Goal: Task Accomplishment & Management: Use online tool/utility

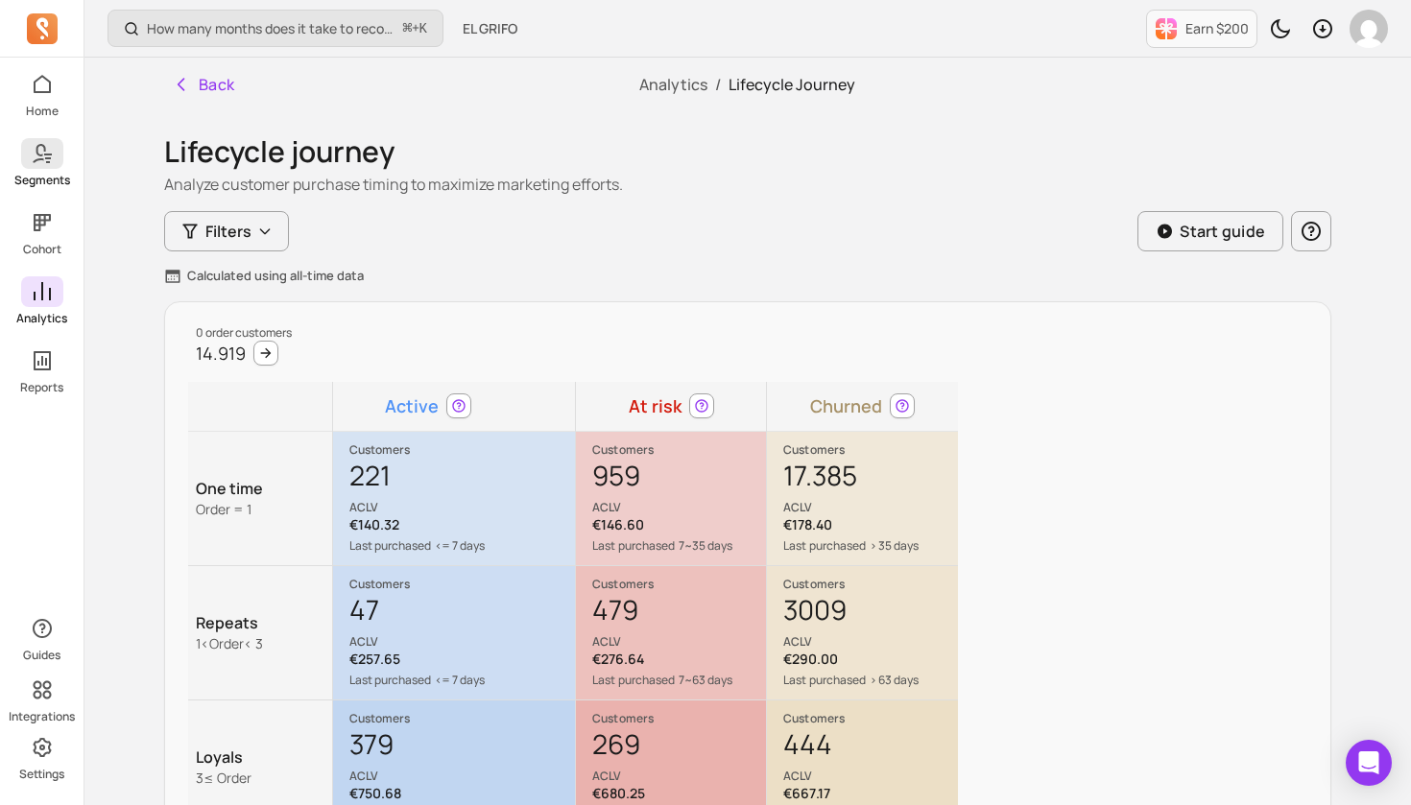
click at [50, 166] on span at bounding box center [42, 153] width 42 height 31
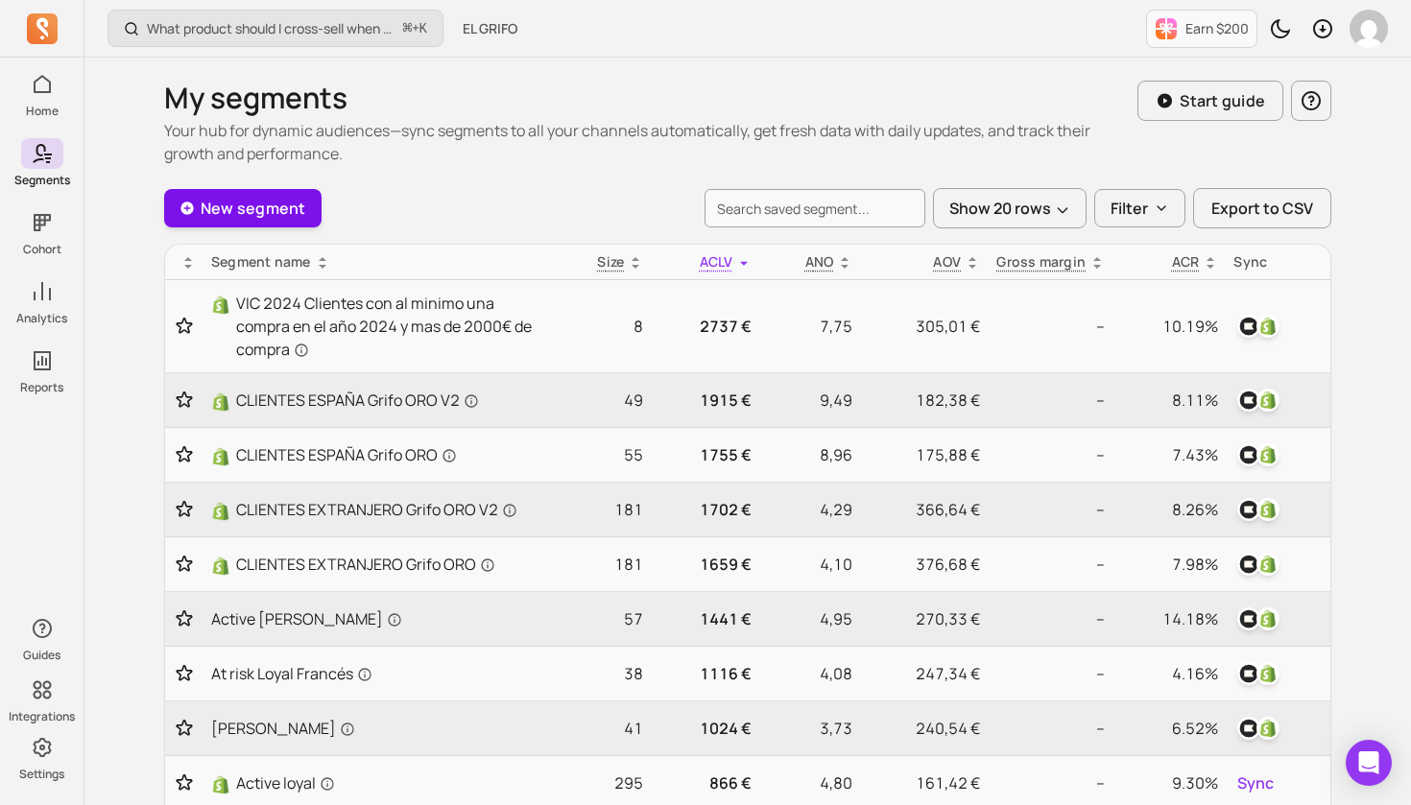
click at [258, 212] on link "New segment" at bounding box center [242, 208] width 157 height 38
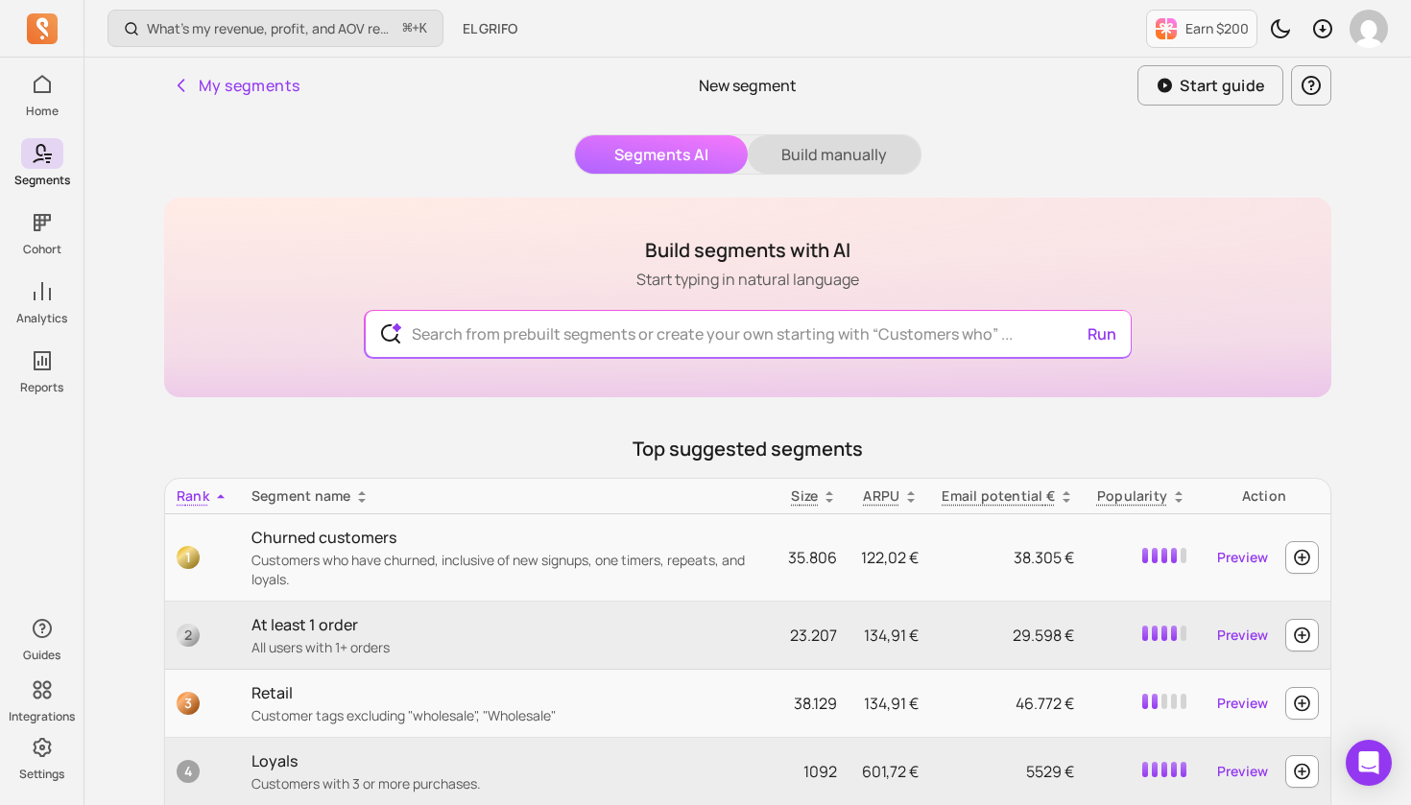
click at [841, 149] on button "Build manually" at bounding box center [834, 154] width 173 height 38
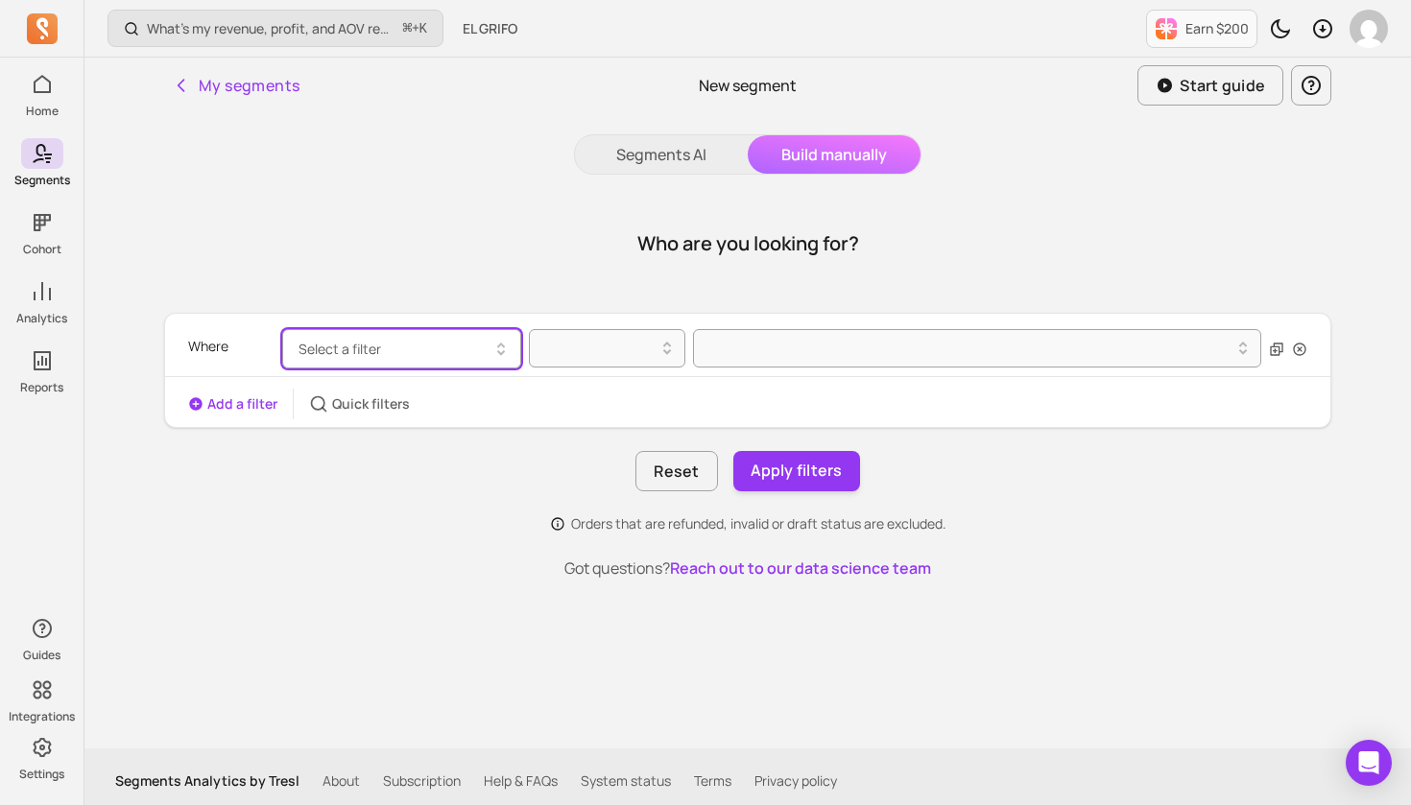
click at [501, 348] on icon "button" at bounding box center [501, 349] width 23 height 23
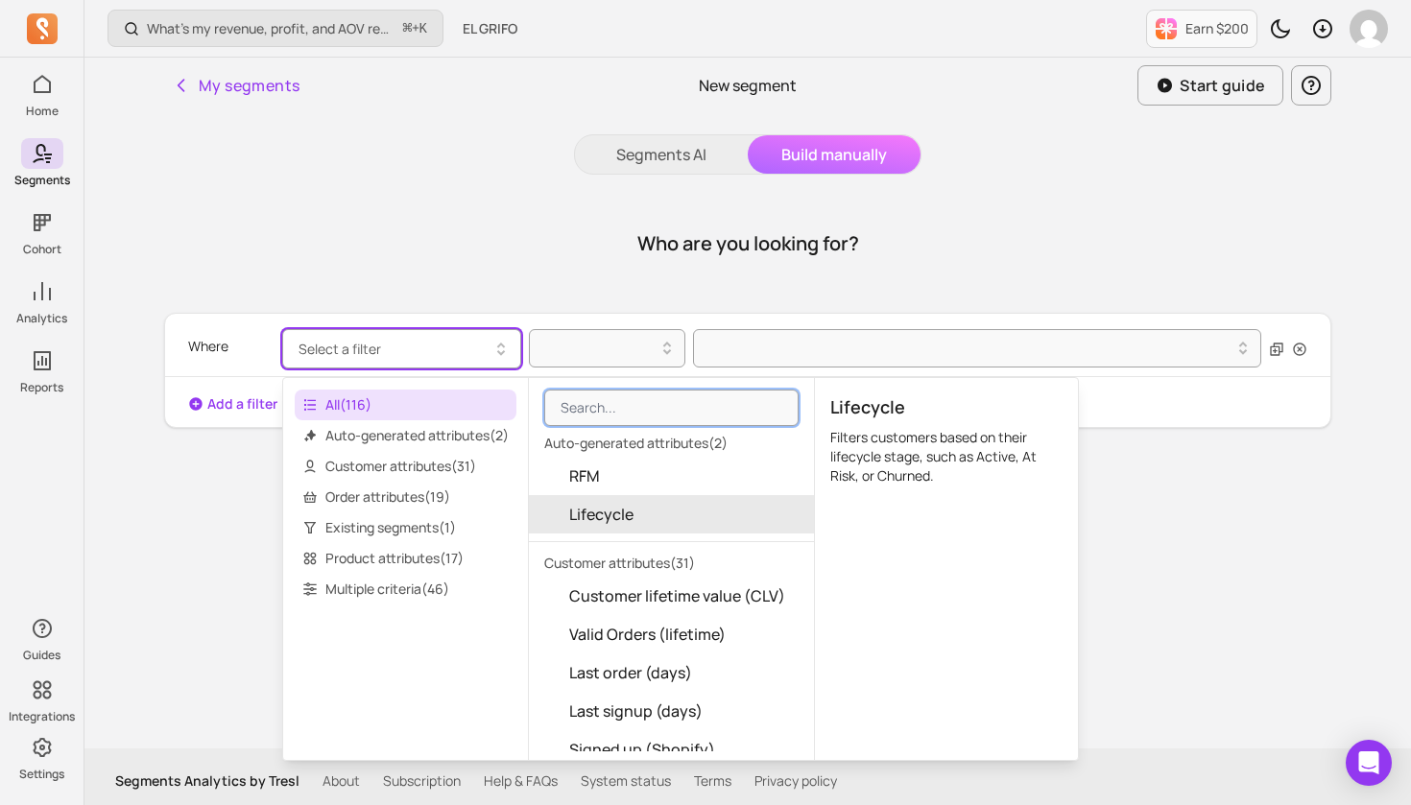
click at [629, 515] on span "Lifecycle" at bounding box center [601, 514] width 64 height 23
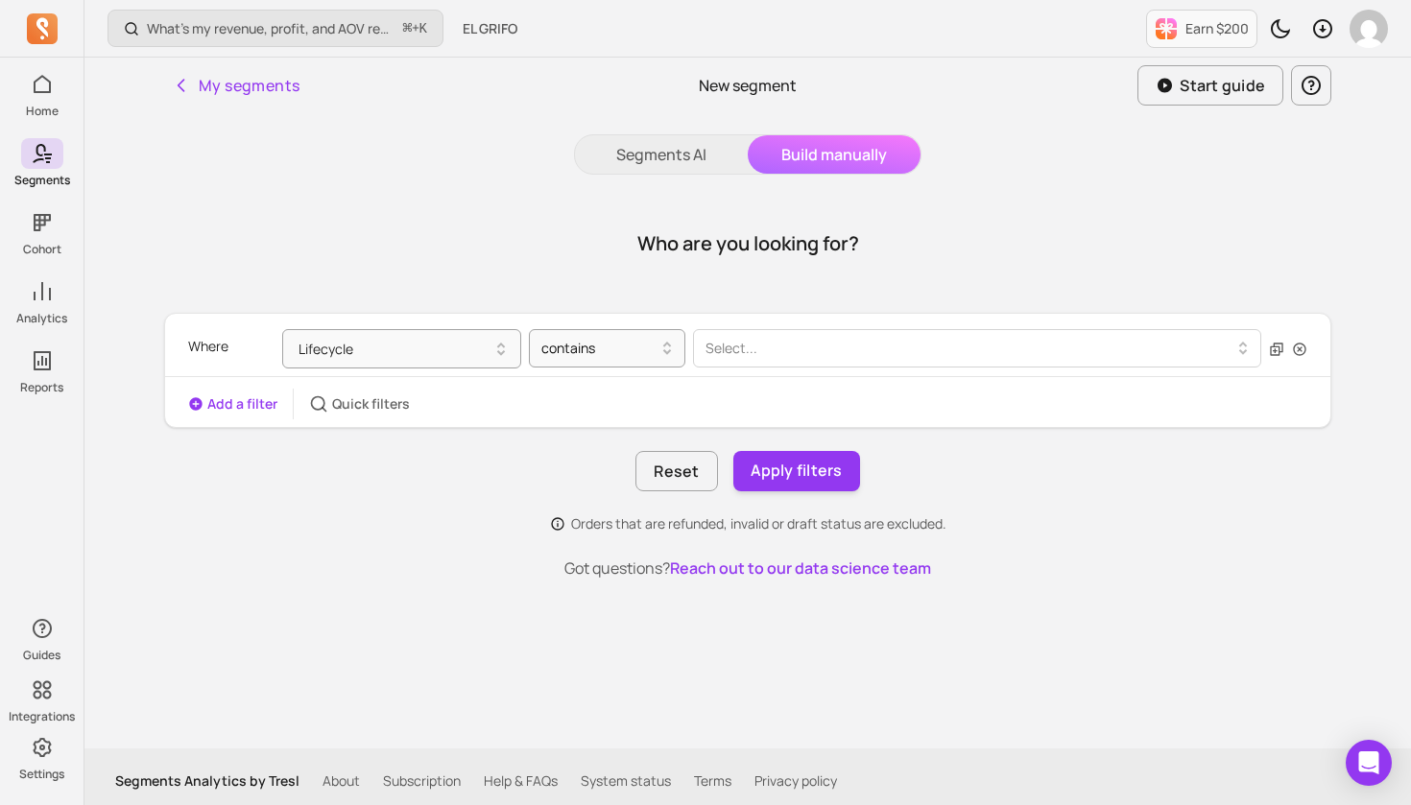
click at [781, 354] on div at bounding box center [970, 348] width 528 height 23
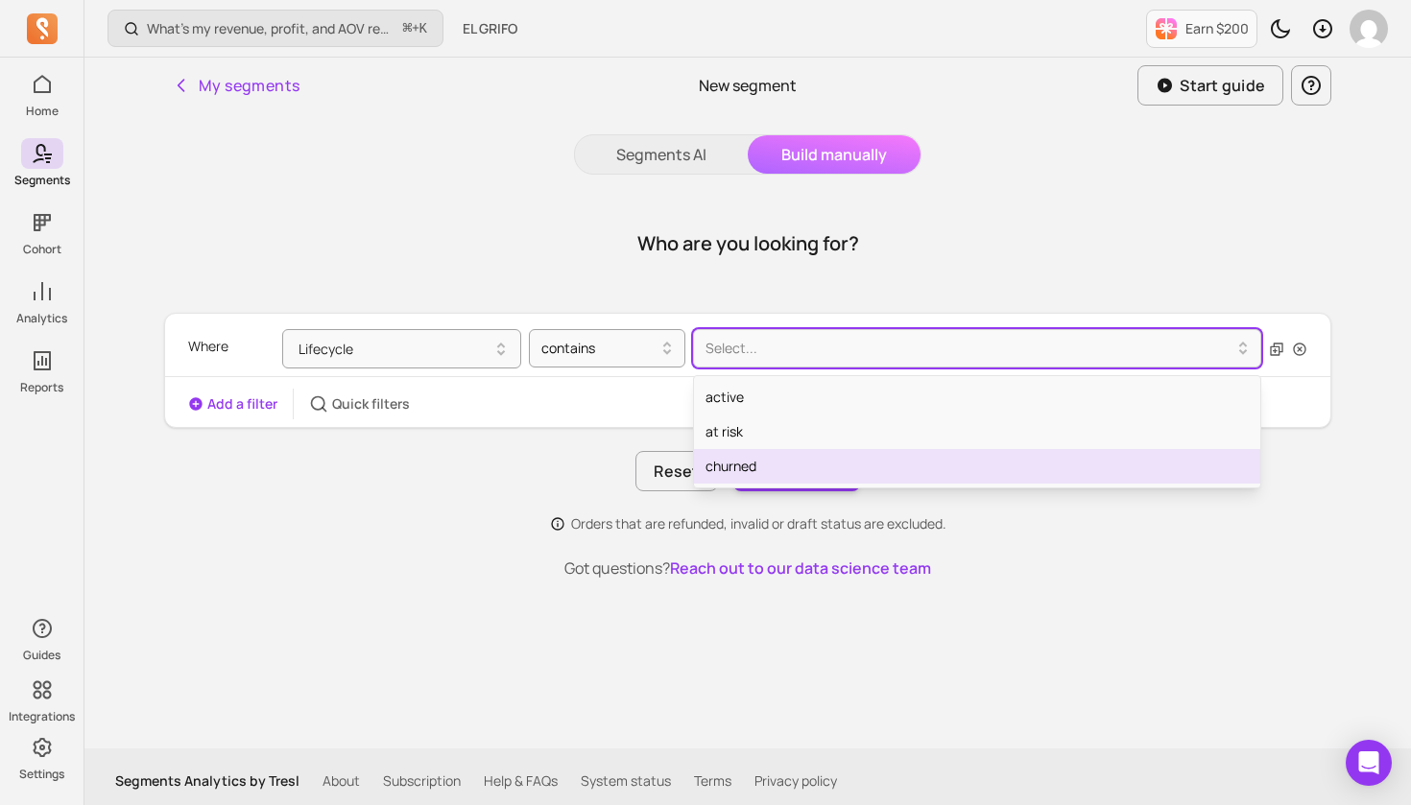
click at [770, 467] on div "churned" at bounding box center [977, 466] width 566 height 35
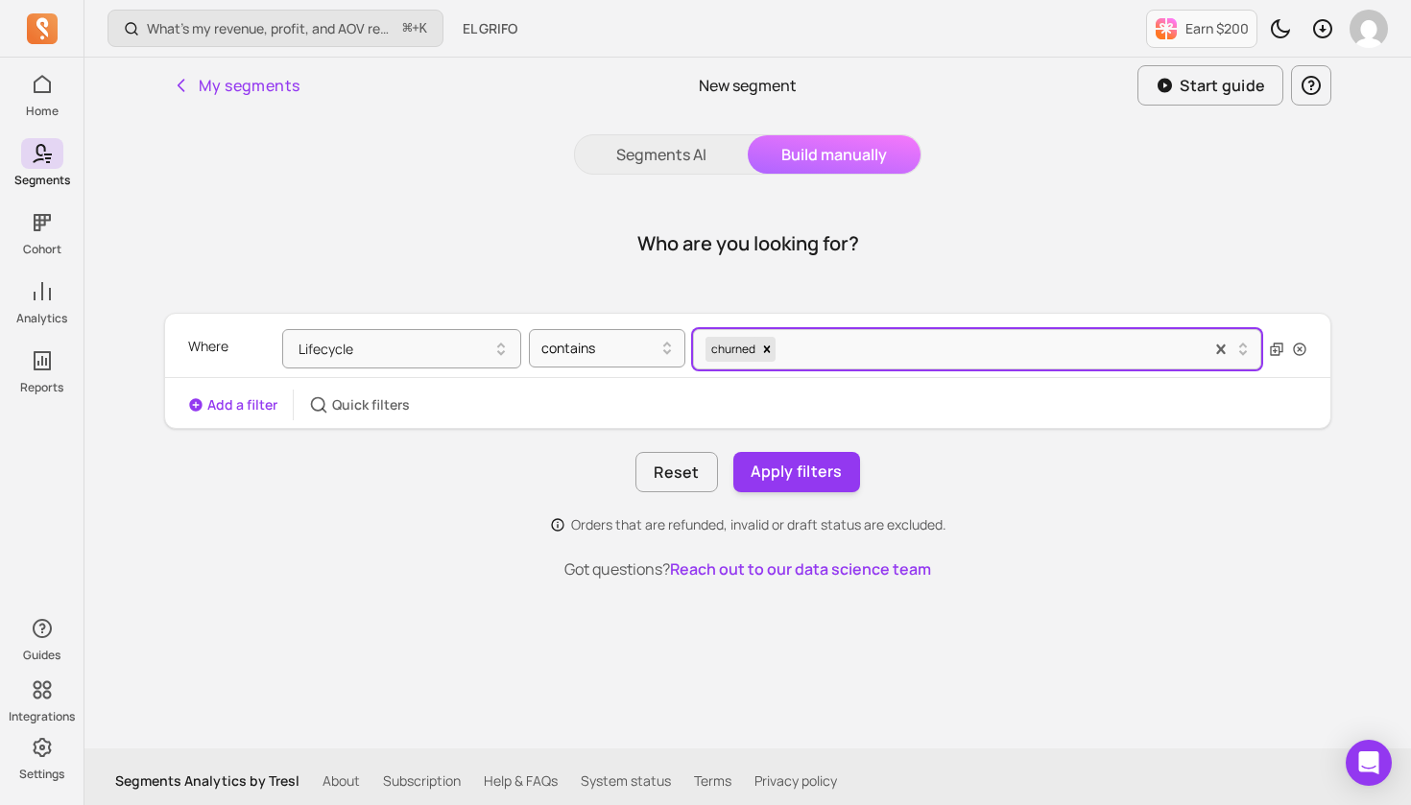
click at [230, 406] on button "Add a filter" at bounding box center [232, 404] width 89 height 19
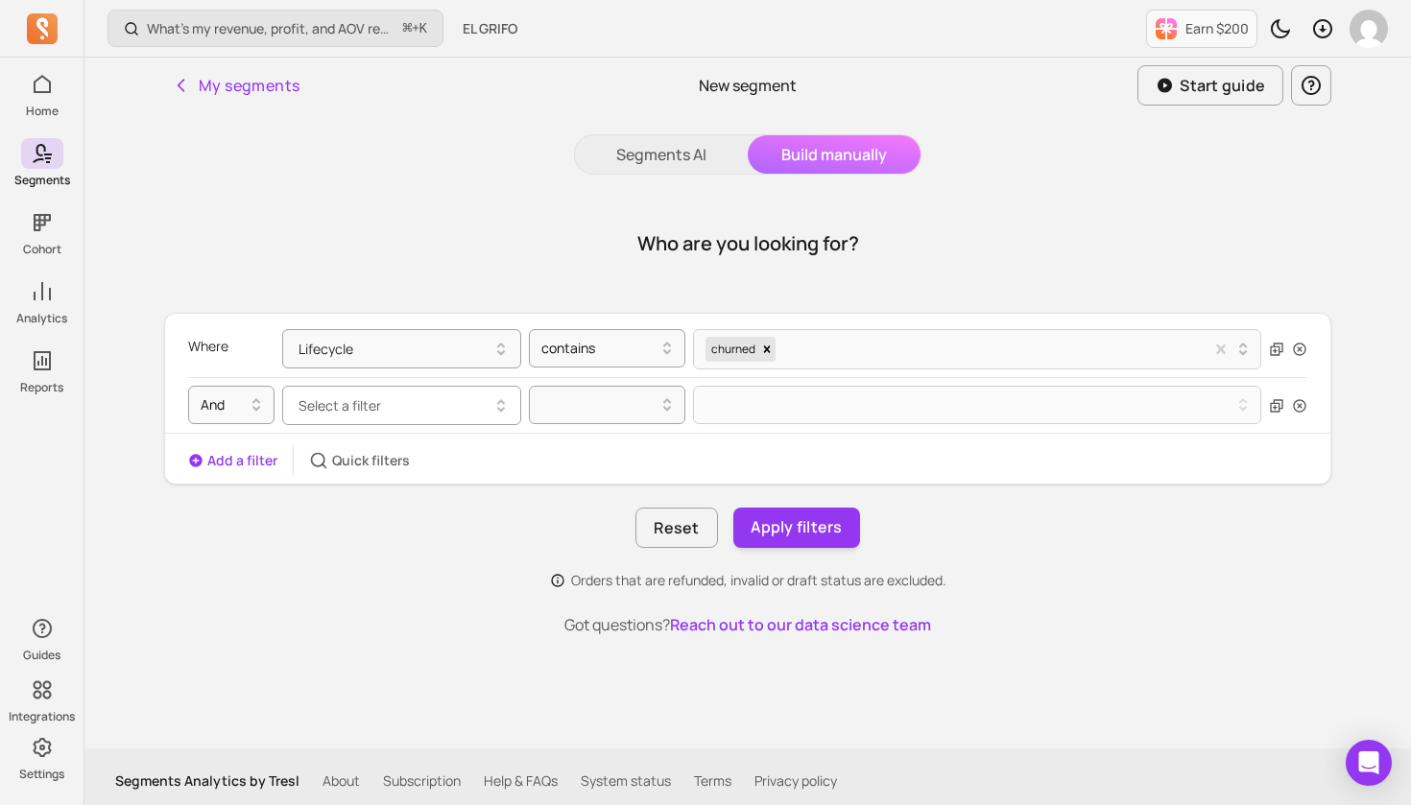
click at [503, 407] on icon "button" at bounding box center [501, 406] width 23 height 23
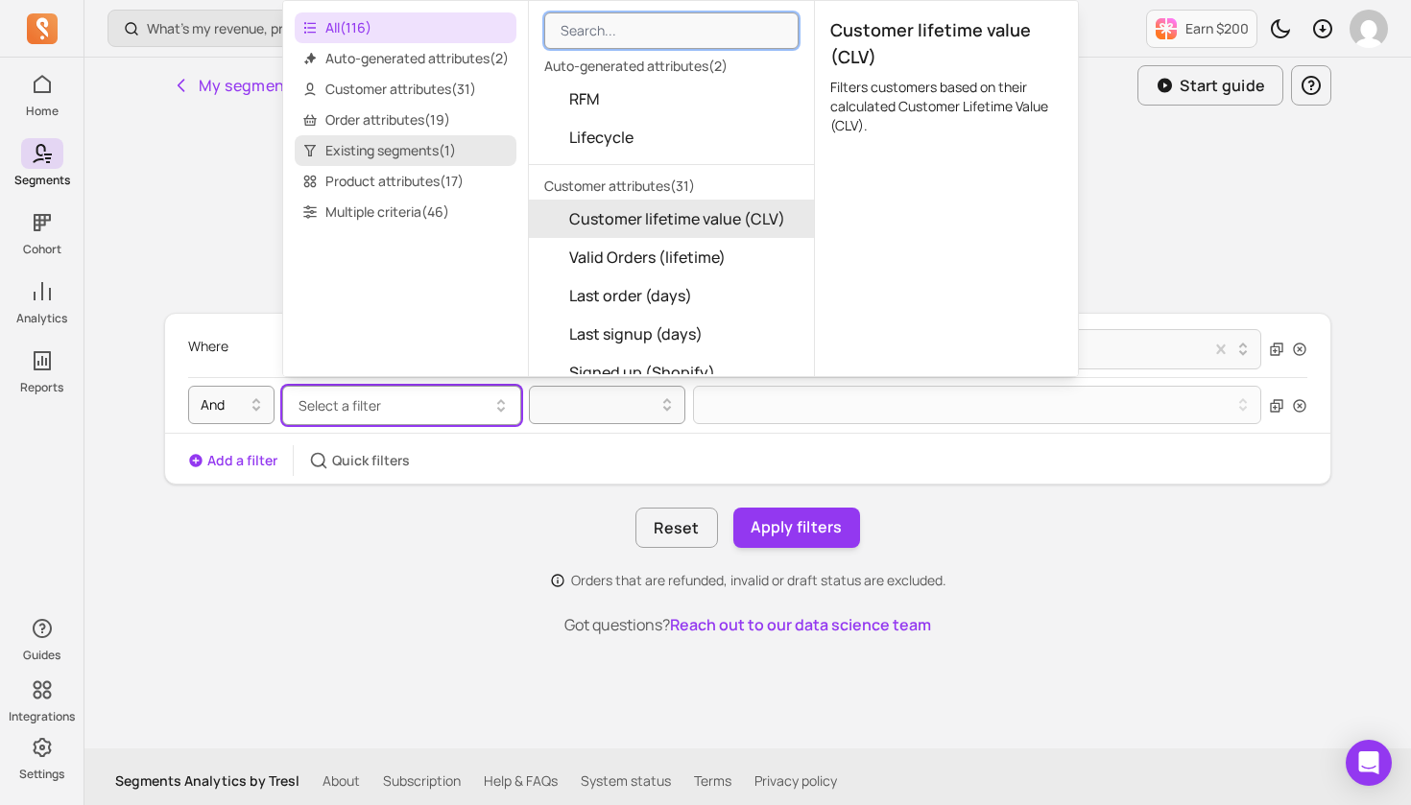
click at [376, 145] on span "Existing segments ( 1 )" at bounding box center [406, 150] width 222 height 31
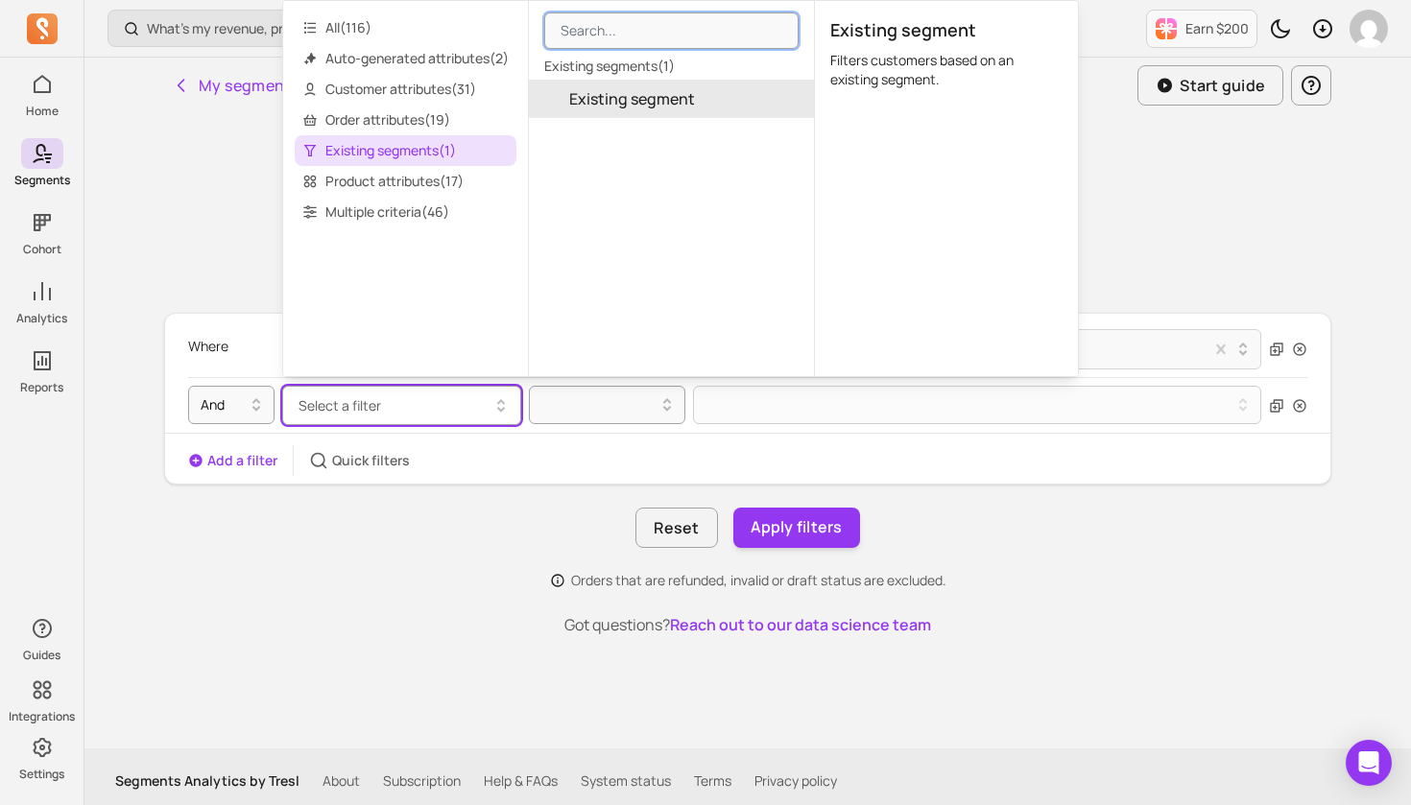
click at [647, 97] on span "Existing segment" at bounding box center [632, 98] width 126 height 23
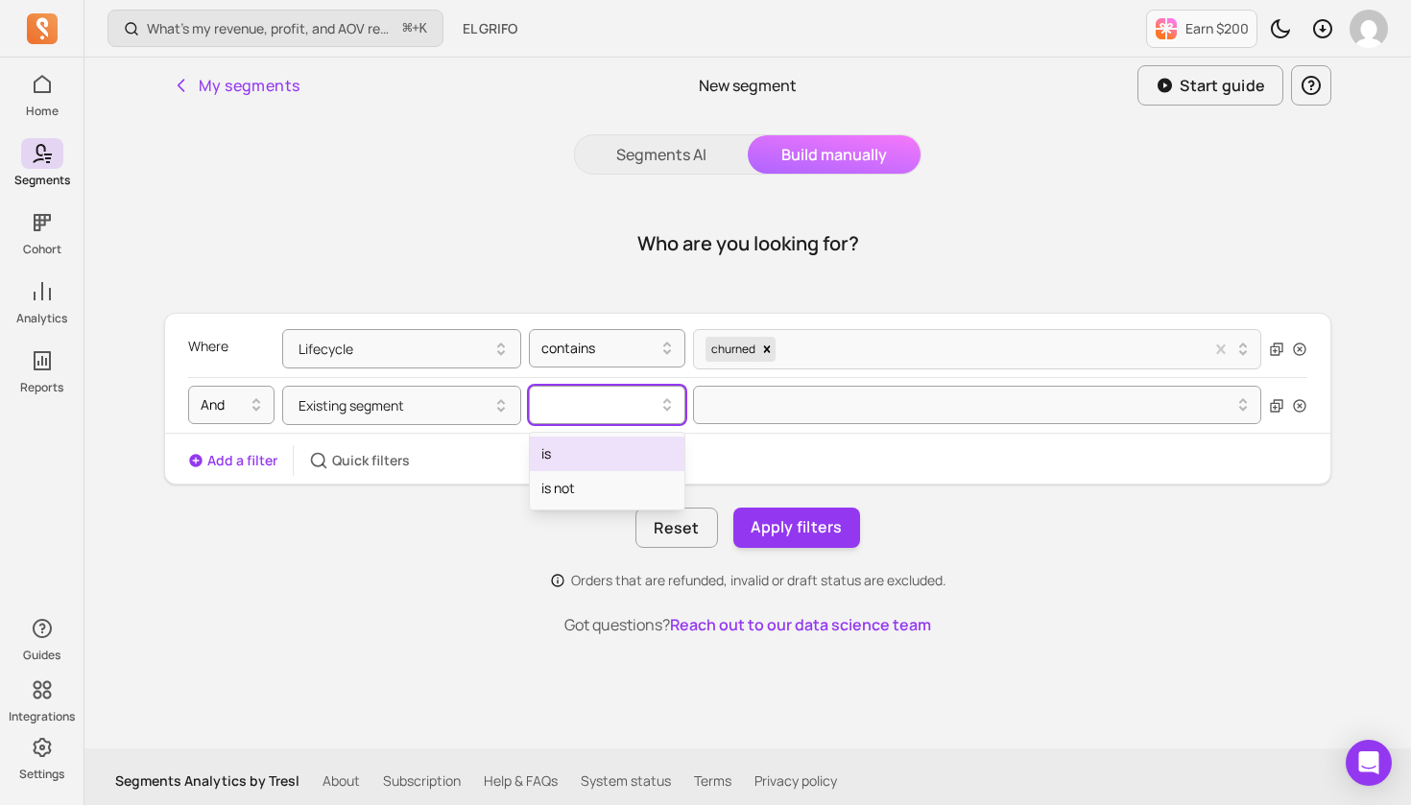
click at [666, 402] on icon at bounding box center [667, 401] width 8 height 6
click at [638, 466] on div "is" at bounding box center [607, 454] width 155 height 35
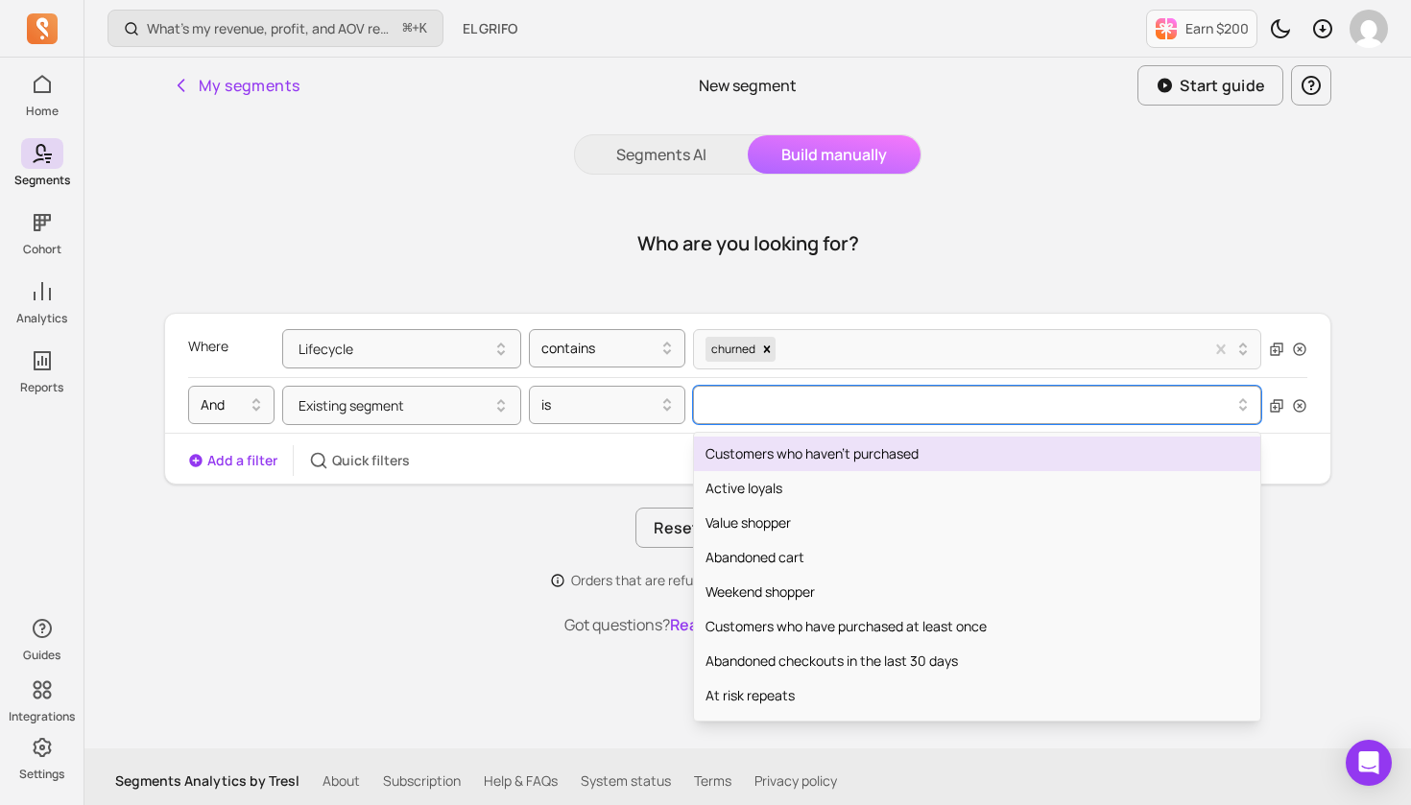
click at [925, 411] on div at bounding box center [970, 405] width 528 height 23
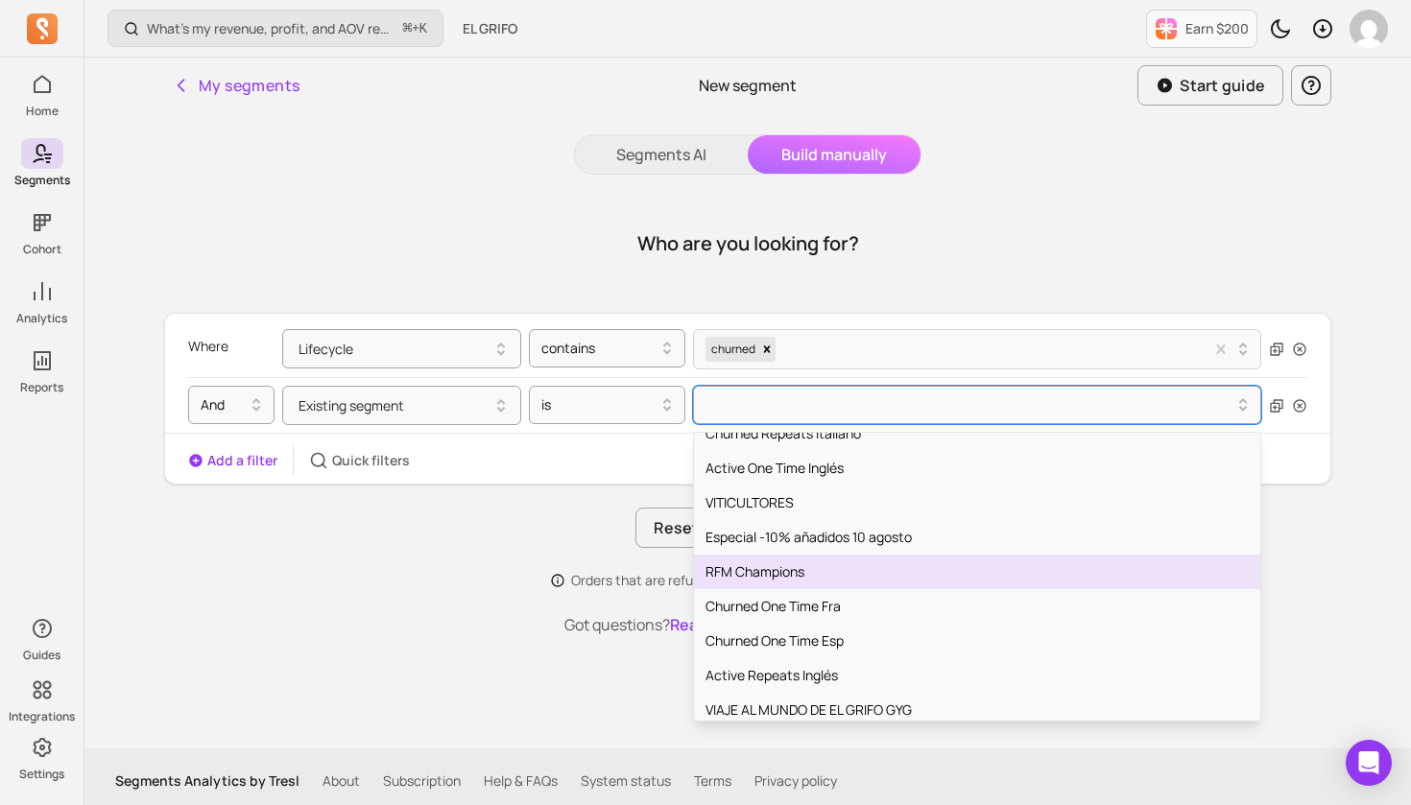
scroll to position [2305, 0]
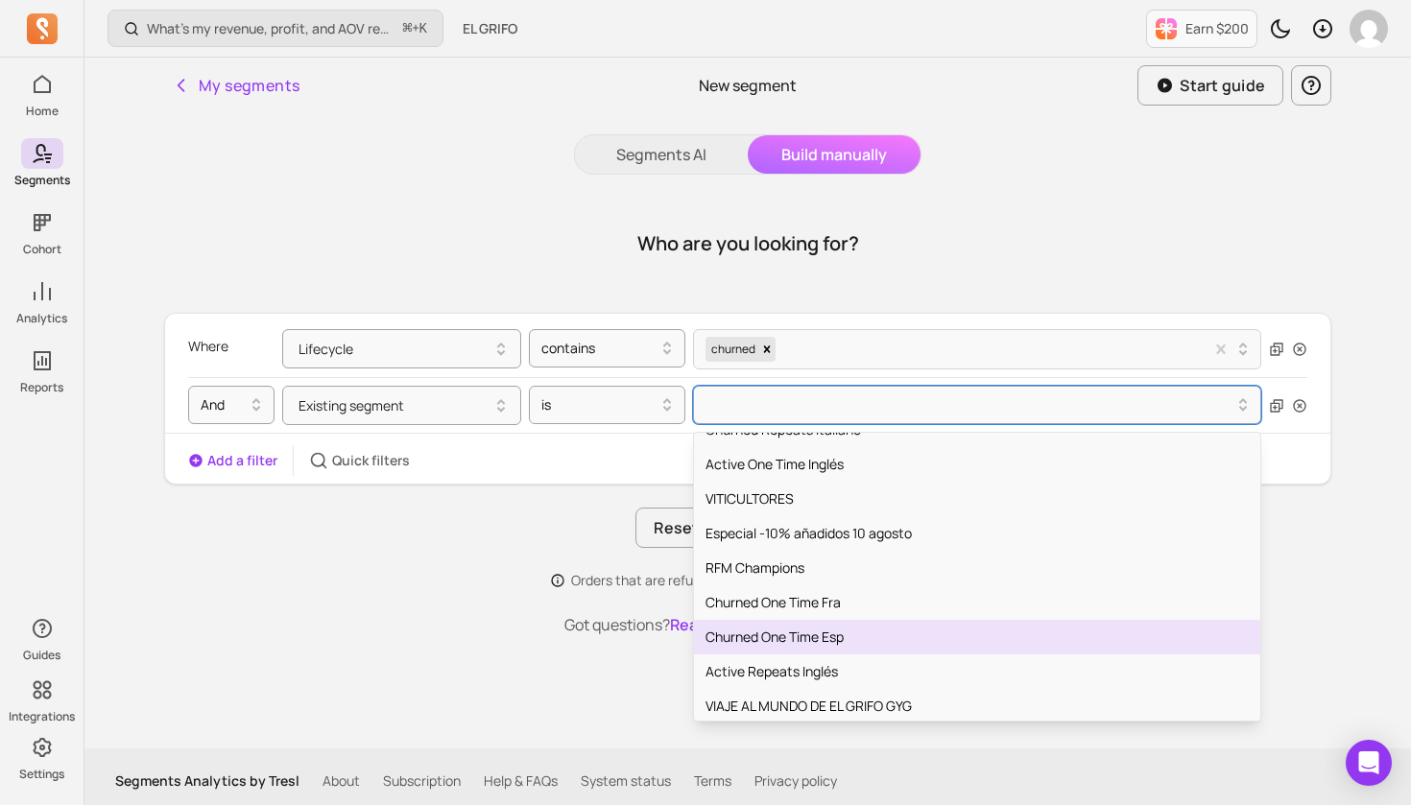
click at [790, 637] on div "Churned One Time Esp" at bounding box center [977, 637] width 566 height 35
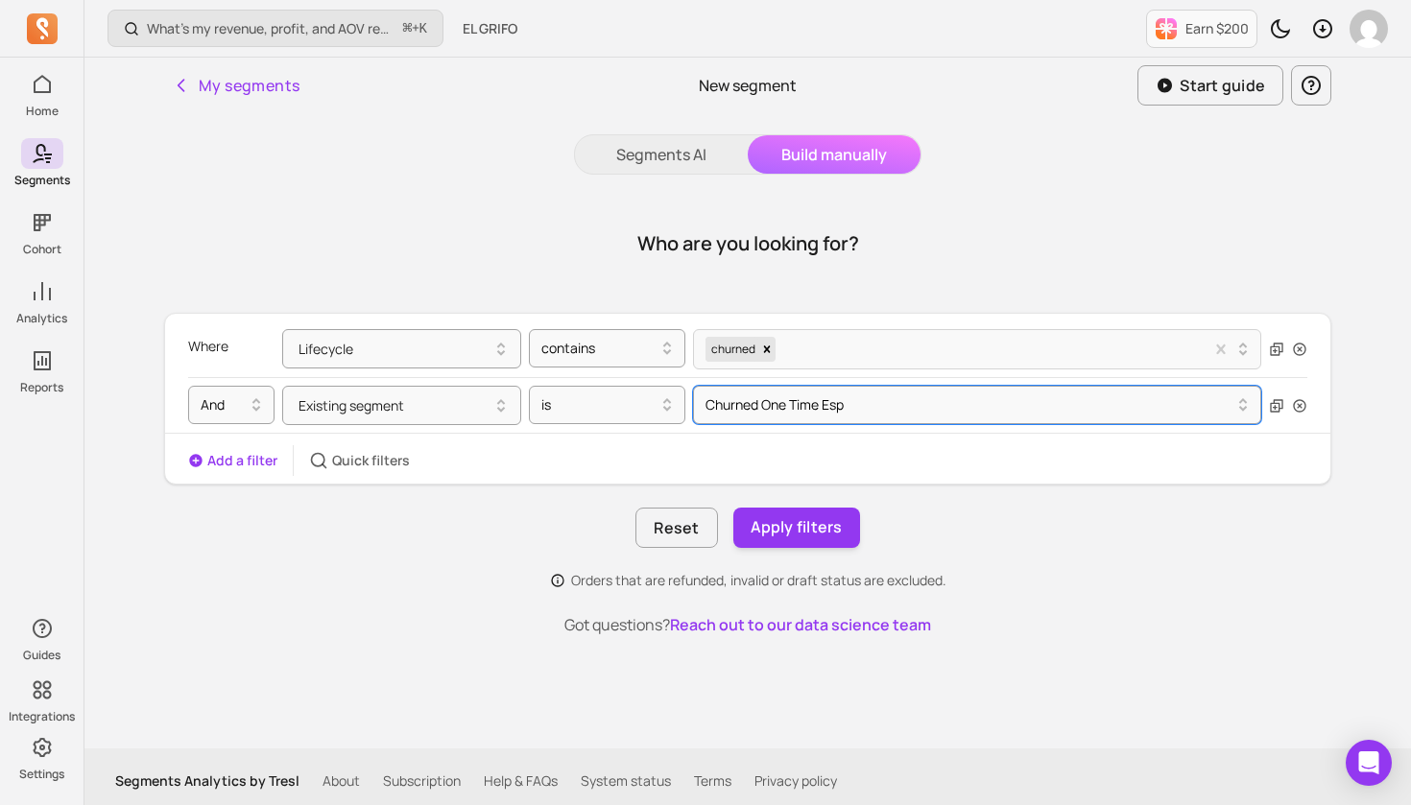
click at [239, 465] on button "Add a filter" at bounding box center [232, 460] width 89 height 19
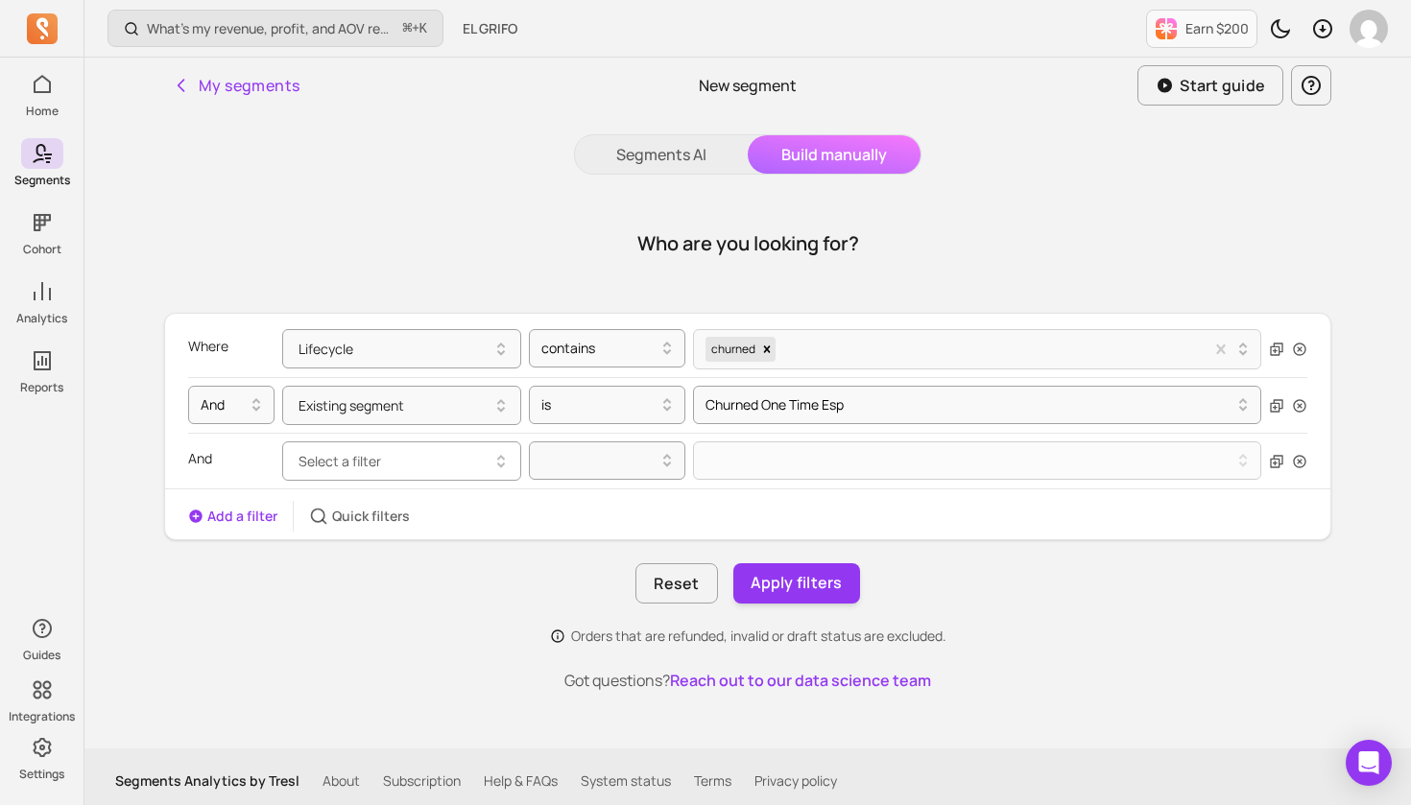
click at [499, 462] on icon "button" at bounding box center [501, 461] width 23 height 23
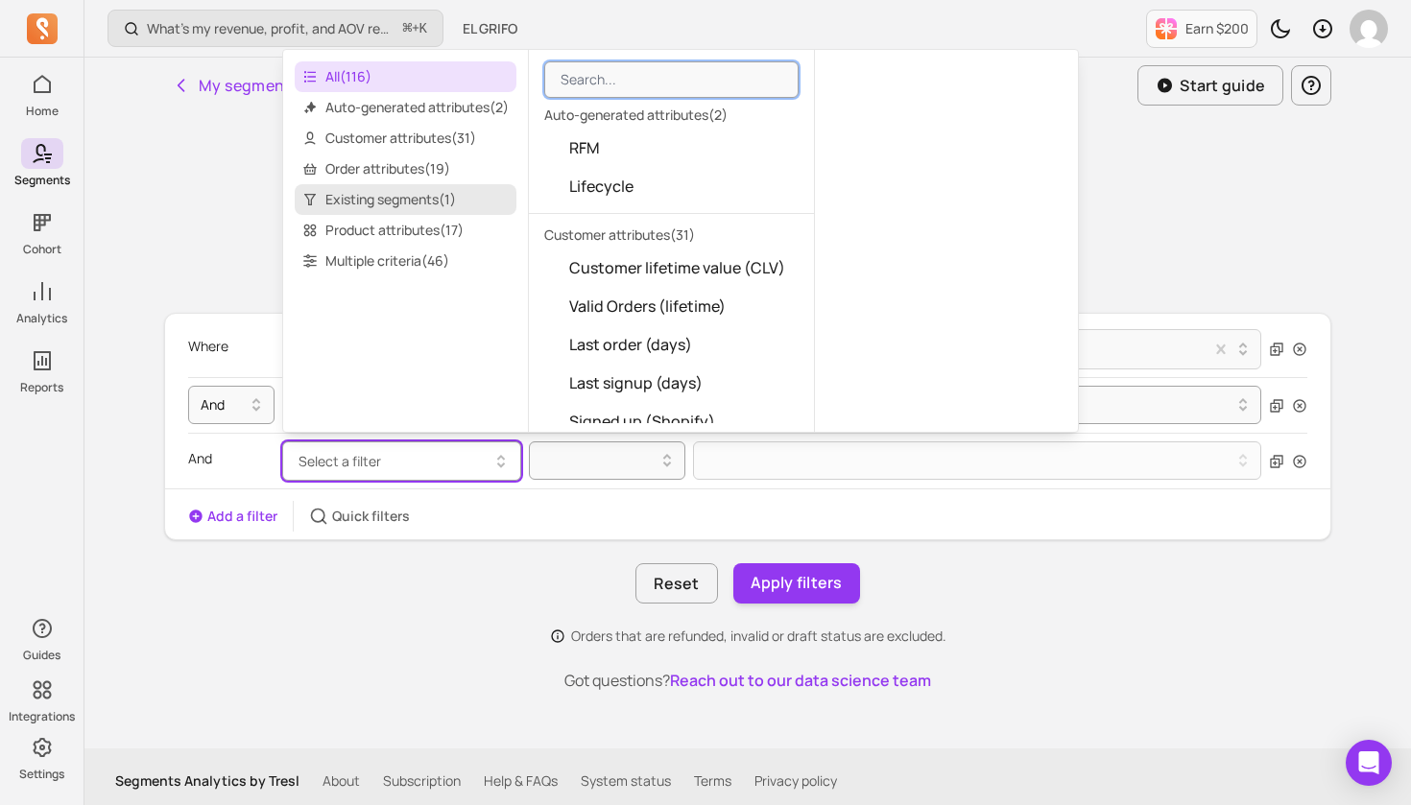
click at [419, 199] on span "Existing segments ( 1 )" at bounding box center [406, 199] width 222 height 31
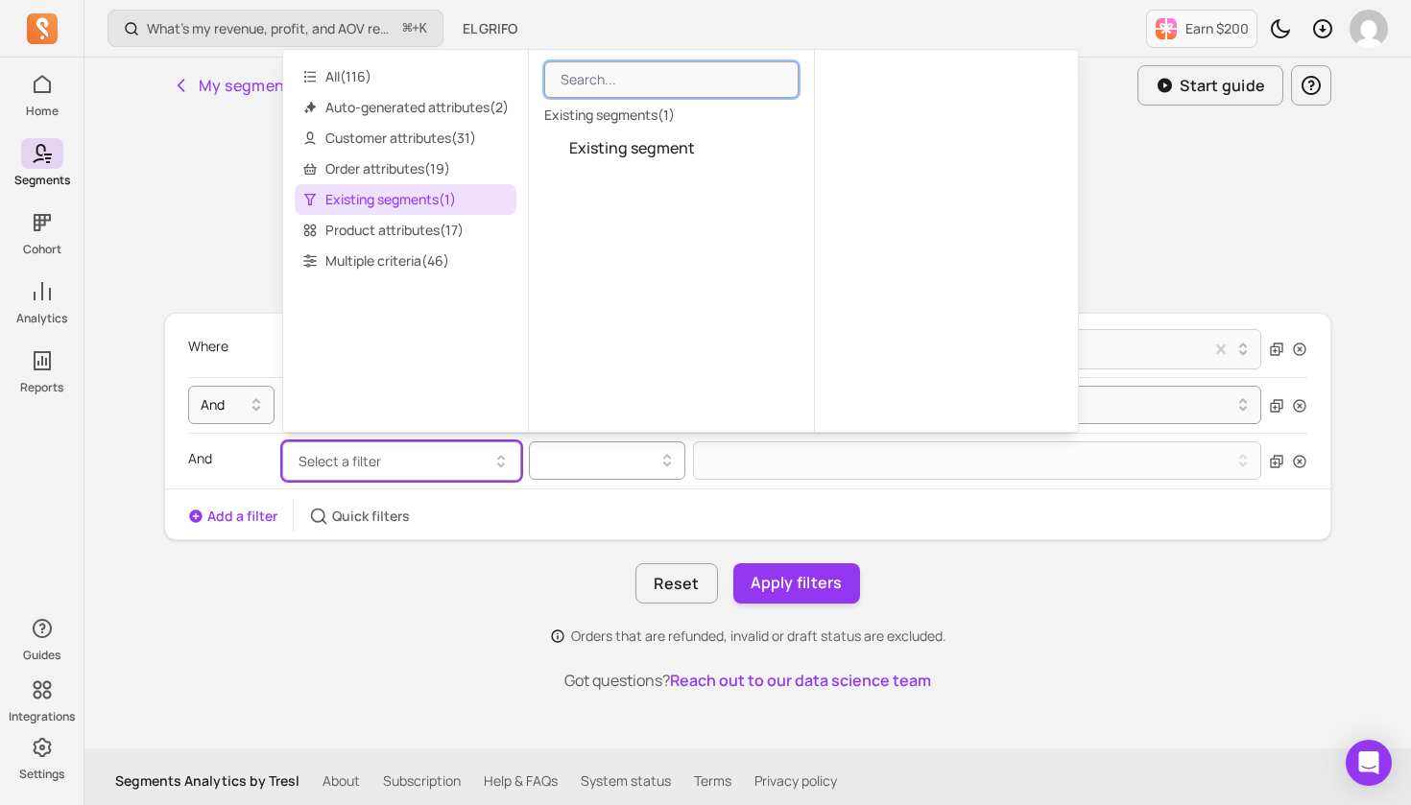
click at [672, 466] on icon at bounding box center [667, 460] width 23 height 23
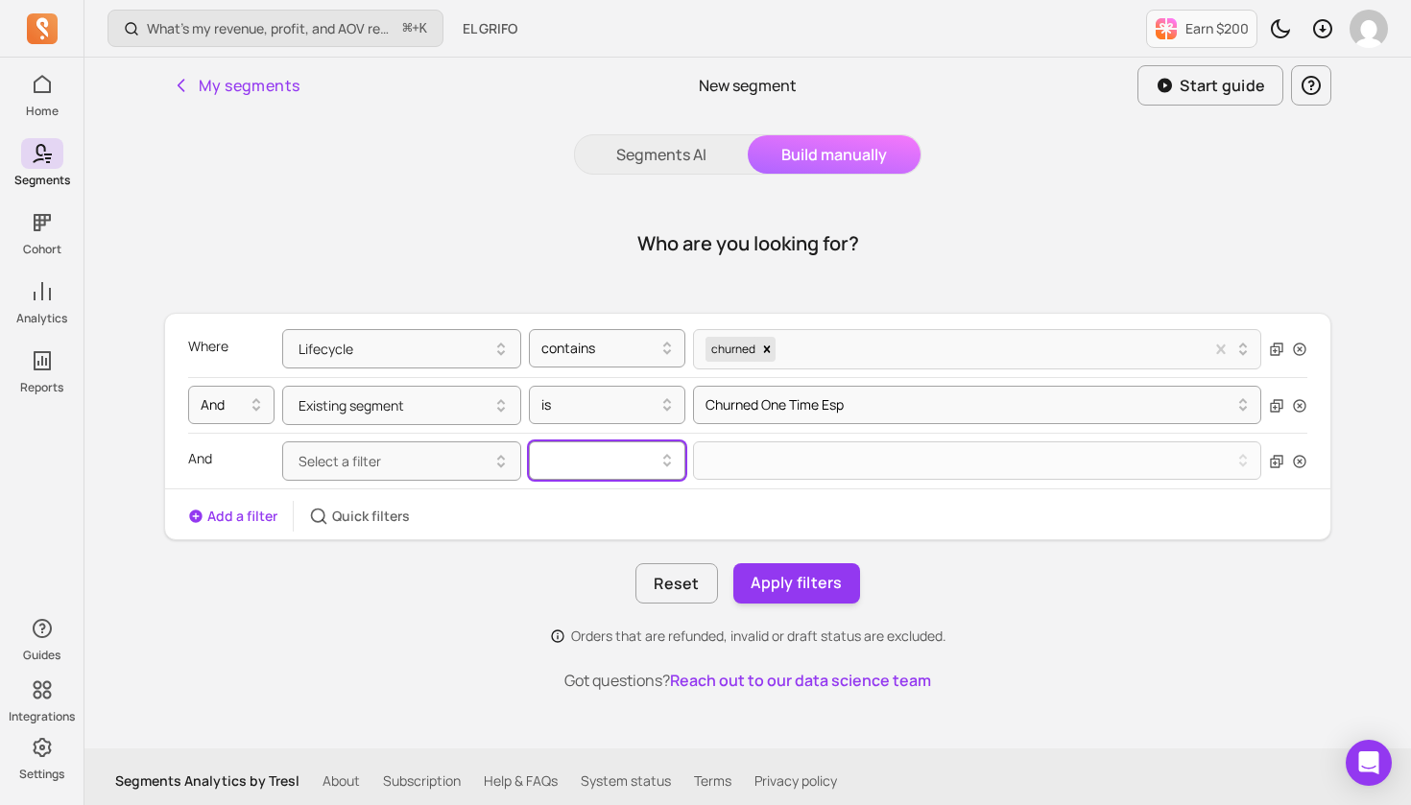
click at [666, 466] on icon at bounding box center [667, 465] width 8 height 6
click at [666, 460] on icon at bounding box center [667, 460] width 23 height 23
click at [404, 457] on button "Select a filter" at bounding box center [401, 461] width 239 height 39
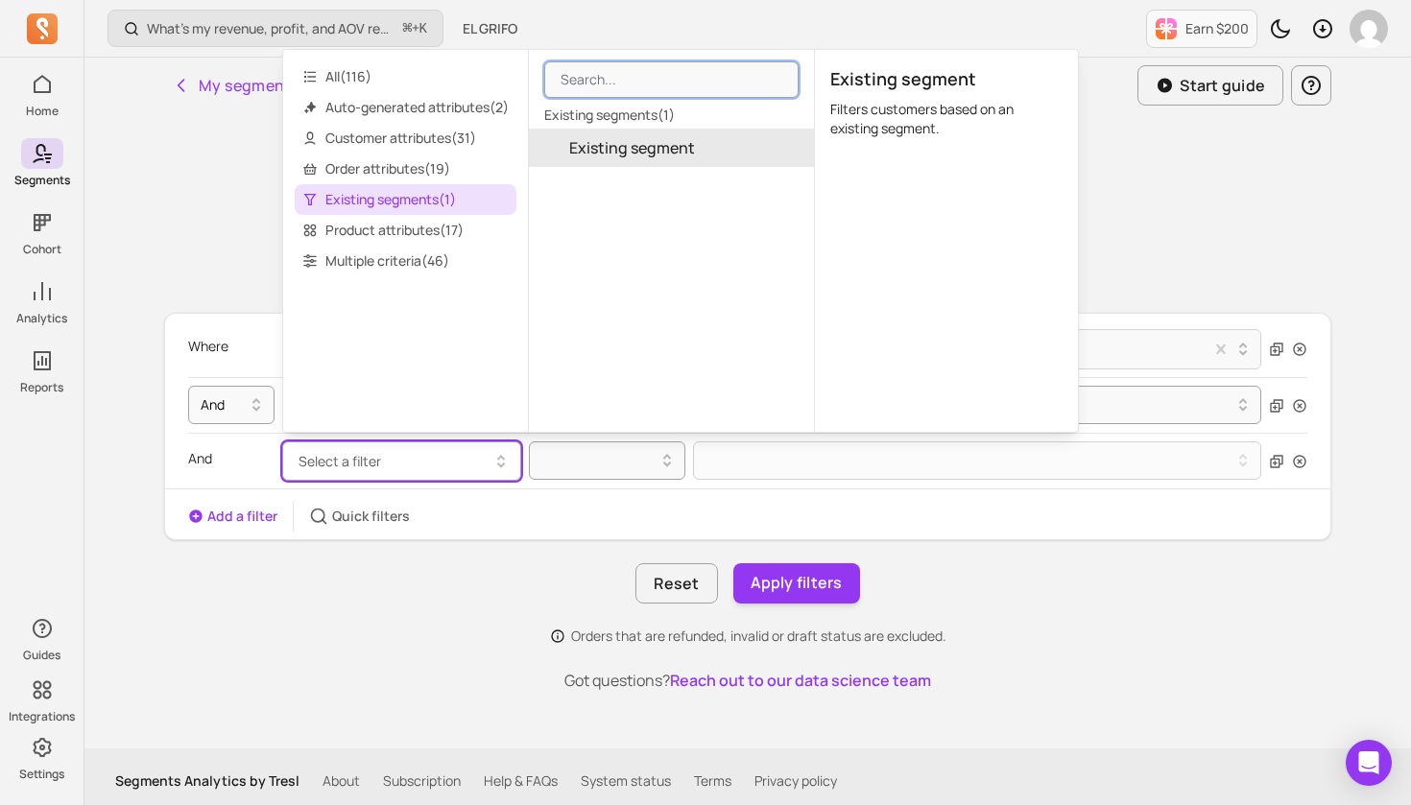
click at [631, 156] on span "Existing segment" at bounding box center [632, 147] width 126 height 23
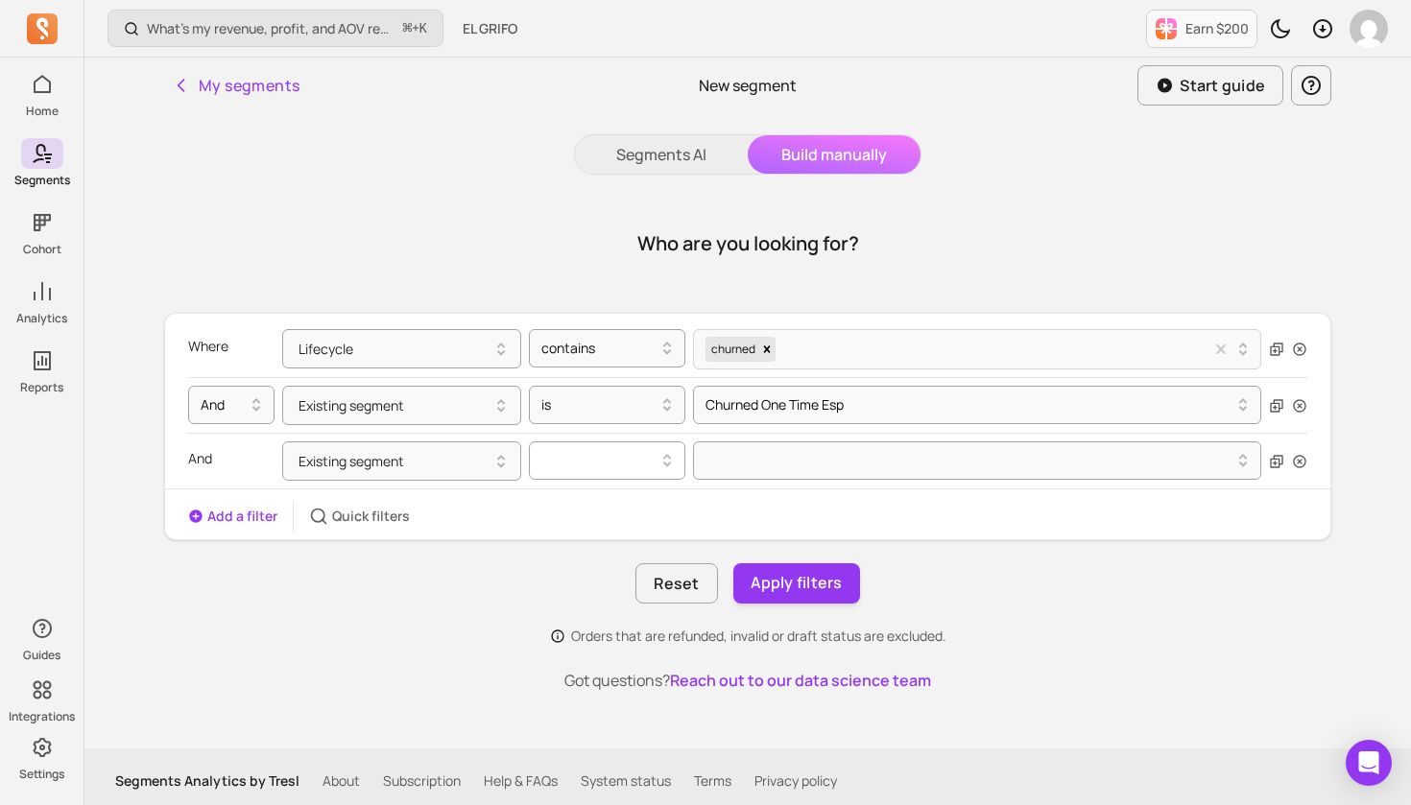
click at [614, 477] on div at bounding box center [607, 461] width 156 height 38
click at [598, 511] on div "is" at bounding box center [607, 509] width 155 height 35
click at [756, 462] on div at bounding box center [970, 460] width 528 height 23
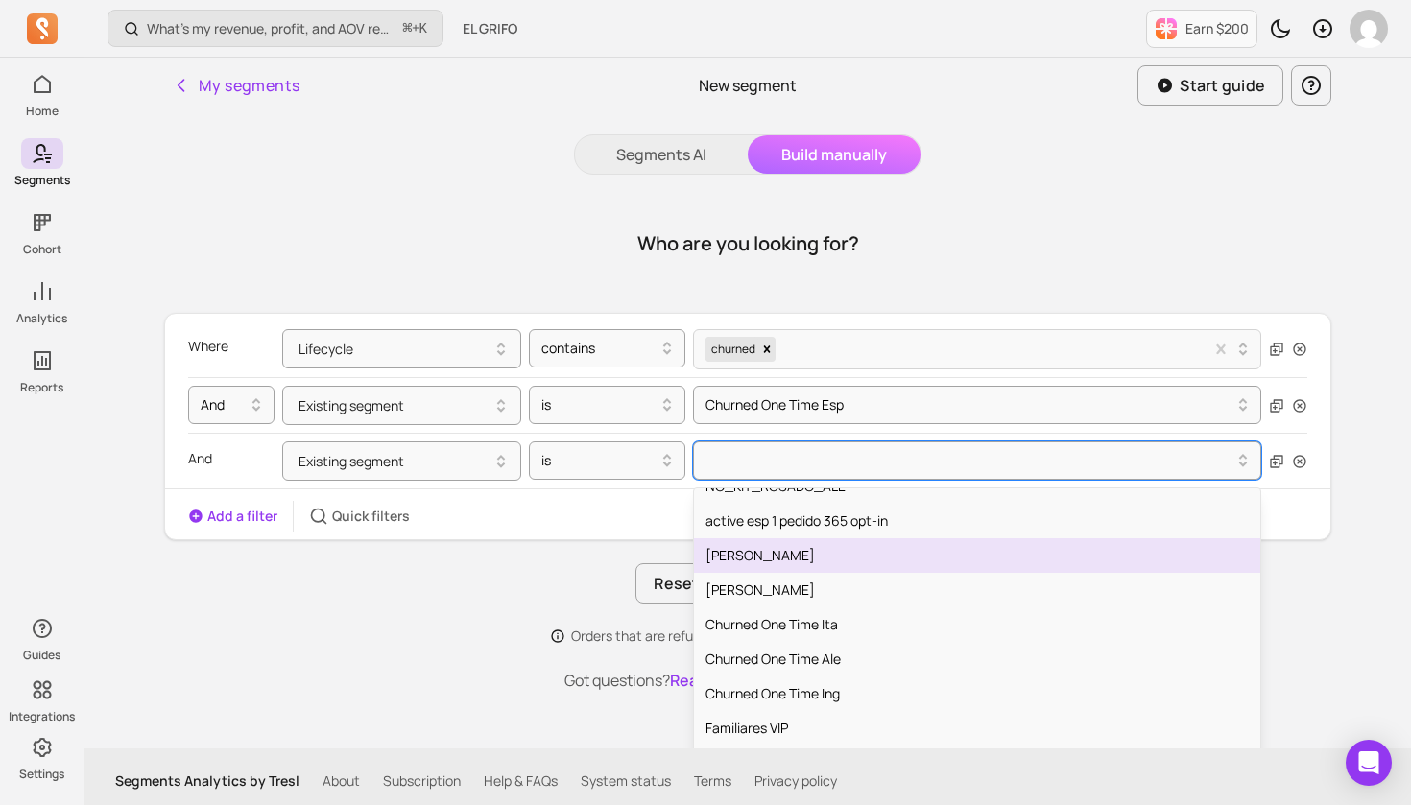
scroll to position [617, 0]
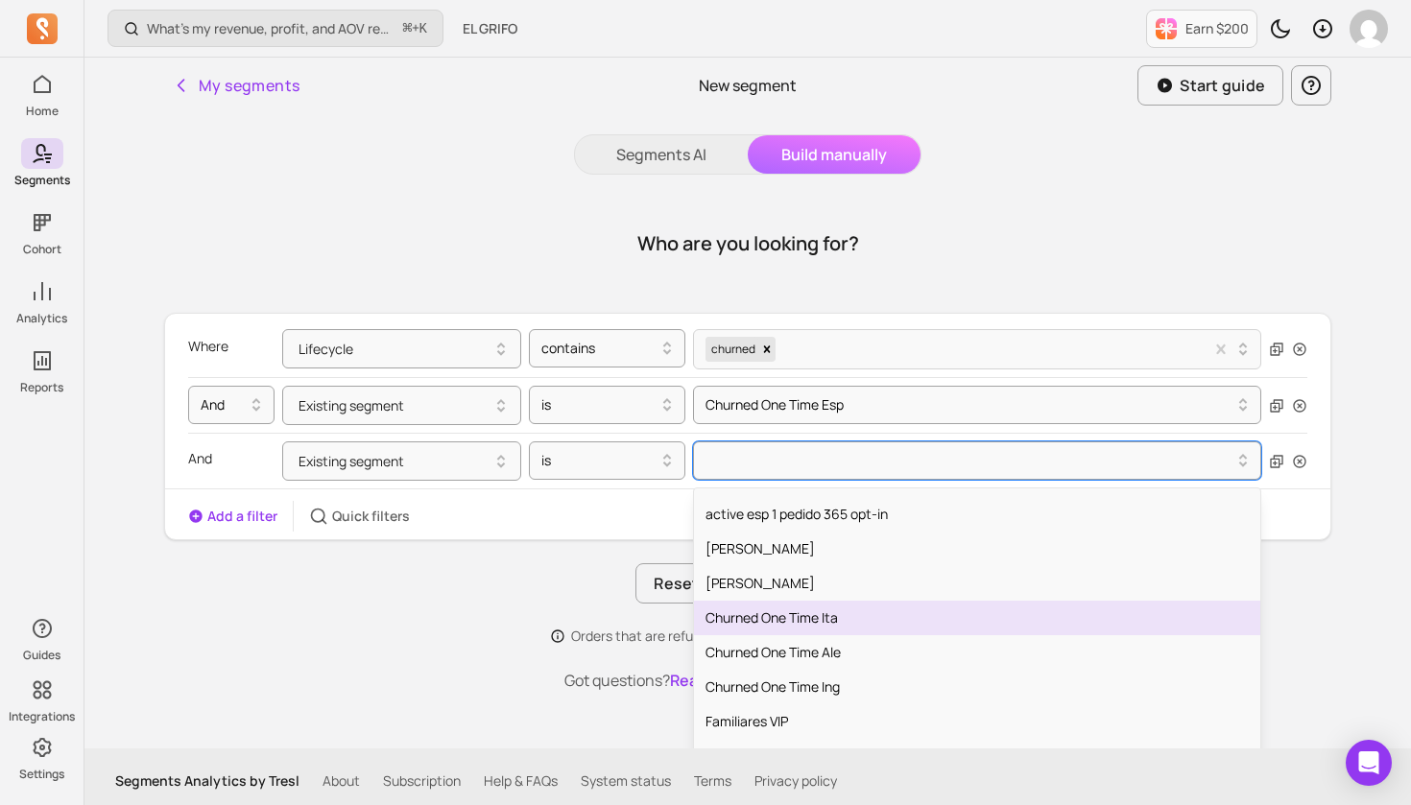
click at [822, 622] on div "Churned One Time Ita" at bounding box center [977, 618] width 566 height 35
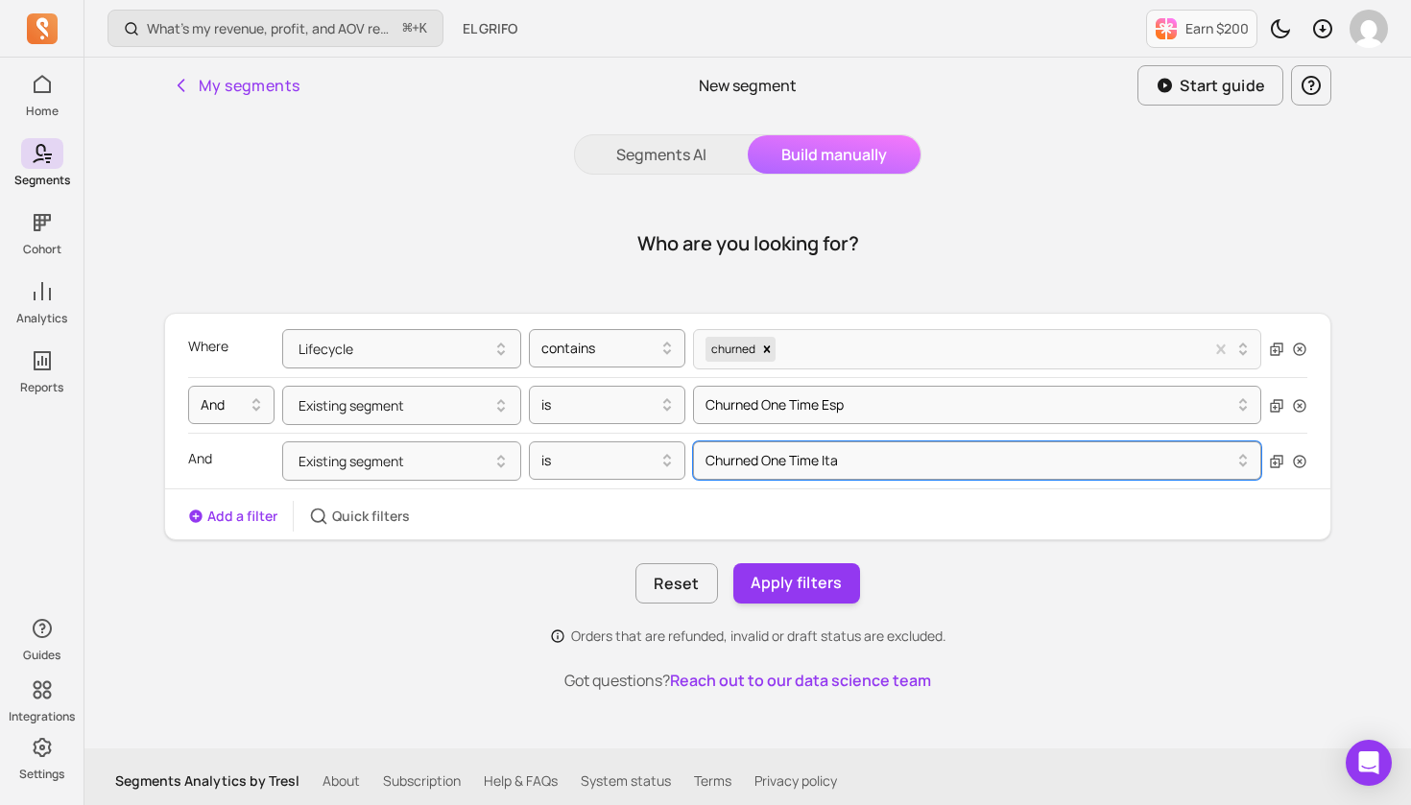
click at [234, 520] on button "Add a filter" at bounding box center [232, 516] width 89 height 19
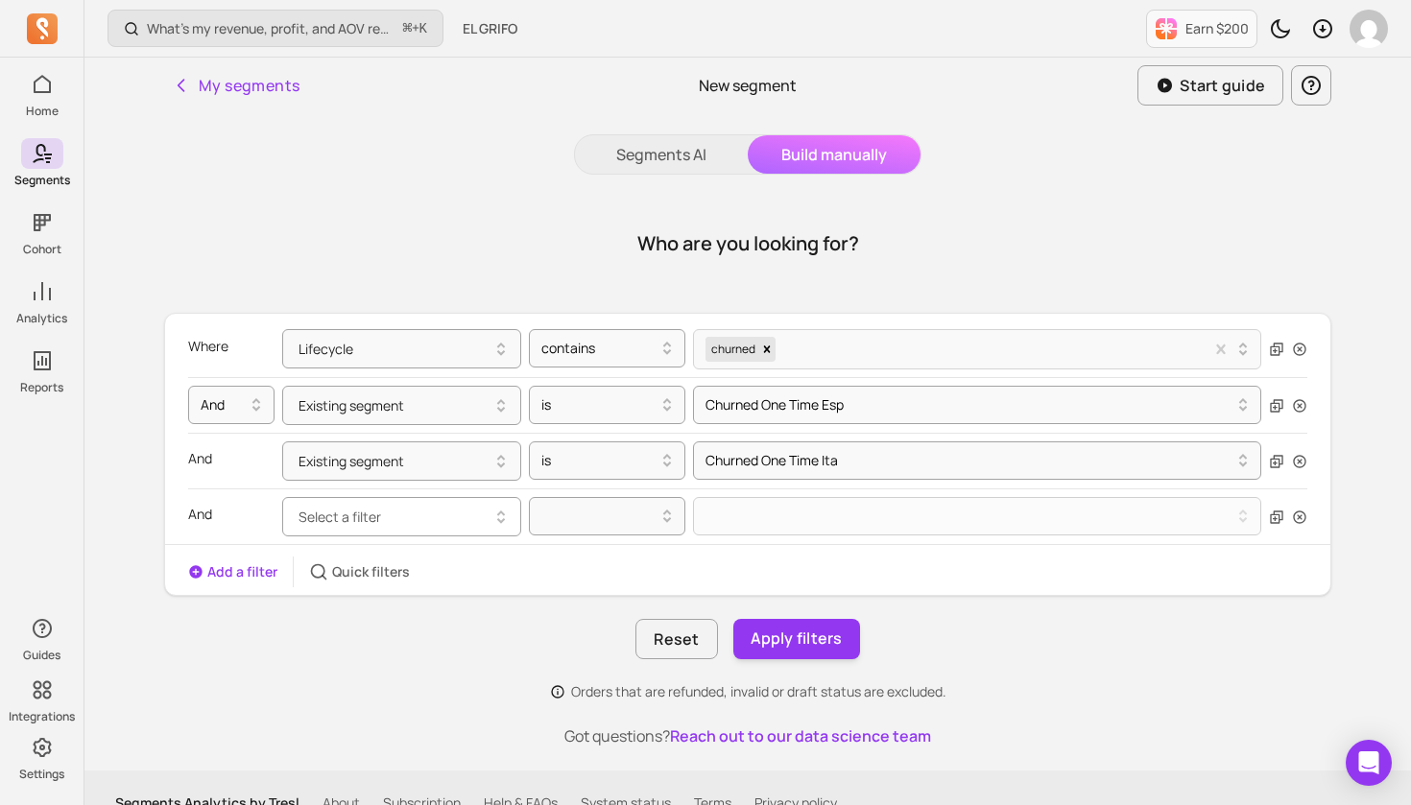
click at [496, 516] on icon "button" at bounding box center [501, 517] width 23 height 23
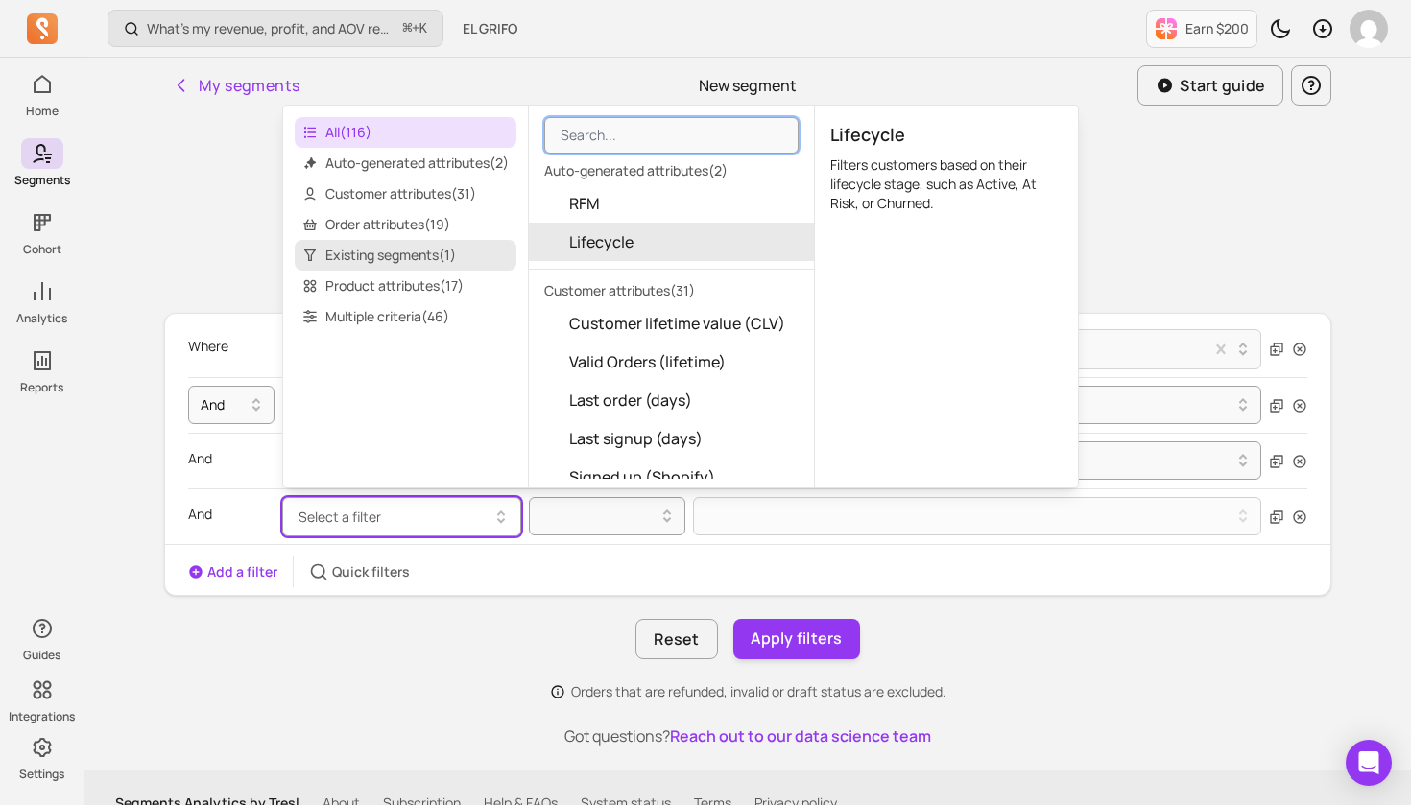
click at [424, 247] on span "Existing segments ( 1 )" at bounding box center [406, 255] width 222 height 31
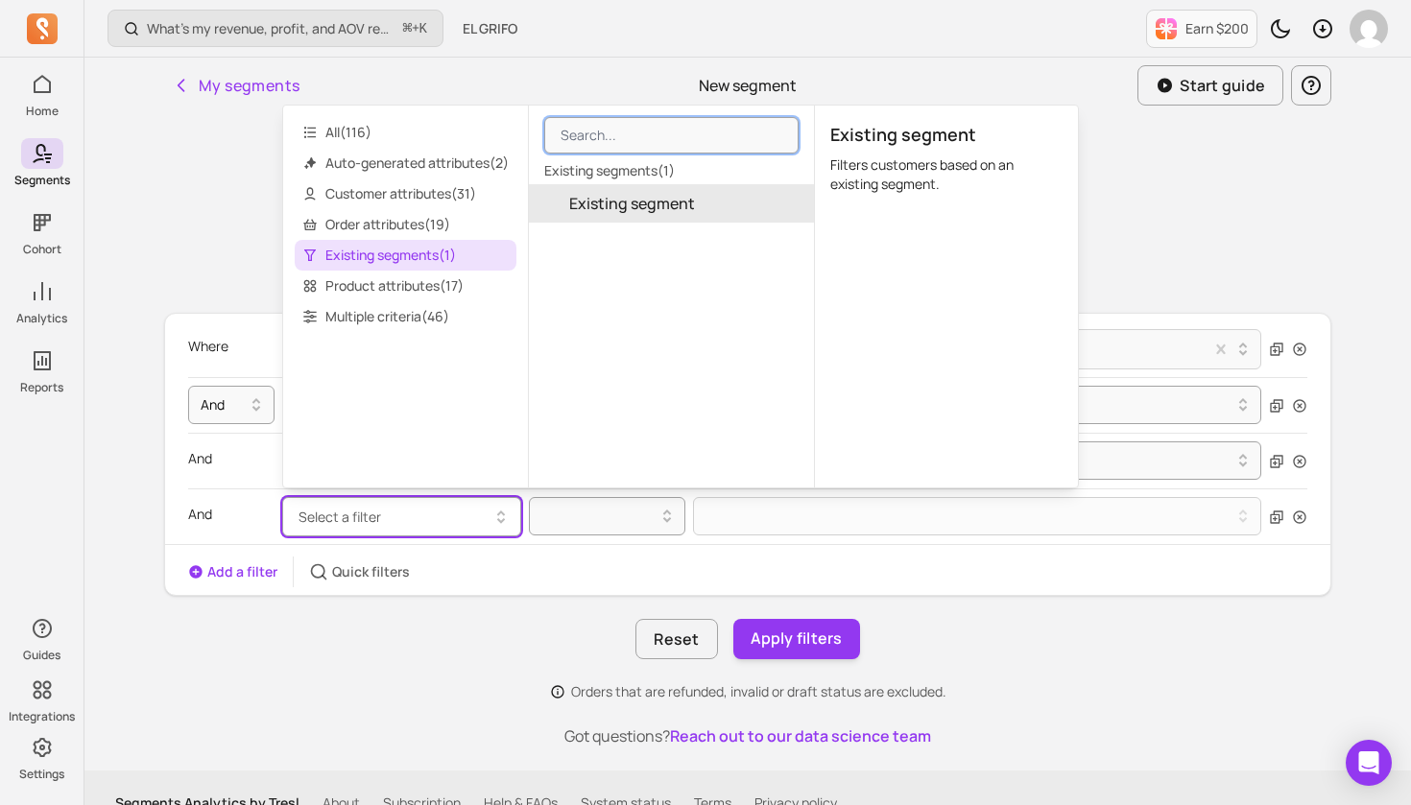
click at [693, 204] on span "Existing segment" at bounding box center [632, 203] width 126 height 23
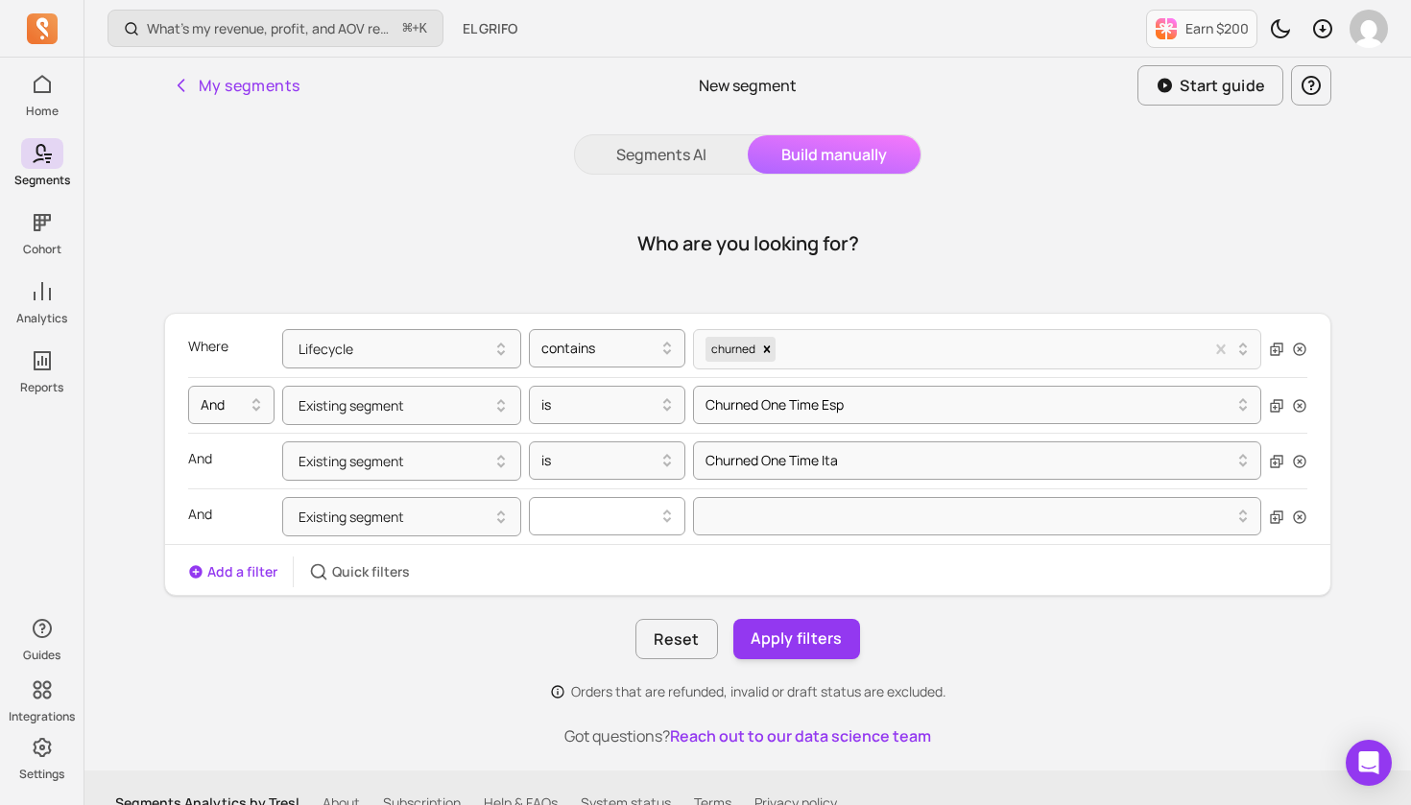
click at [668, 515] on icon at bounding box center [667, 516] width 23 height 23
drag, startPoint x: 628, startPoint y: 568, endPoint x: 664, endPoint y: 549, distance: 41.2
click at [628, 567] on div "is" at bounding box center [607, 565] width 155 height 35
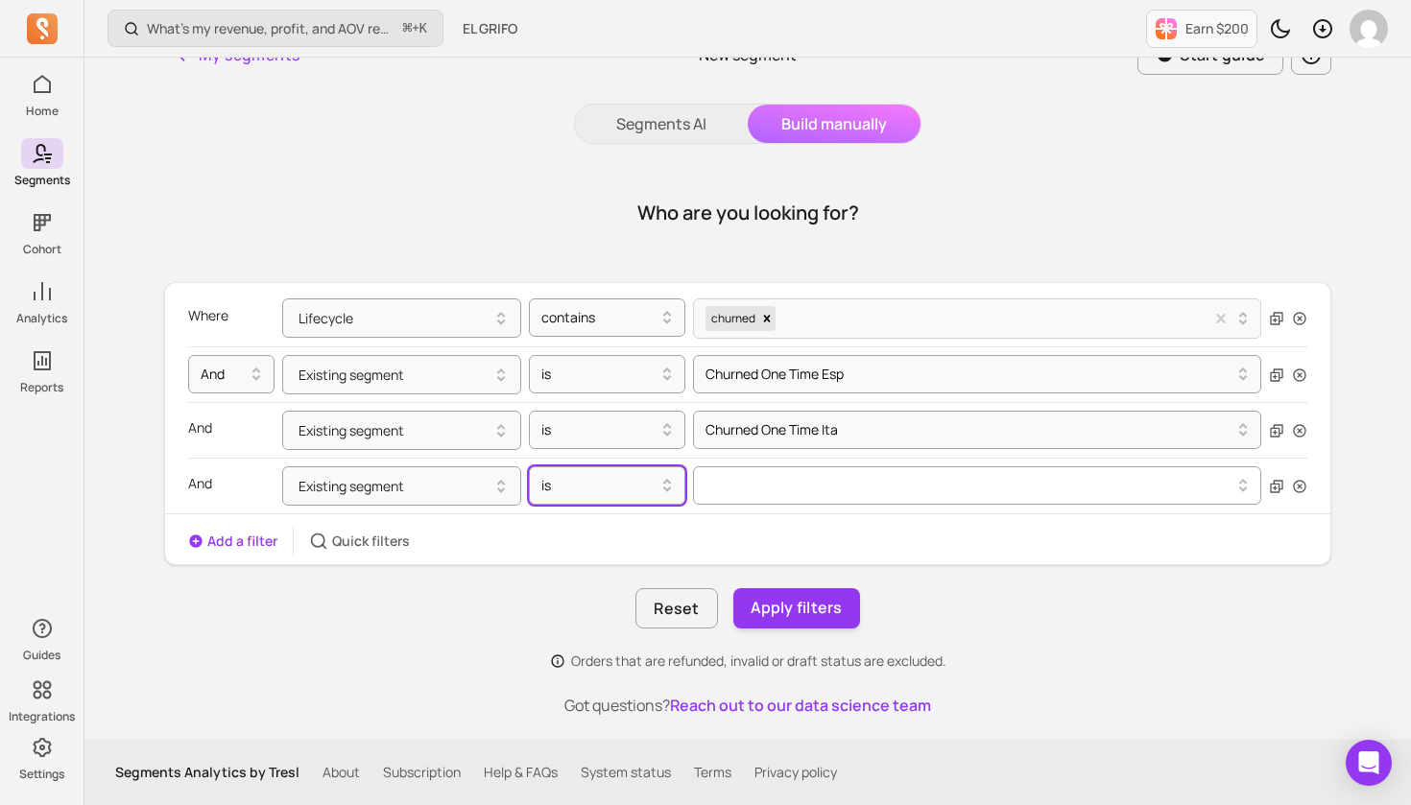
click at [770, 505] on div at bounding box center [977, 486] width 568 height 38
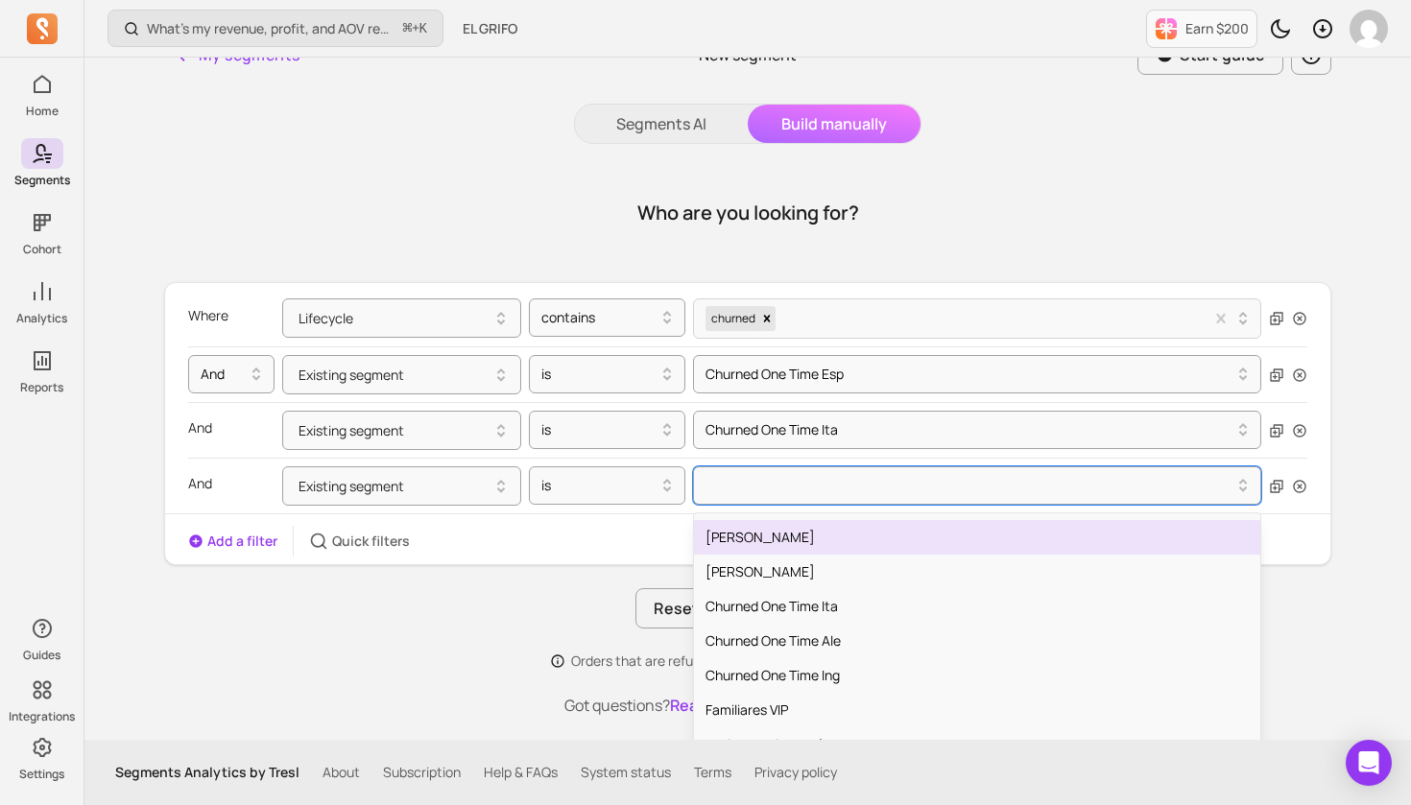
scroll to position [657, 0]
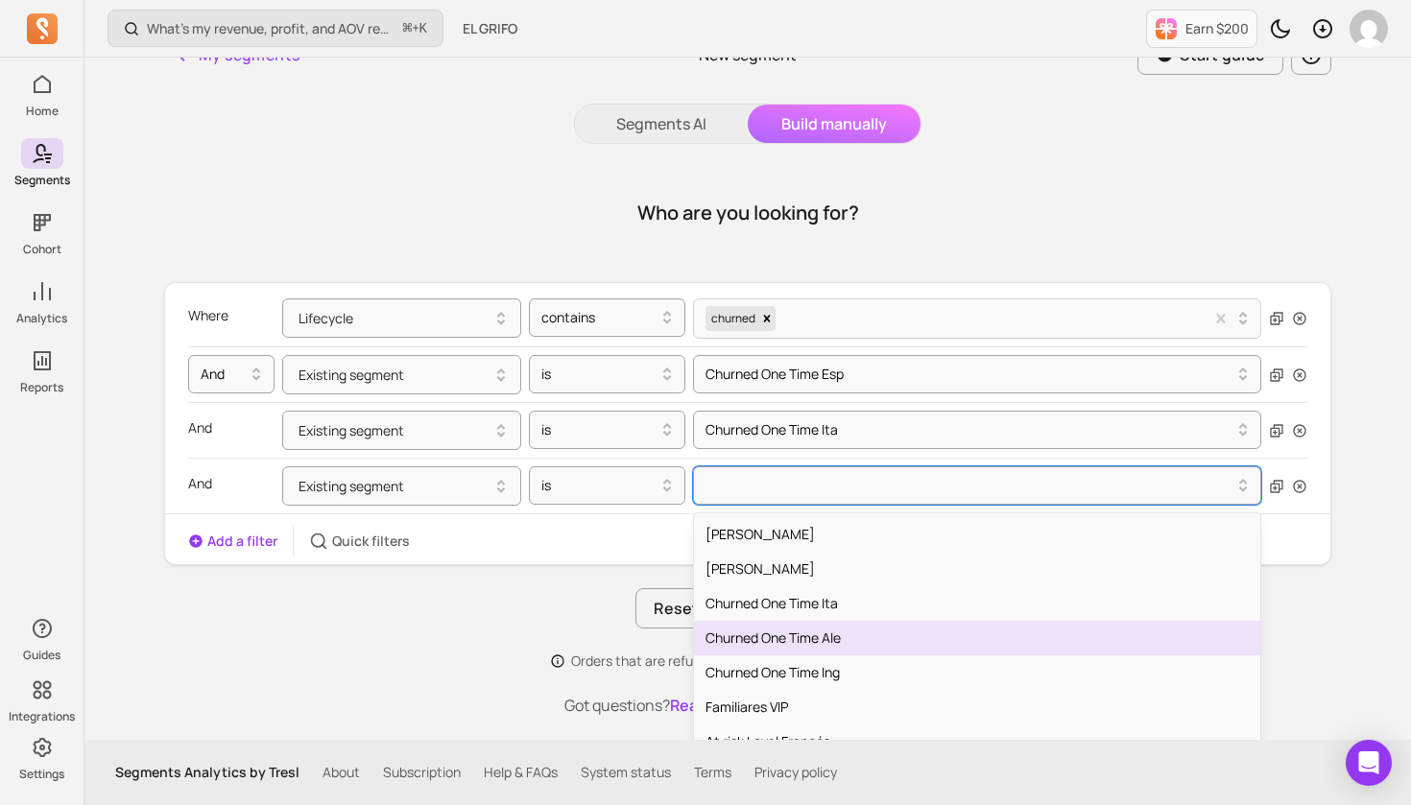
click at [813, 641] on div "Churned One Time Ale" at bounding box center [977, 638] width 566 height 35
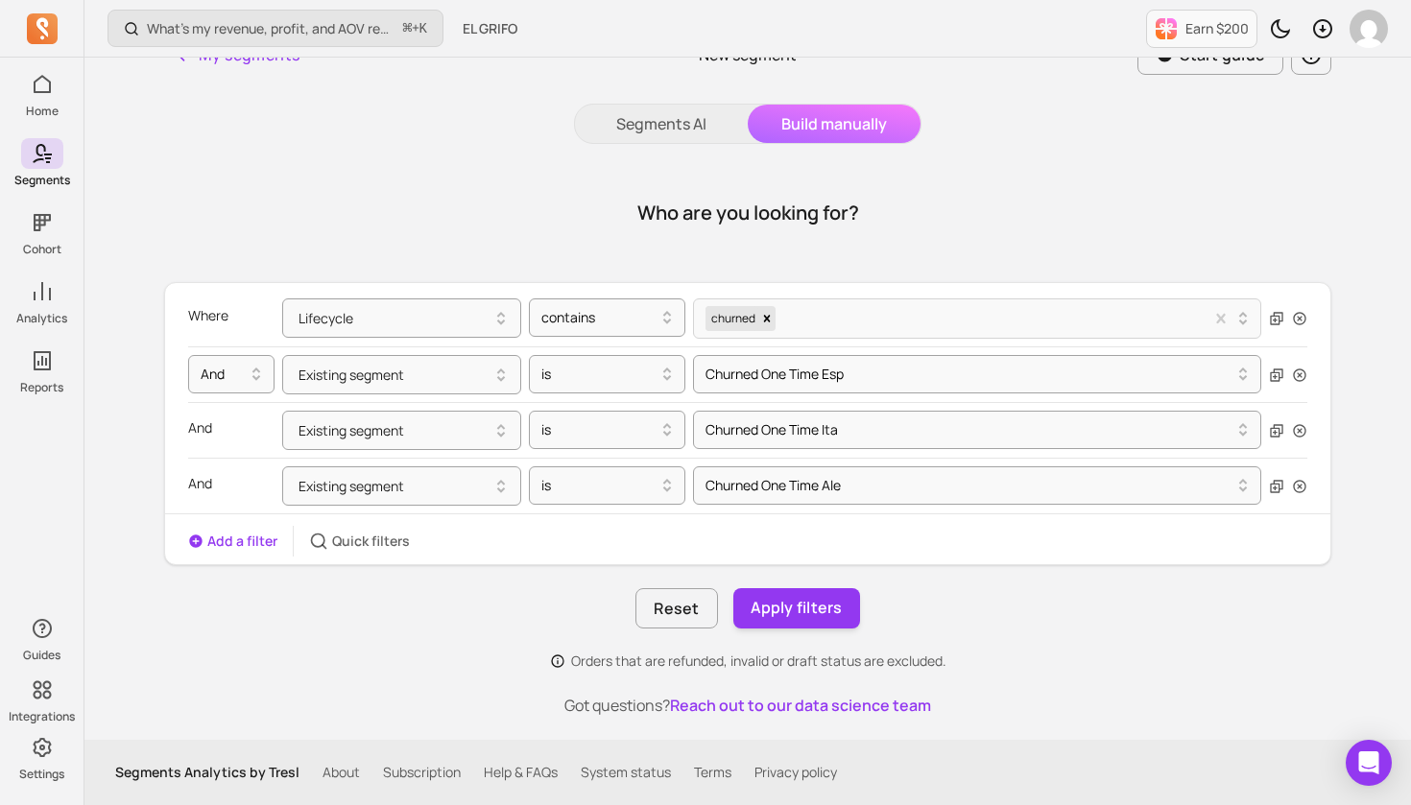
click at [251, 543] on button "Add a filter" at bounding box center [232, 541] width 89 height 19
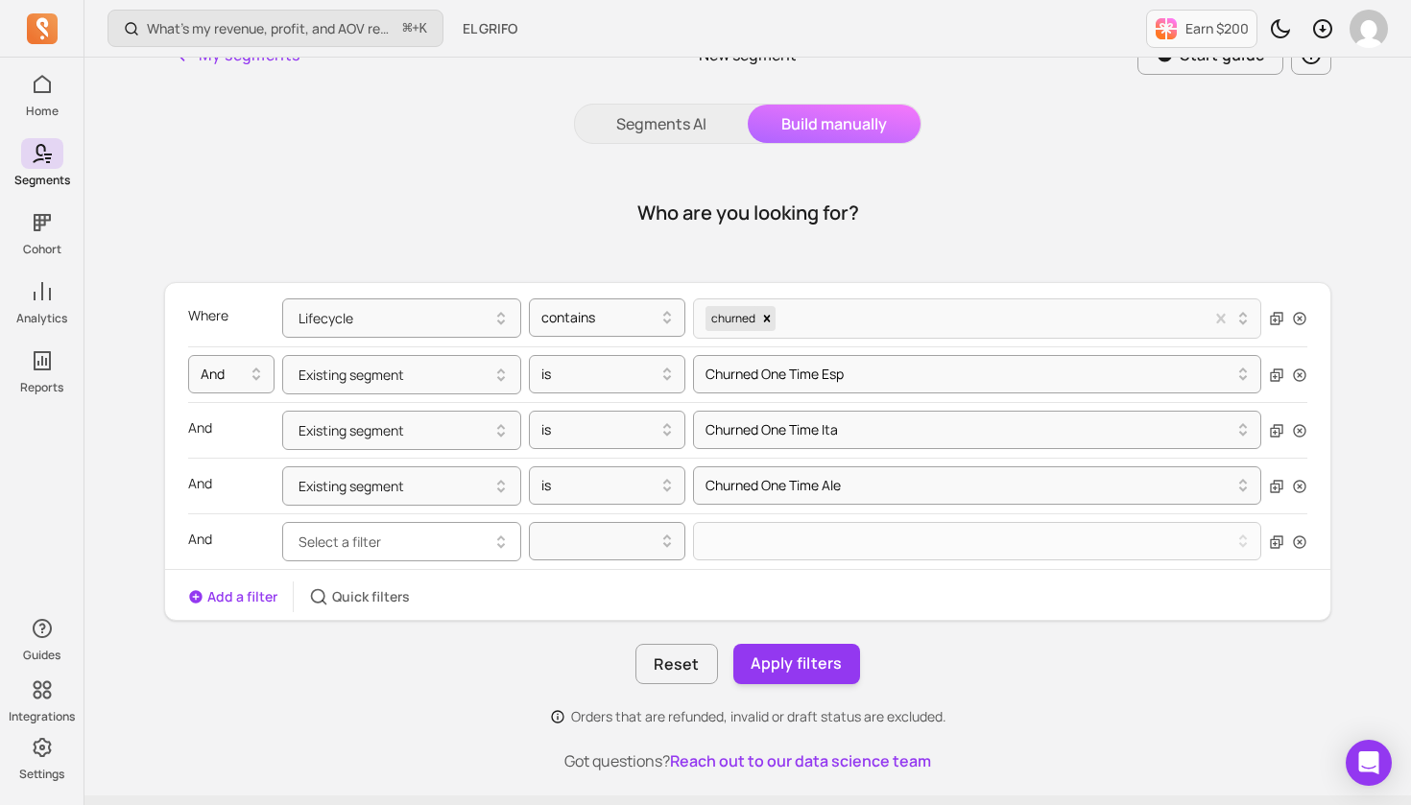
click at [461, 541] on button "Select a filter" at bounding box center [401, 541] width 239 height 39
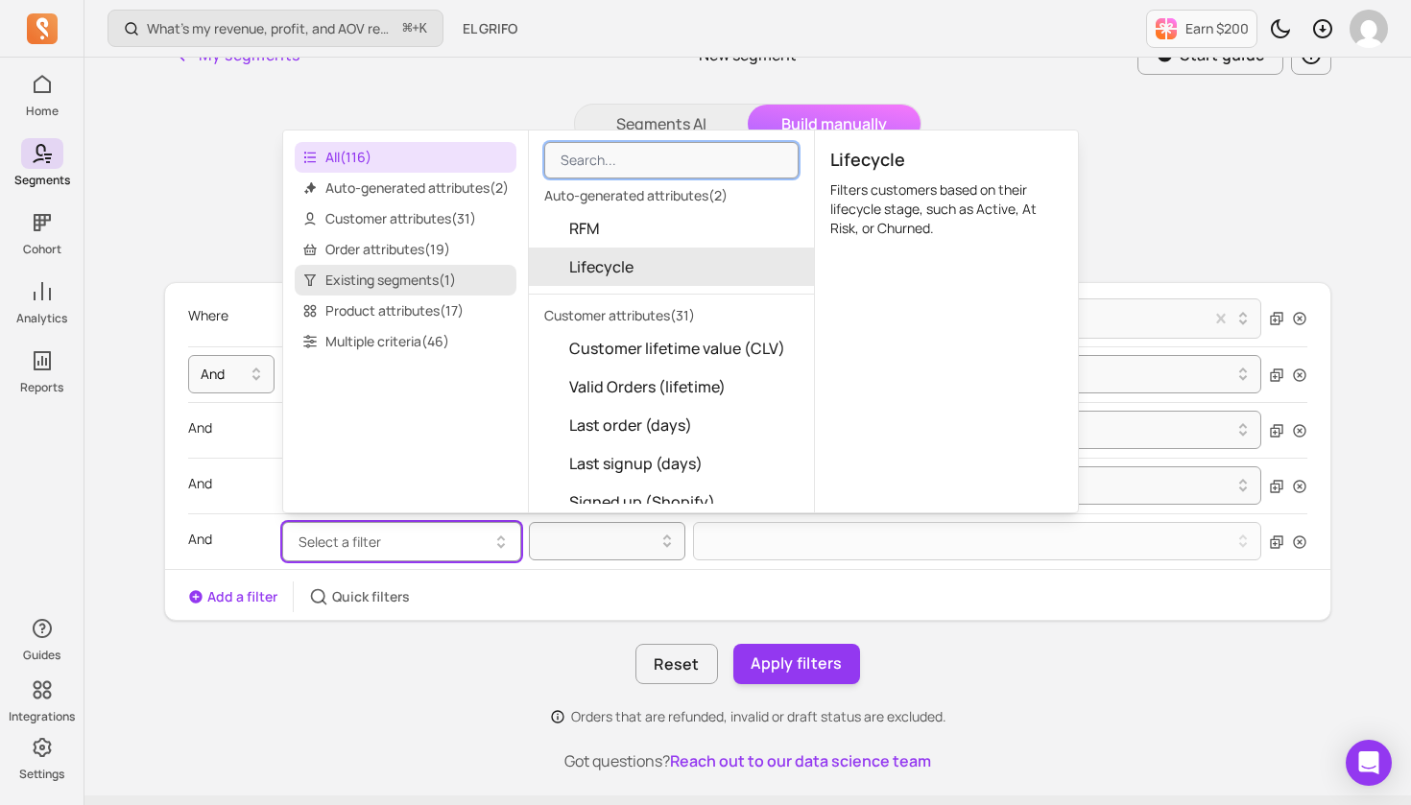
click at [434, 276] on span "Existing segments ( 1 )" at bounding box center [406, 280] width 222 height 31
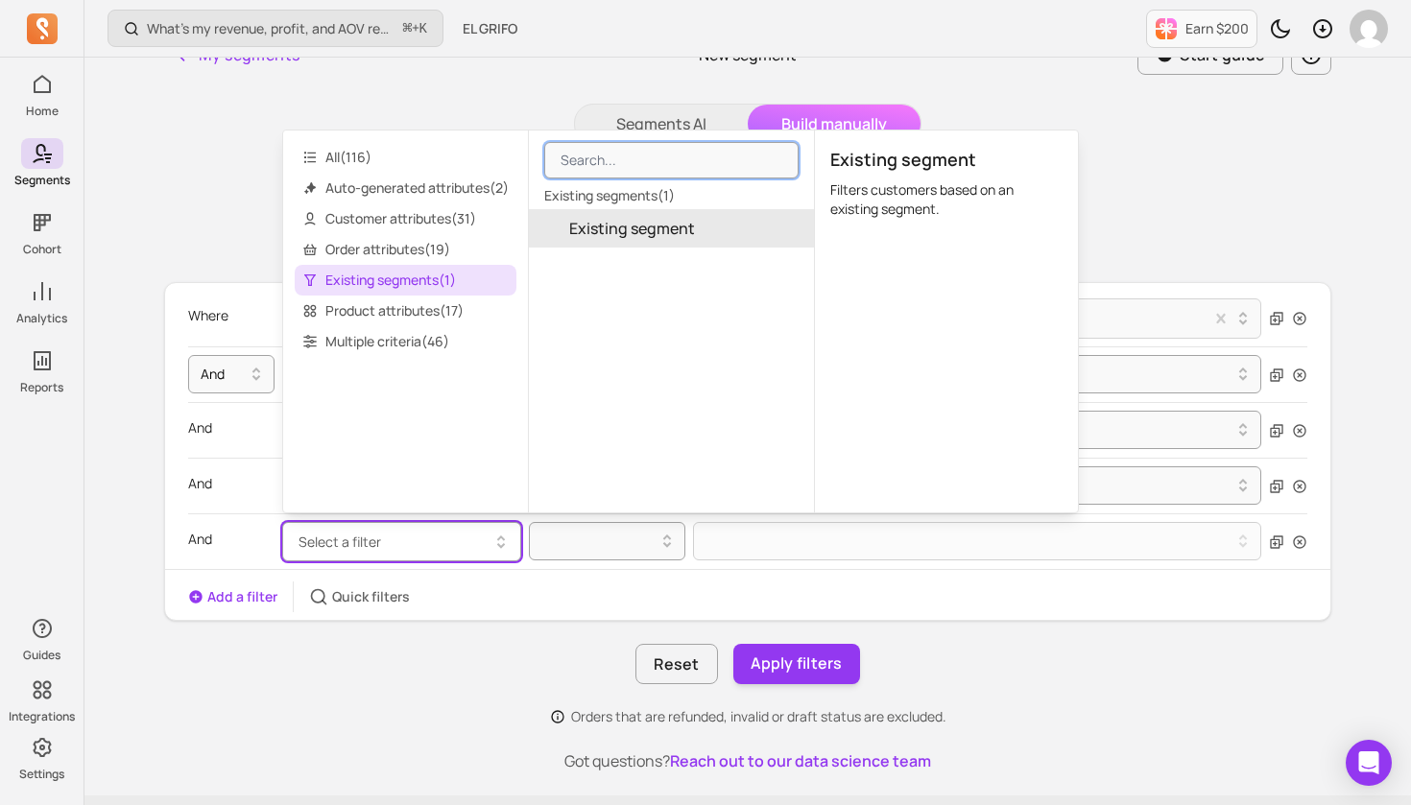
click at [633, 233] on span "Existing segment" at bounding box center [632, 228] width 126 height 23
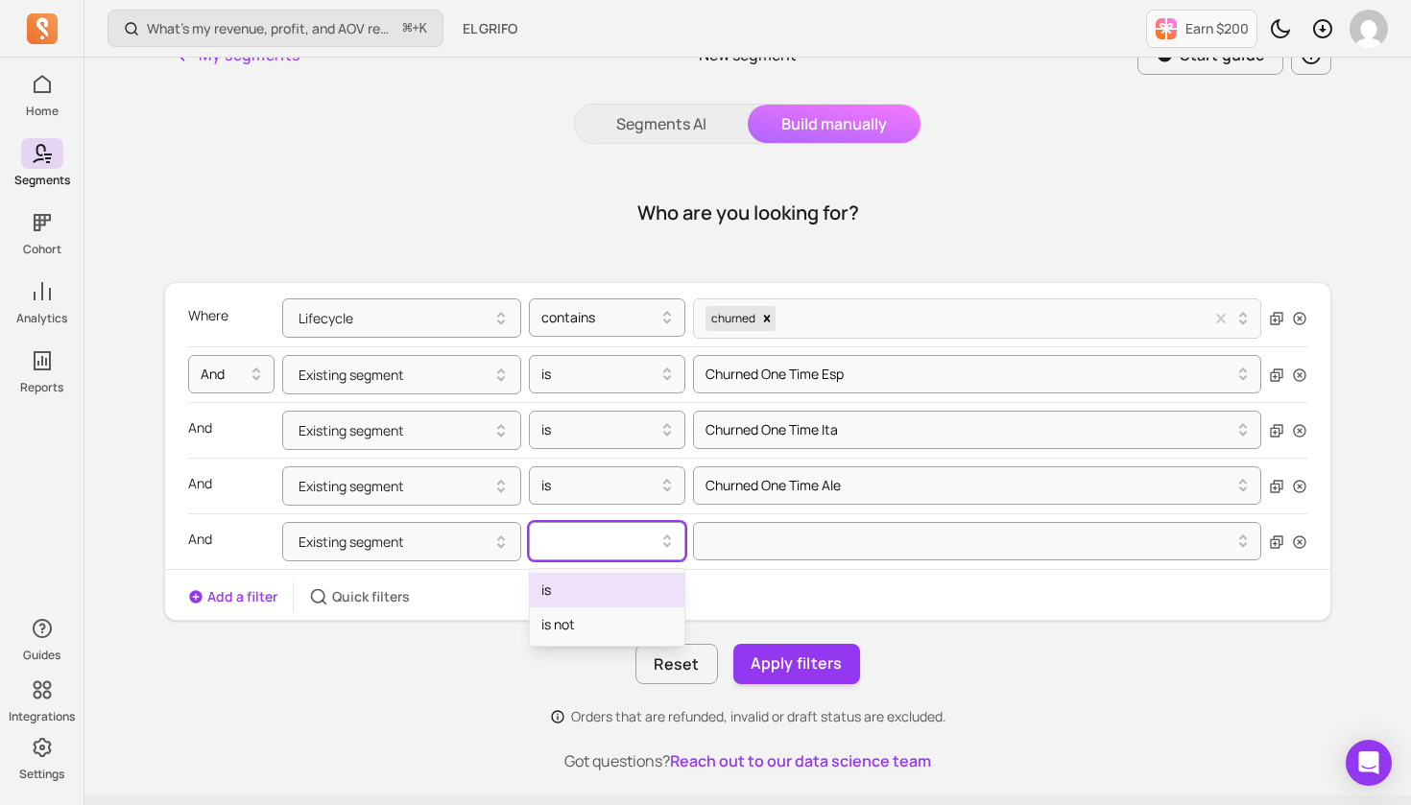
click at [654, 544] on div at bounding box center [599, 541] width 116 height 23
click at [639, 590] on div "is" at bounding box center [607, 590] width 155 height 35
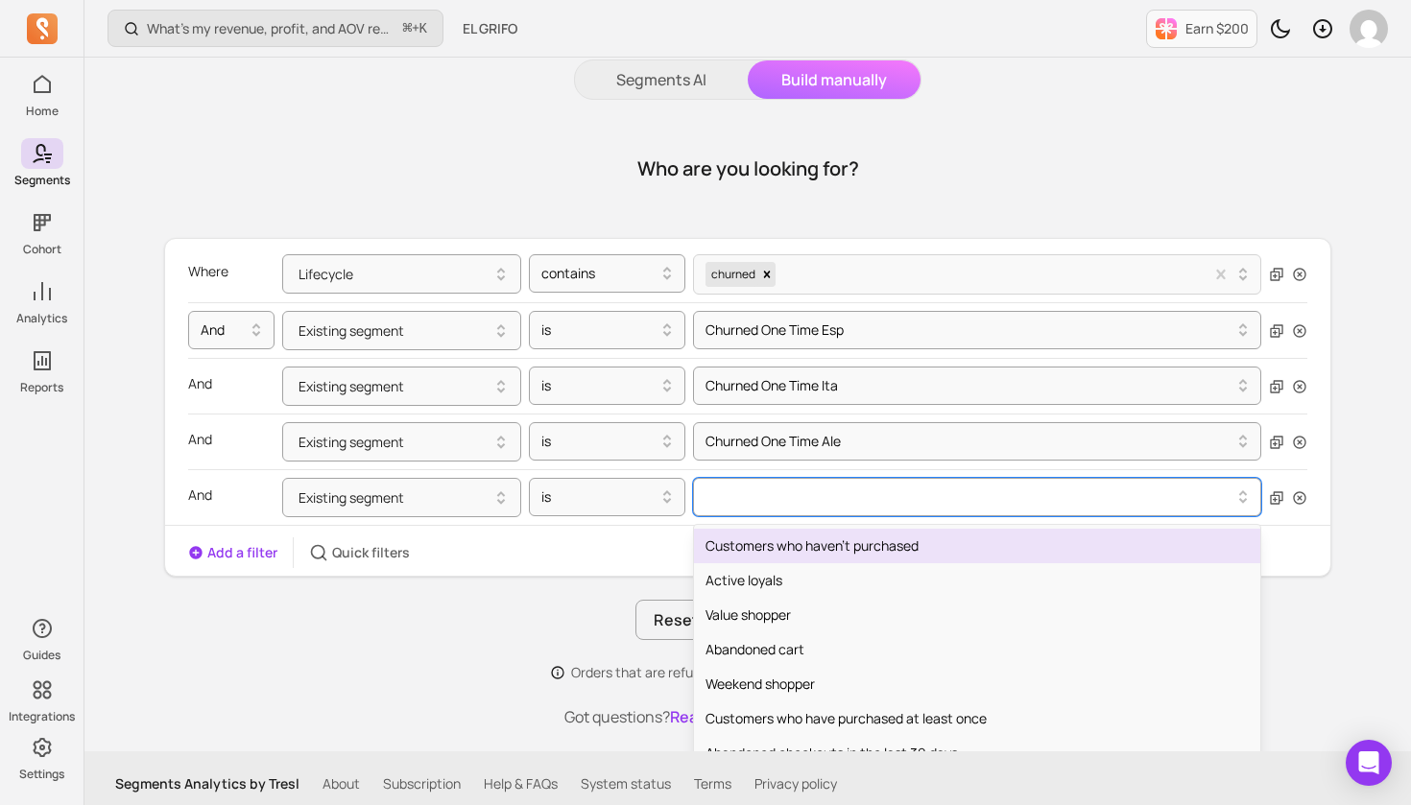
click at [790, 516] on div "option Customers who haven't purchased focused, 1 of 130. 130 results available…" at bounding box center [977, 497] width 568 height 38
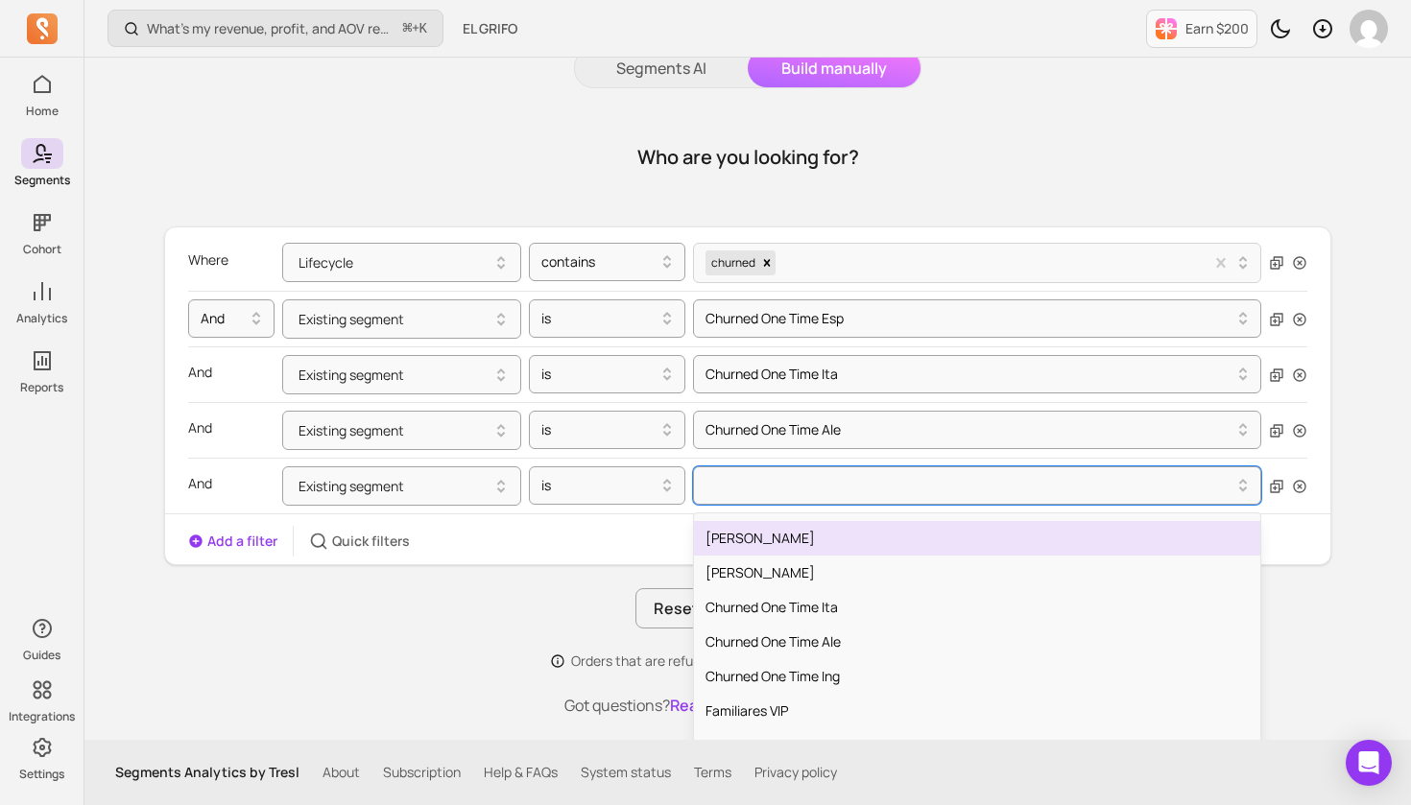
scroll to position [655, 0]
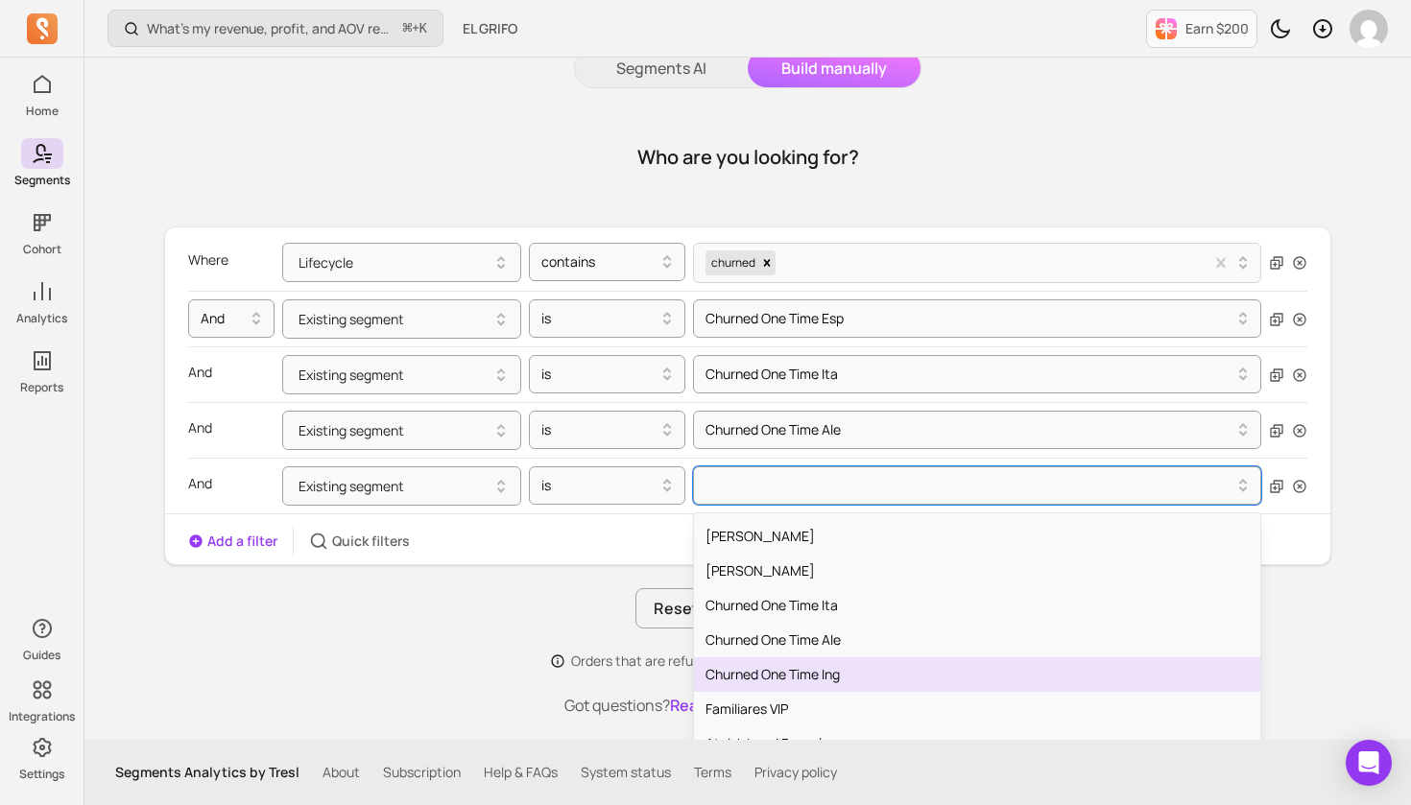
click at [815, 677] on div "Churned One Time Ing" at bounding box center [977, 675] width 566 height 35
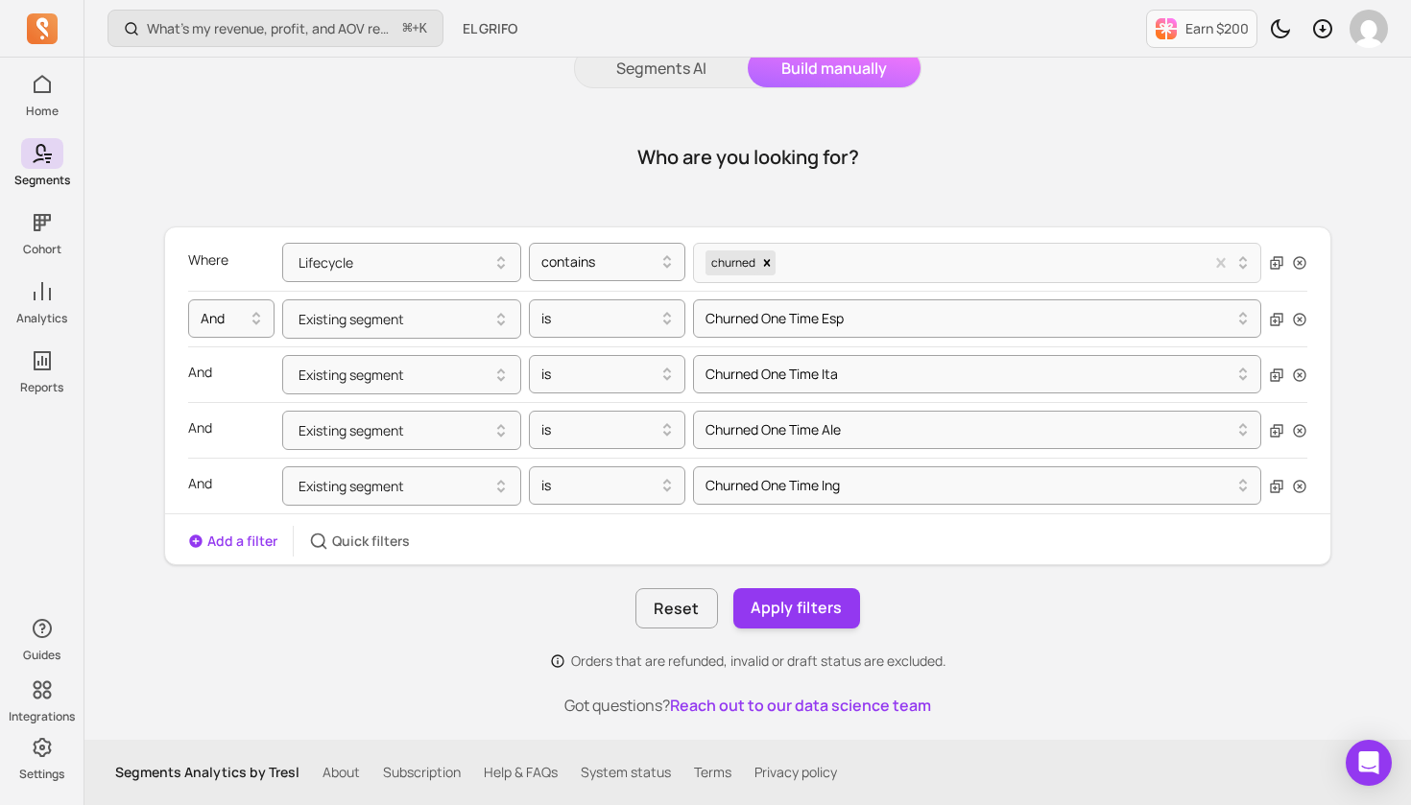
click at [228, 545] on button "Add a filter" at bounding box center [232, 541] width 89 height 19
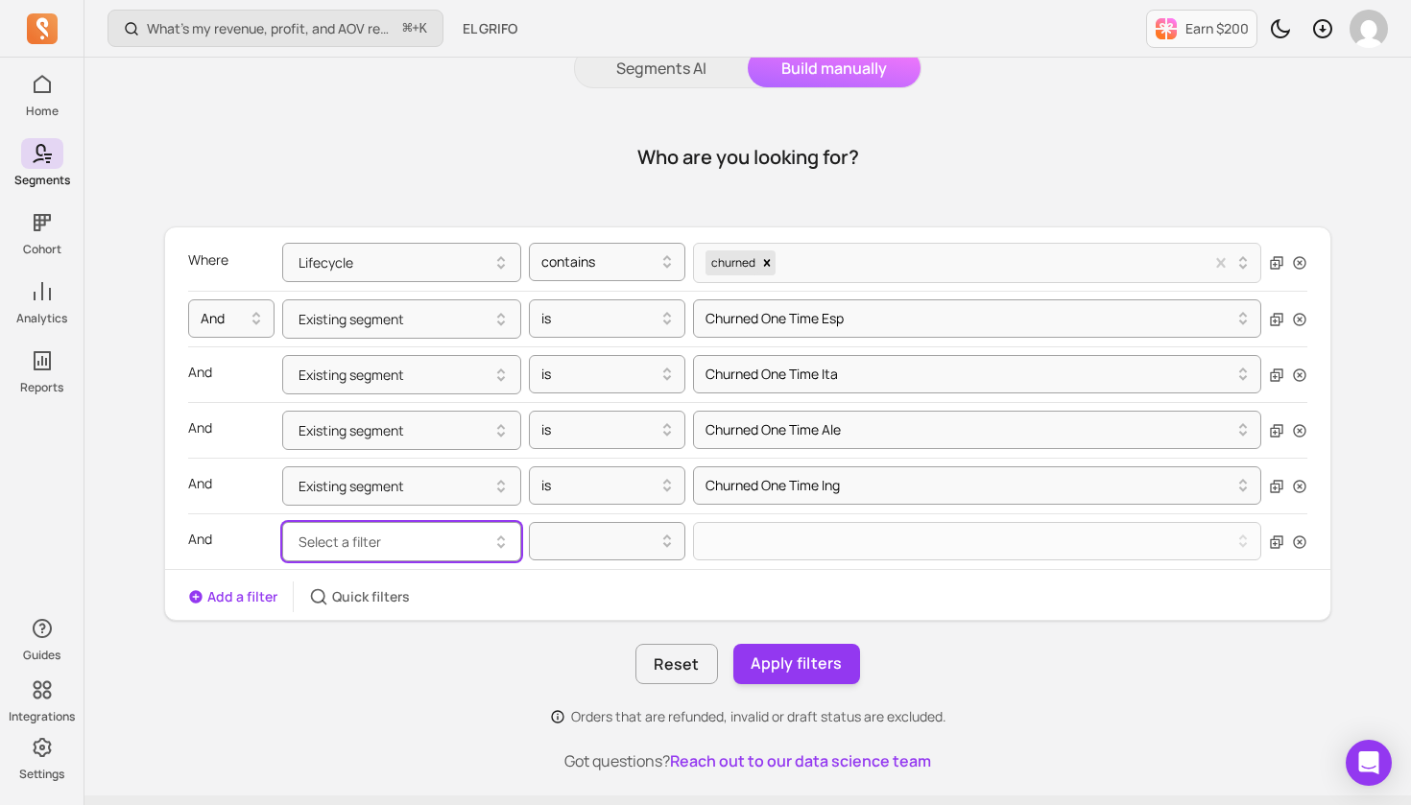
click at [435, 533] on button "Select a filter" at bounding box center [401, 541] width 239 height 39
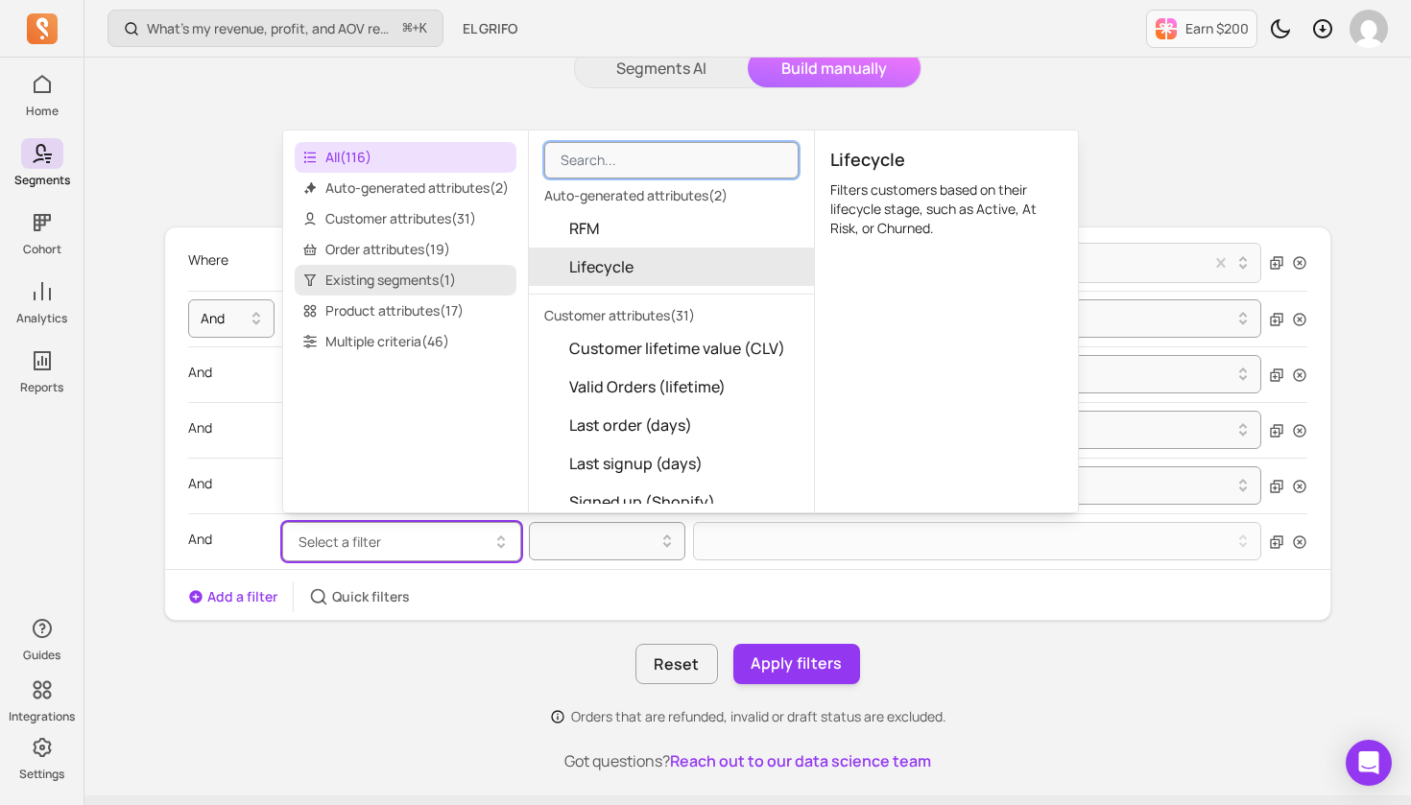
click at [422, 279] on span "Existing segments ( 1 )" at bounding box center [406, 280] width 222 height 31
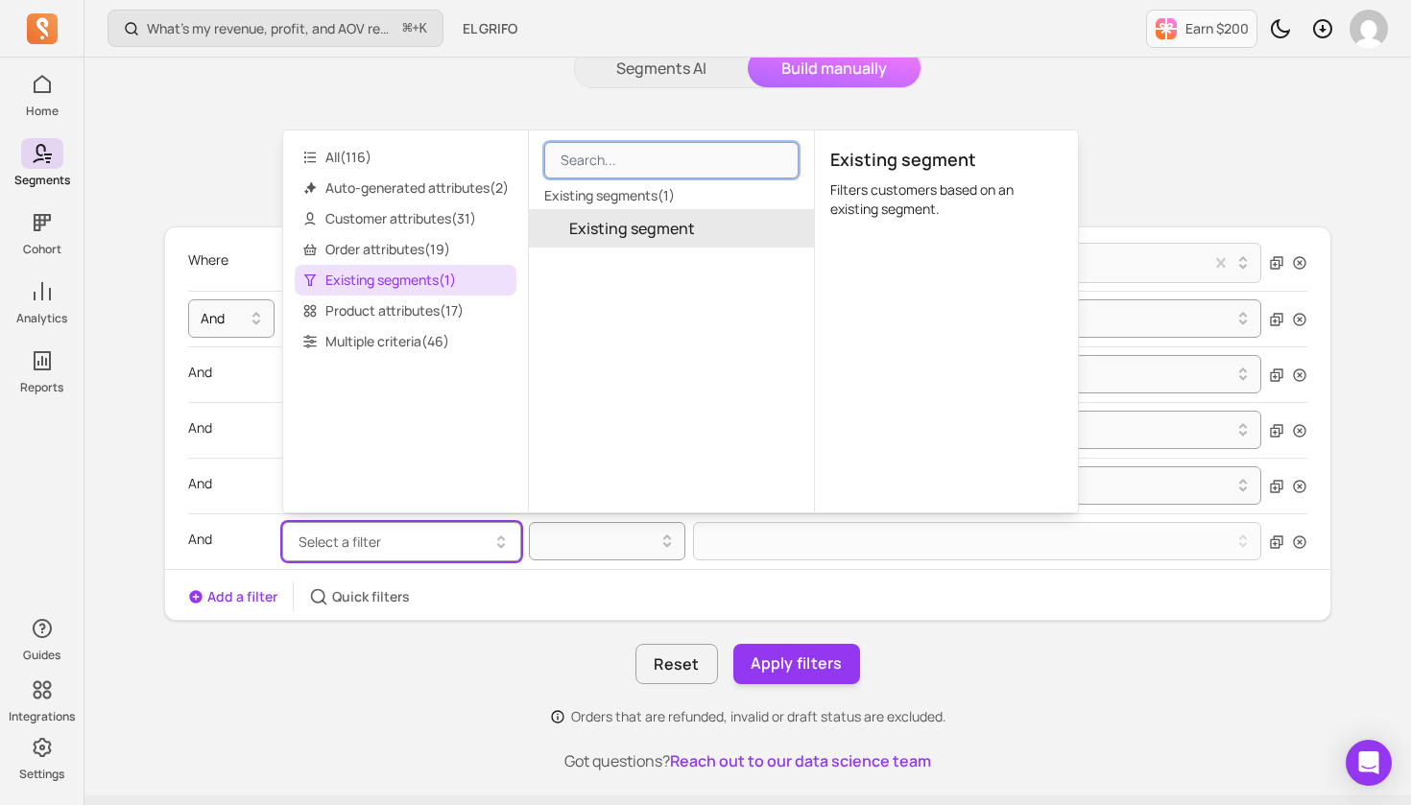
click at [676, 223] on span "Existing segment" at bounding box center [632, 228] width 126 height 23
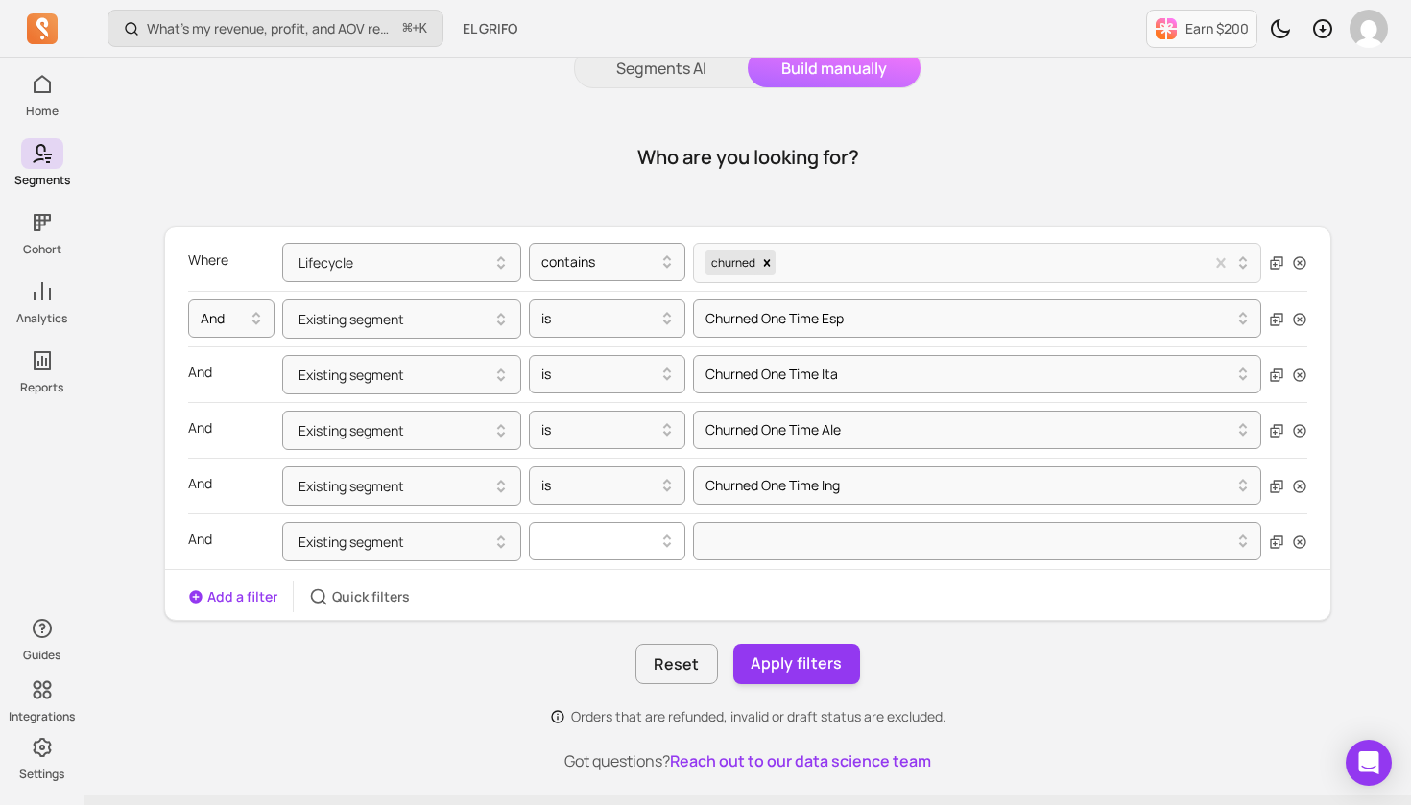
click at [645, 536] on div at bounding box center [599, 541] width 116 height 23
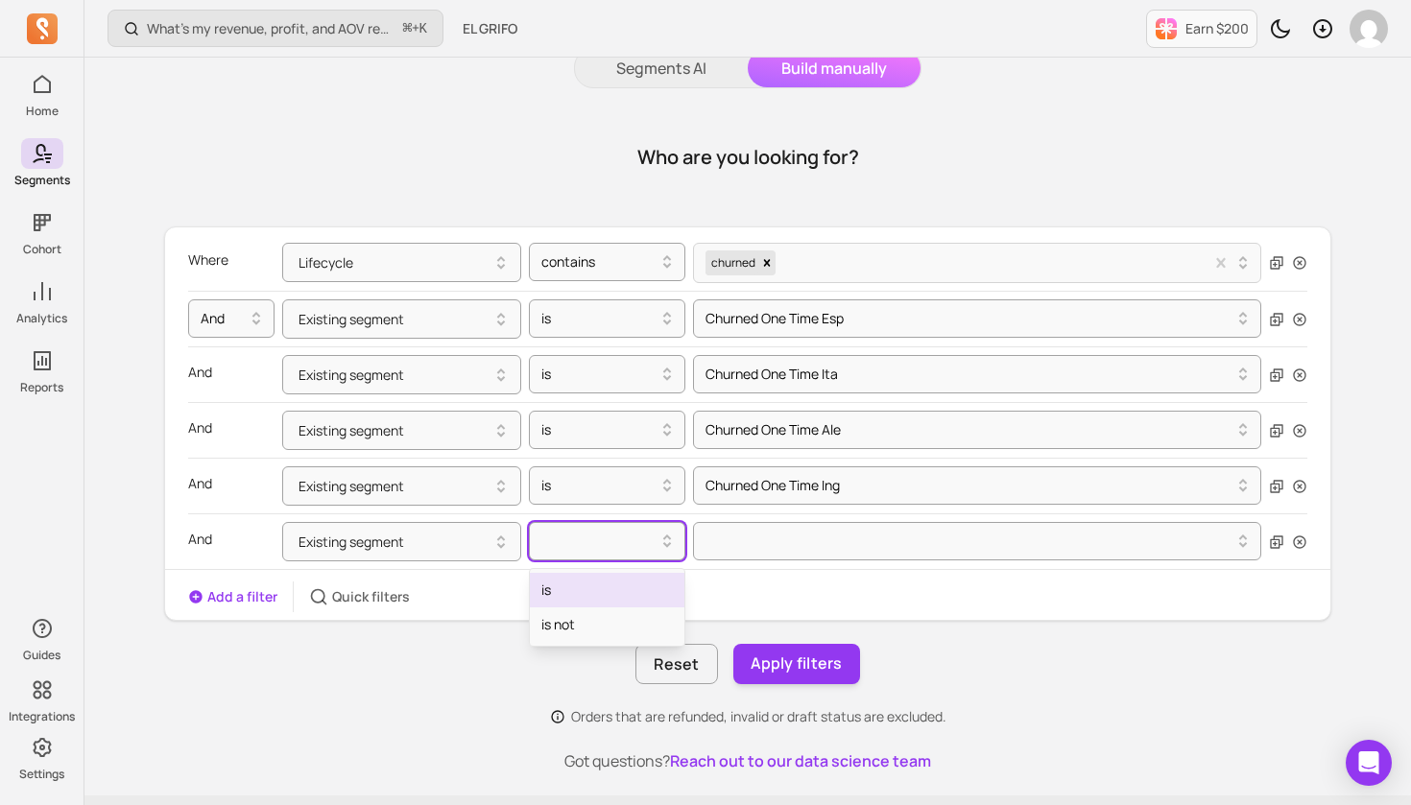
click at [624, 589] on div "is" at bounding box center [607, 590] width 155 height 35
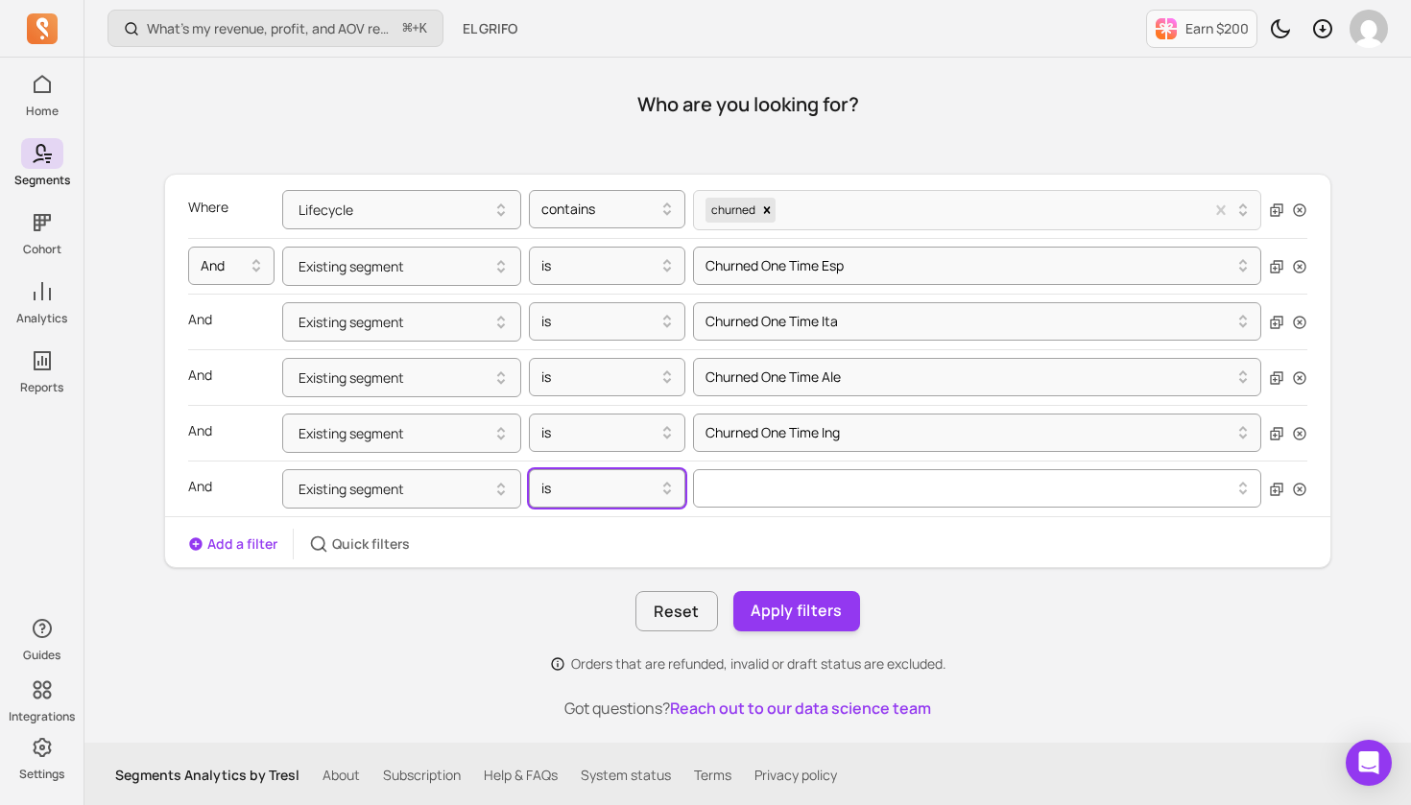
click at [859, 508] on div at bounding box center [977, 488] width 568 height 38
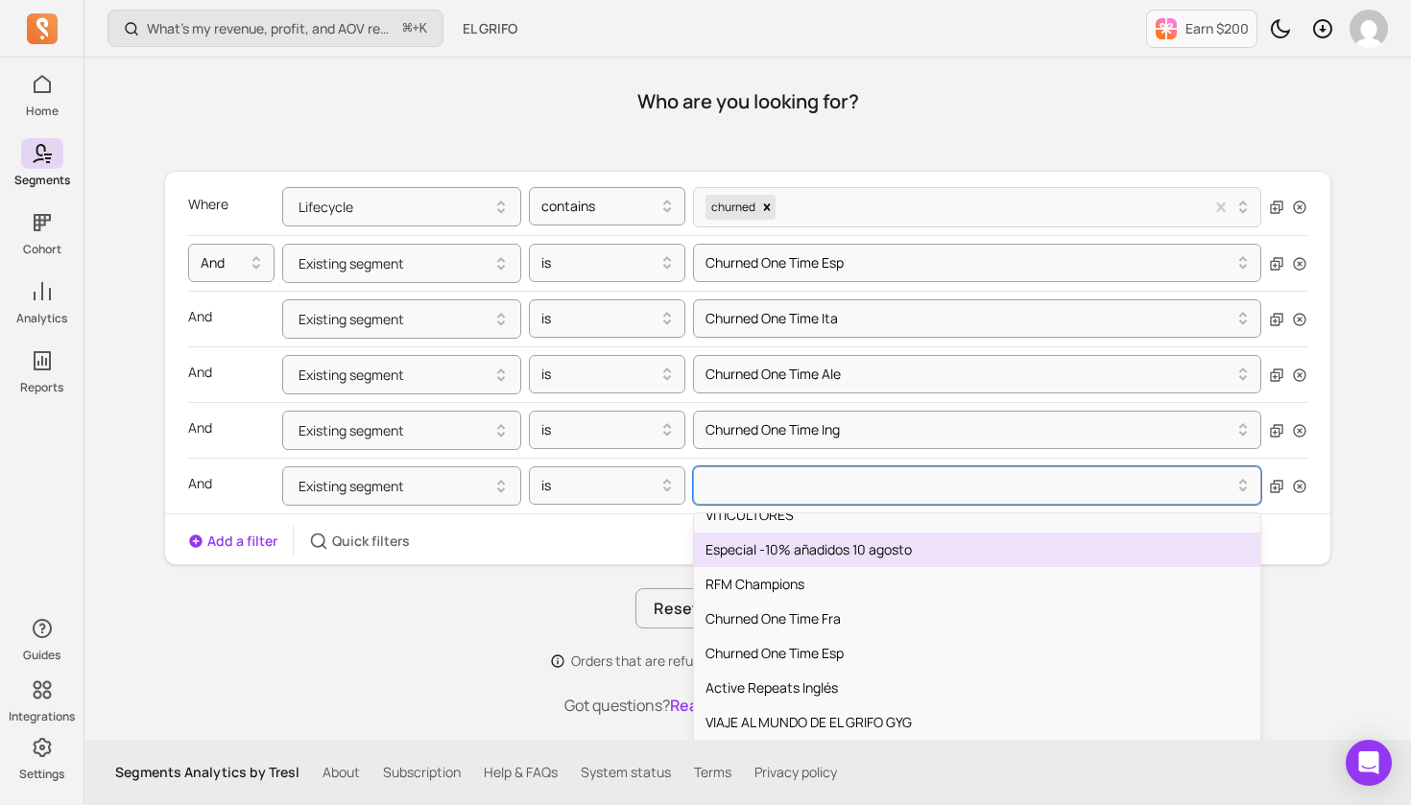
scroll to position [2376, 0]
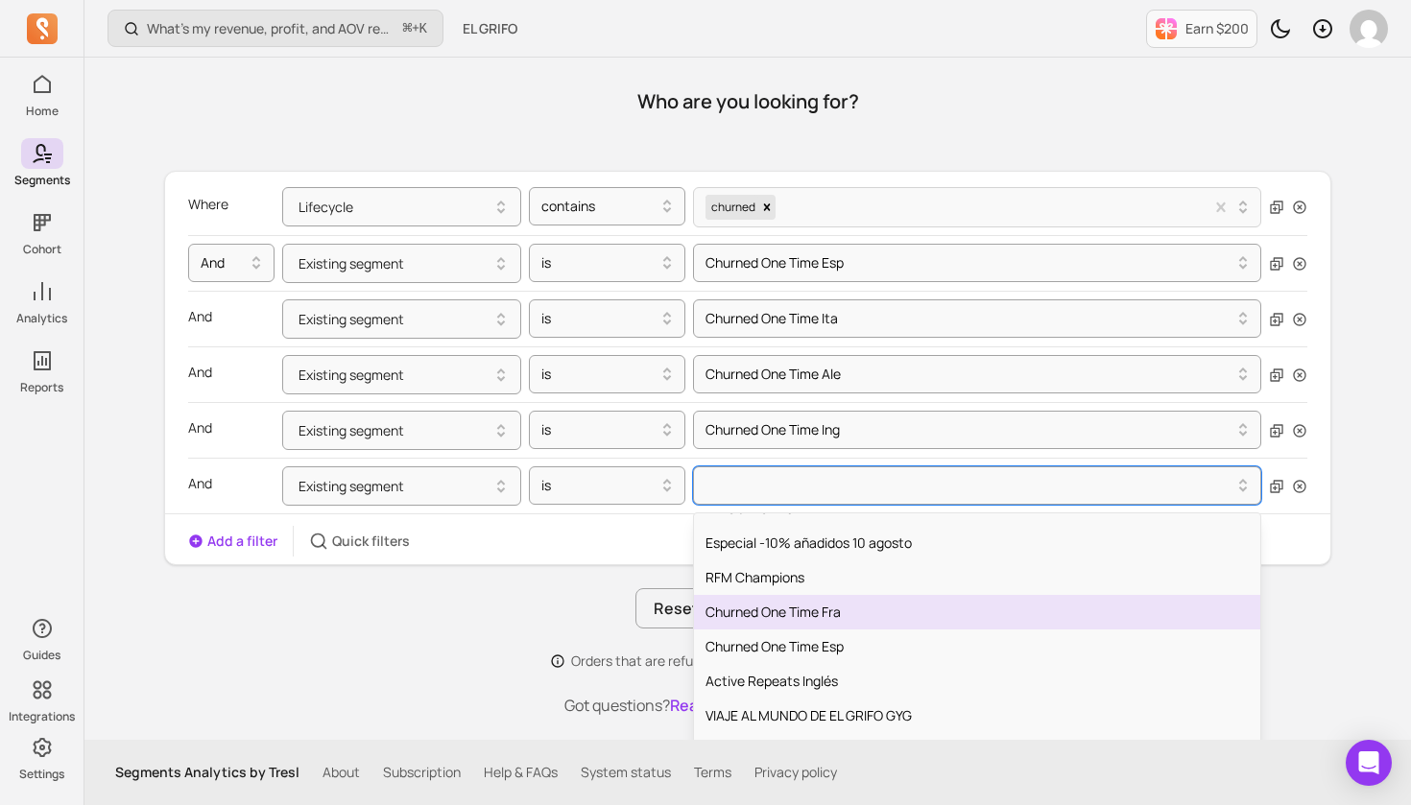
click at [843, 613] on div "Churned One Time Fra" at bounding box center [977, 612] width 566 height 35
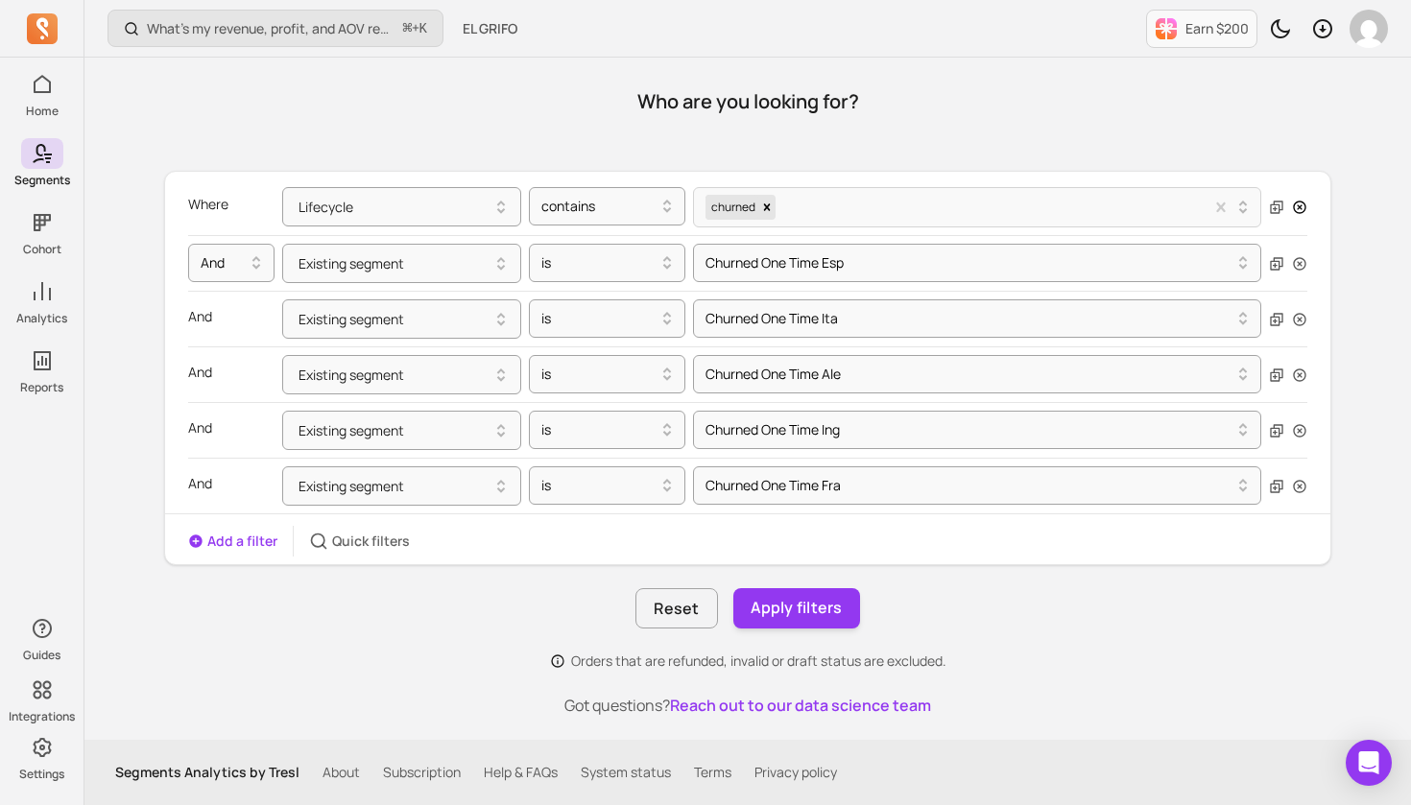
click at [1301, 204] on icon "button" at bounding box center [1299, 207] width 15 height 15
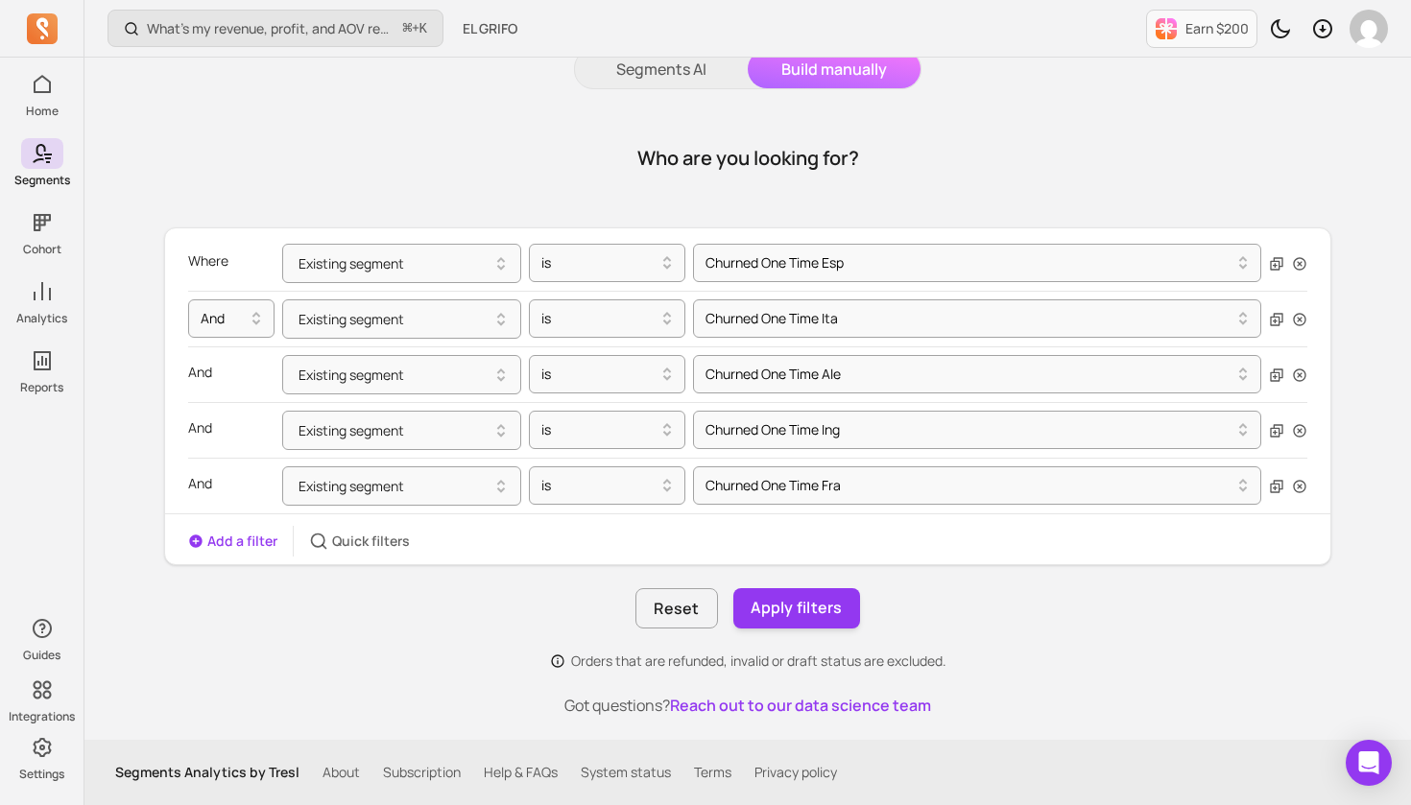
click at [247, 541] on button "Add a filter" at bounding box center [232, 541] width 89 height 19
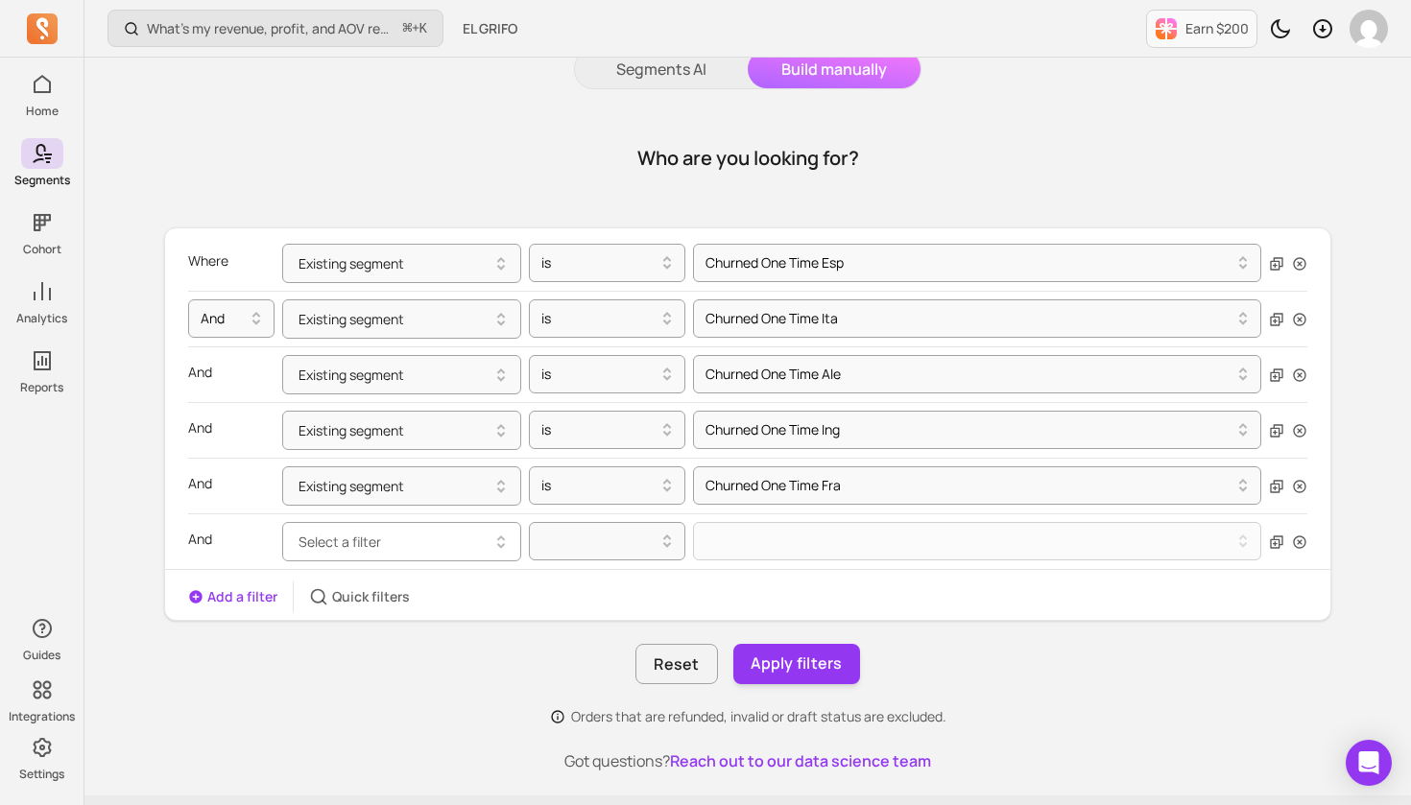
click at [500, 545] on icon "button" at bounding box center [501, 546] width 8 height 6
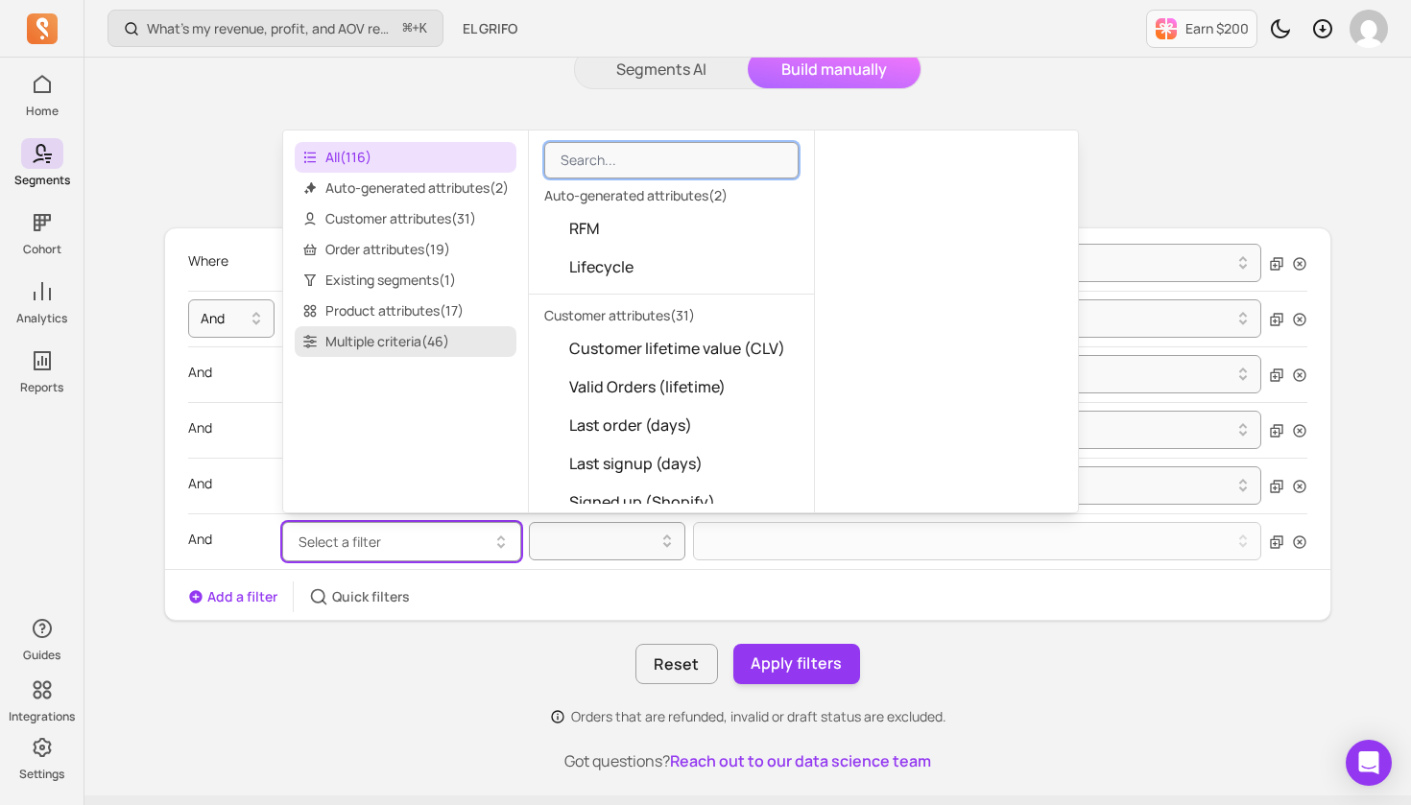
click at [427, 341] on span "Multiple criteria ( 46 )" at bounding box center [406, 341] width 222 height 31
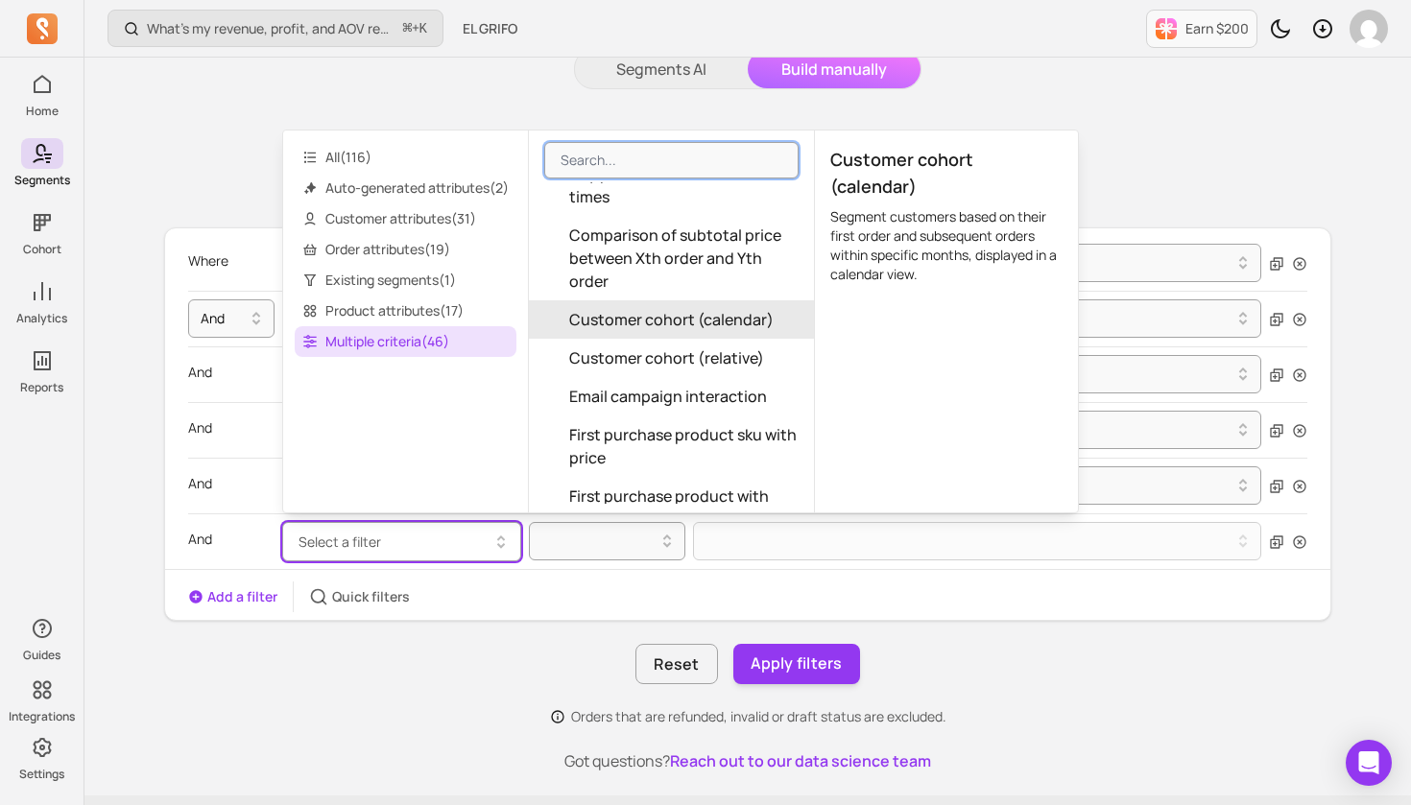
scroll to position [679, 0]
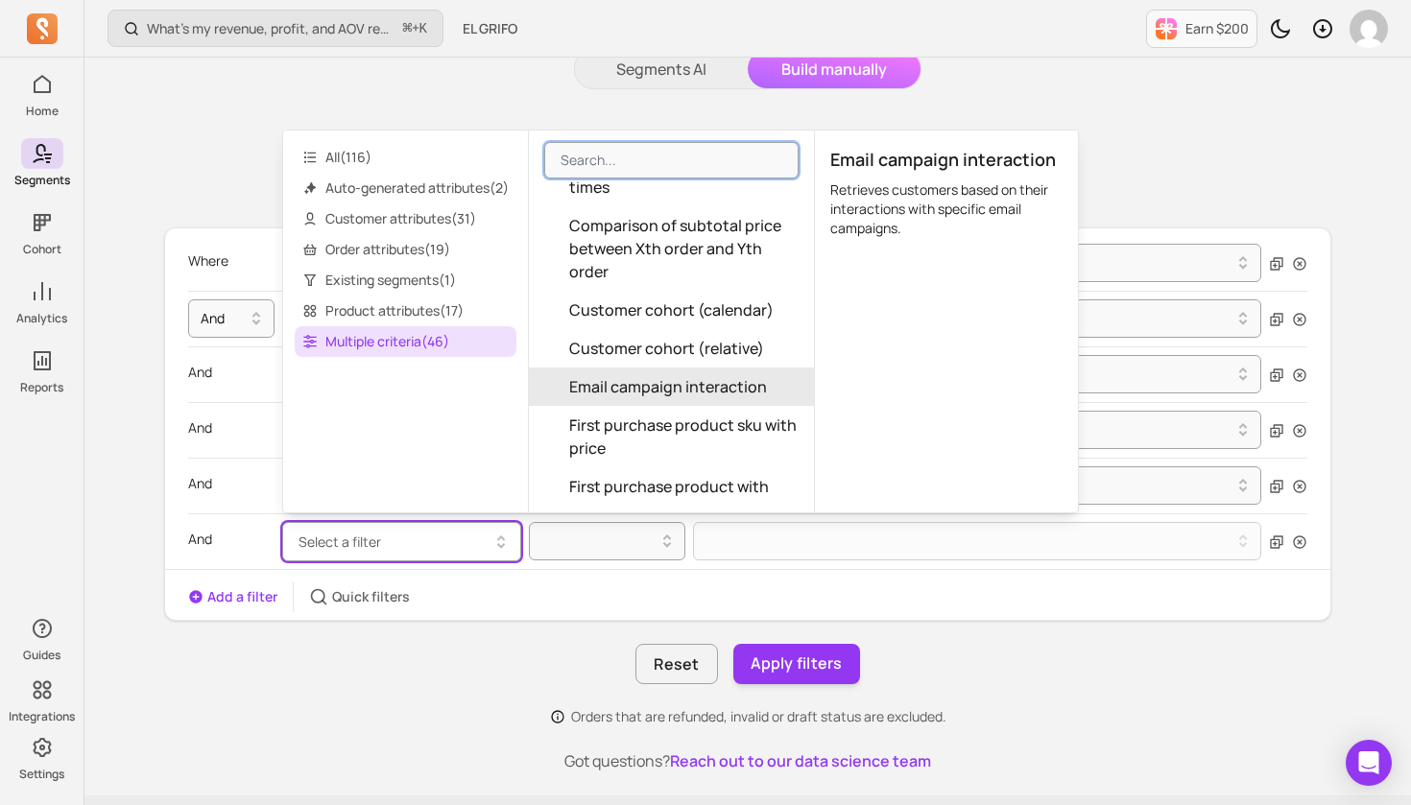
click at [659, 386] on span "Email campaign interaction" at bounding box center [668, 386] width 198 height 23
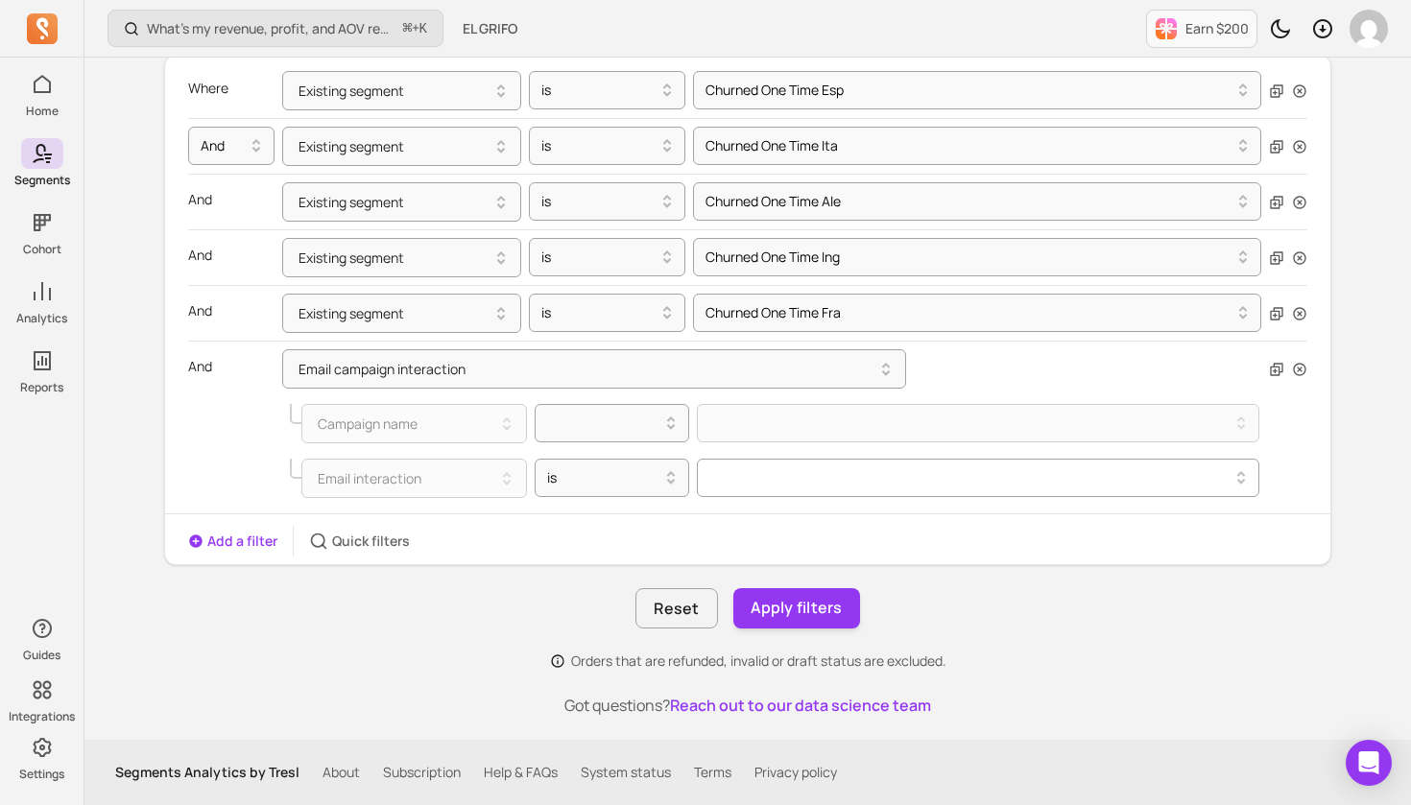
scroll to position [258, 0]
click at [734, 472] on div at bounding box center [970, 478] width 522 height 23
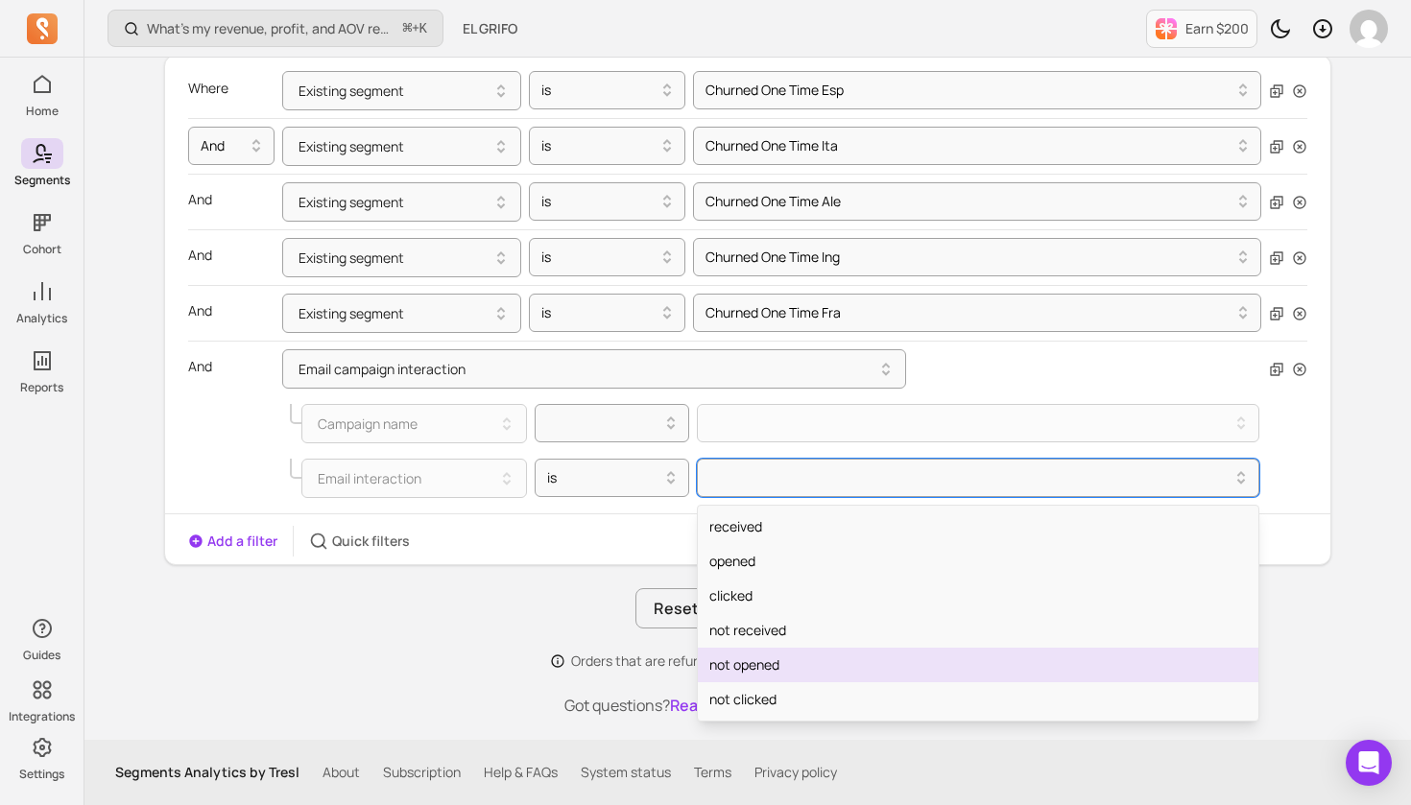
click at [815, 666] on div "not opened" at bounding box center [978, 665] width 561 height 35
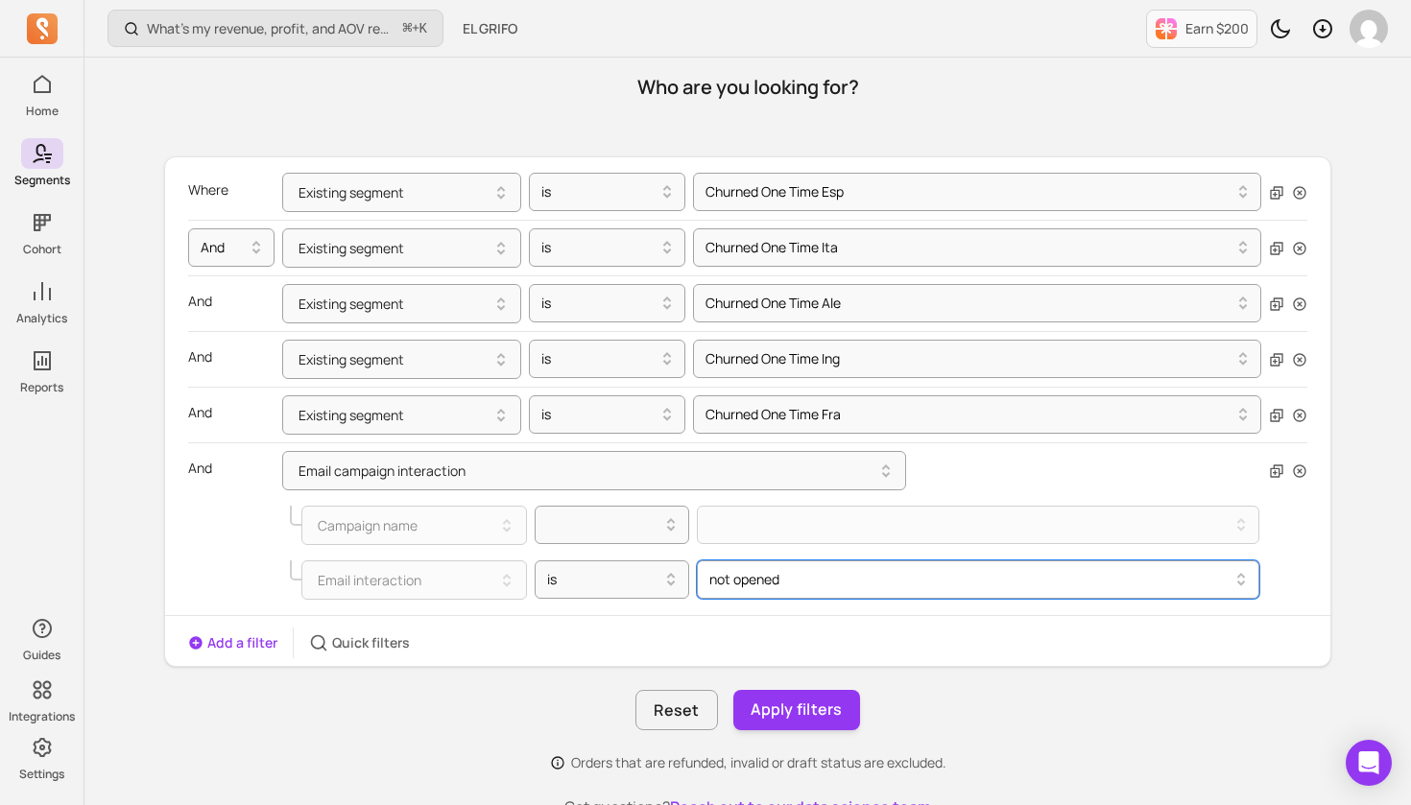
scroll to position [157, 0]
click at [251, 640] on button "Add a filter" at bounding box center [232, 642] width 89 height 19
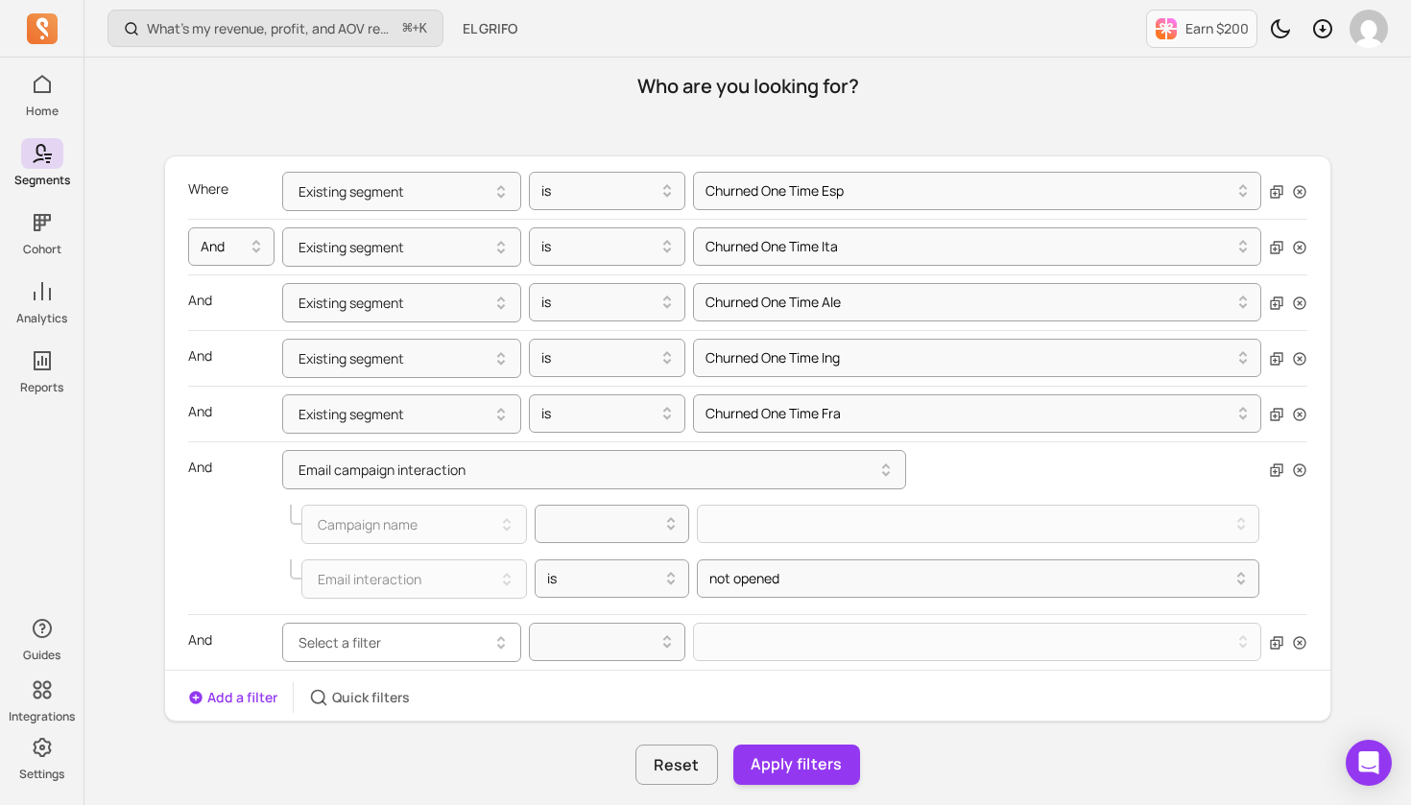
click at [365, 642] on span "Select a filter" at bounding box center [340, 643] width 83 height 18
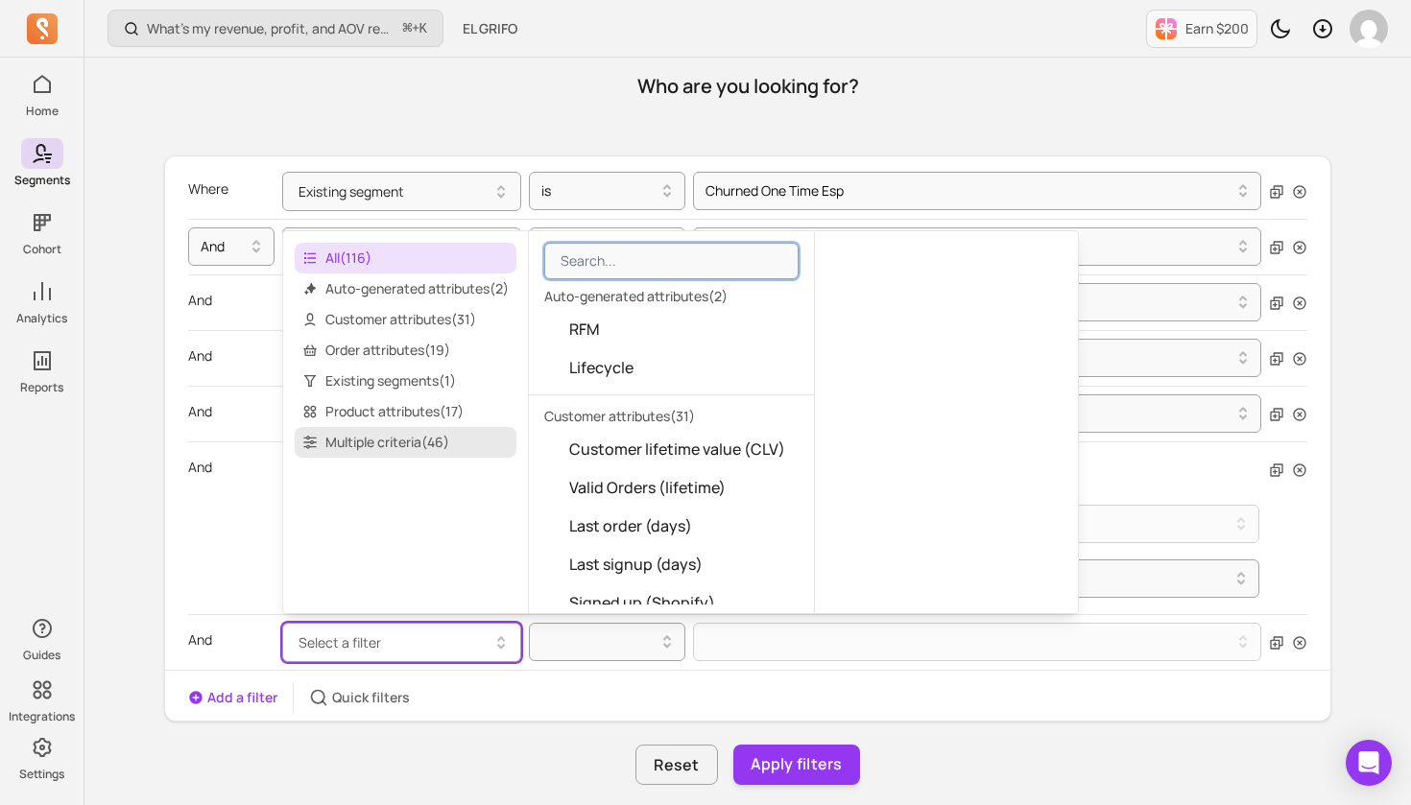
click at [415, 437] on span "Multiple criteria ( 46 )" at bounding box center [406, 442] width 222 height 31
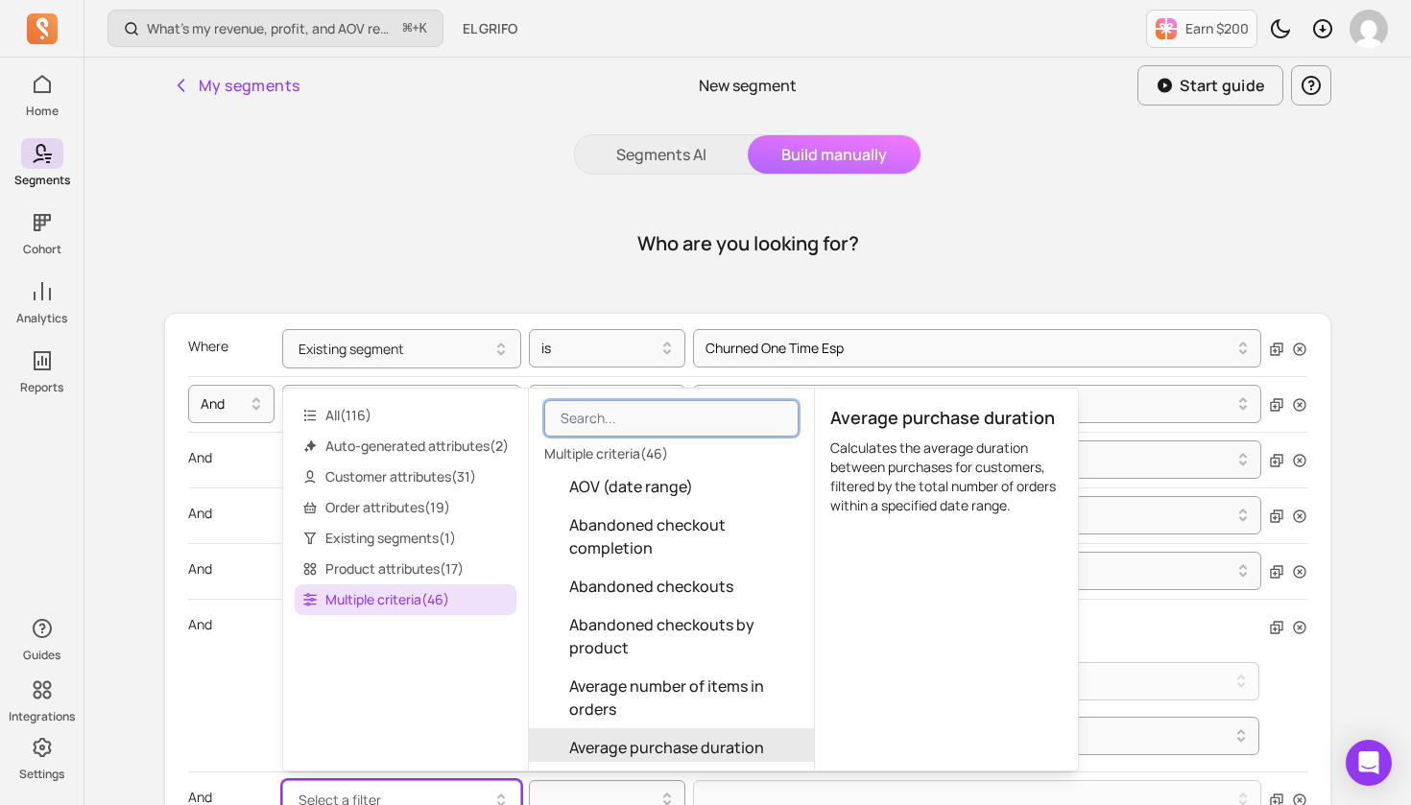
scroll to position [0, 0]
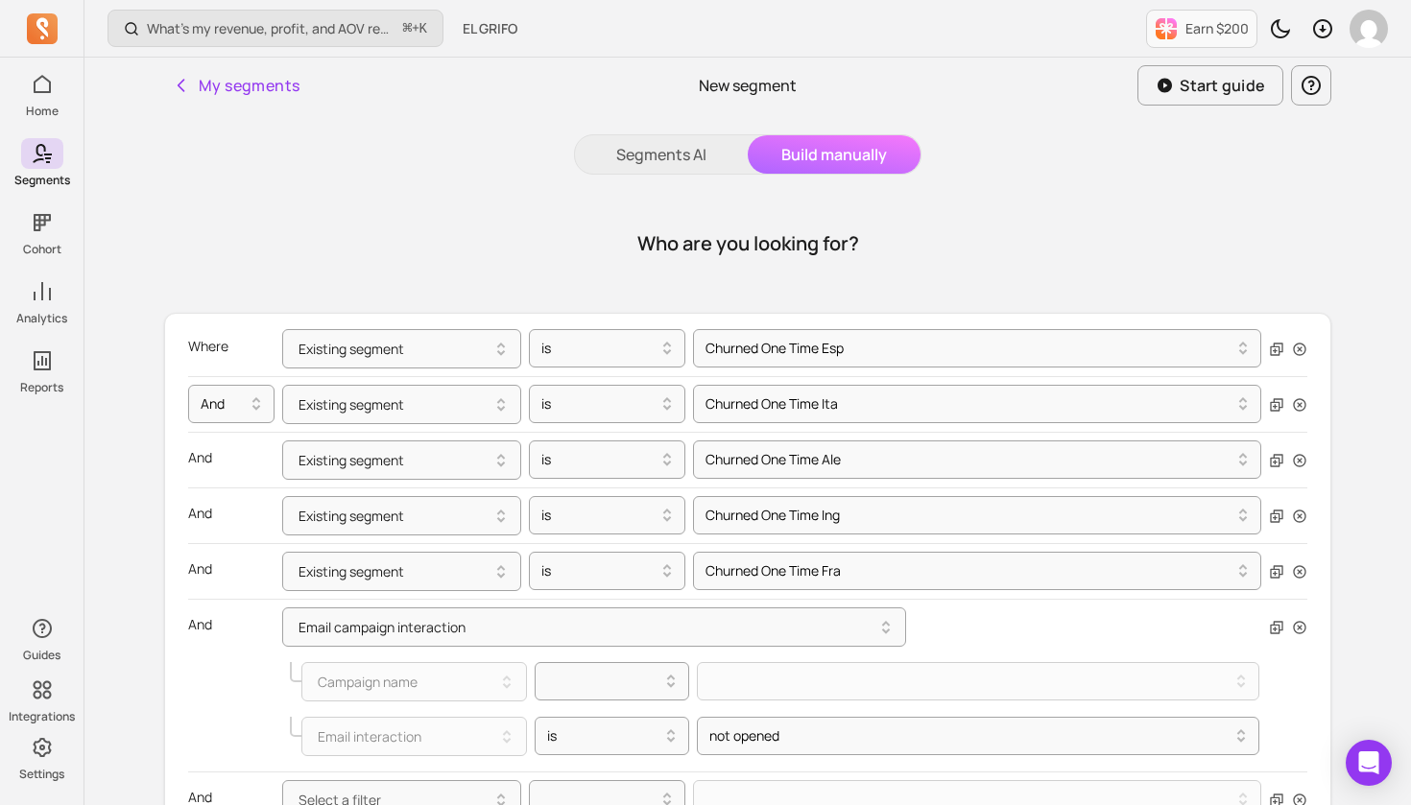
click at [1090, 201] on div "Who are you looking for?" at bounding box center [747, 244] width 1167 height 92
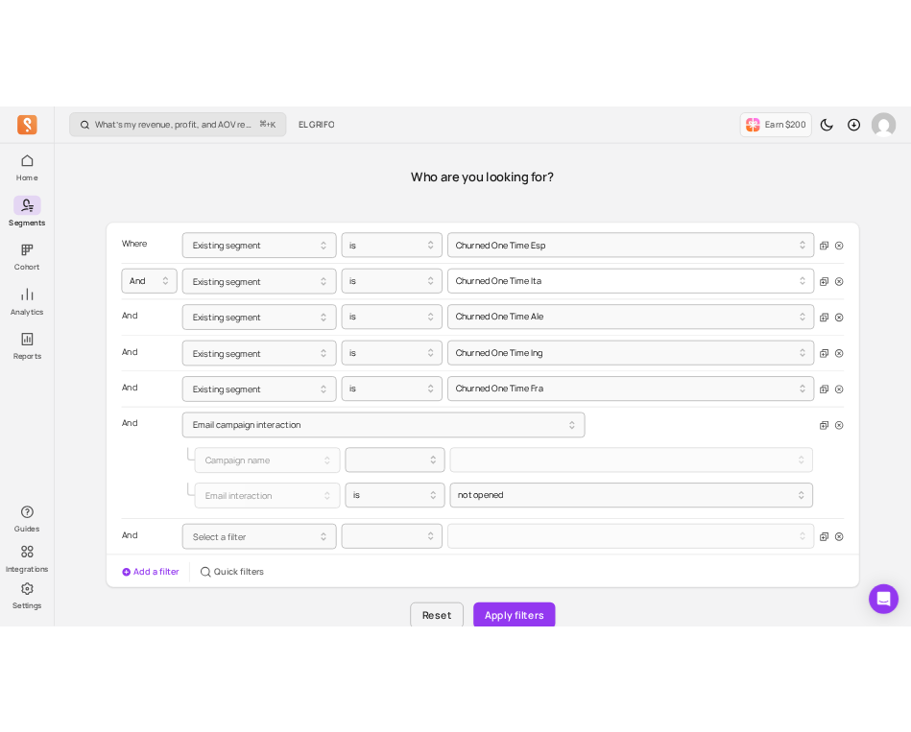
scroll to position [135, 0]
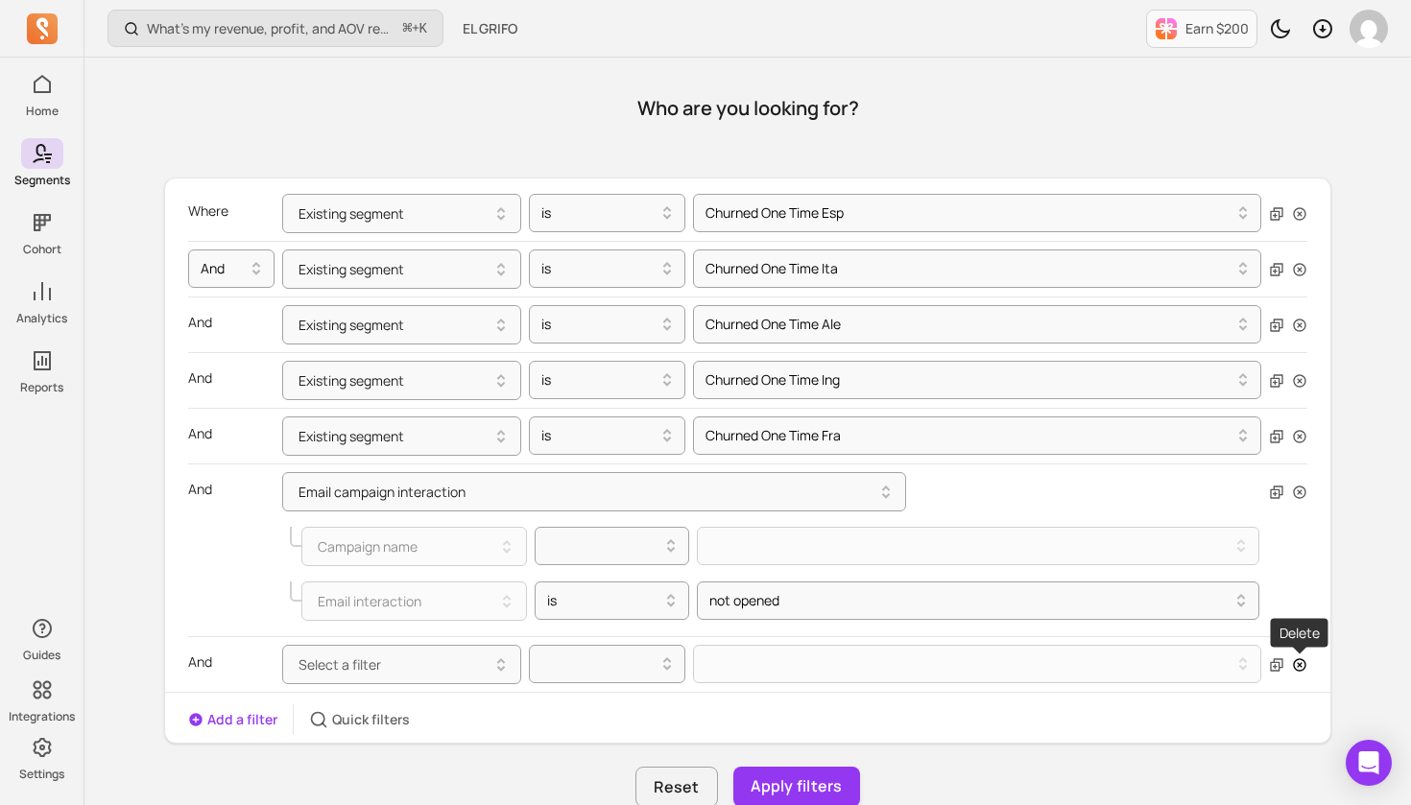
click at [1305, 670] on icon "button" at bounding box center [1299, 665] width 15 height 15
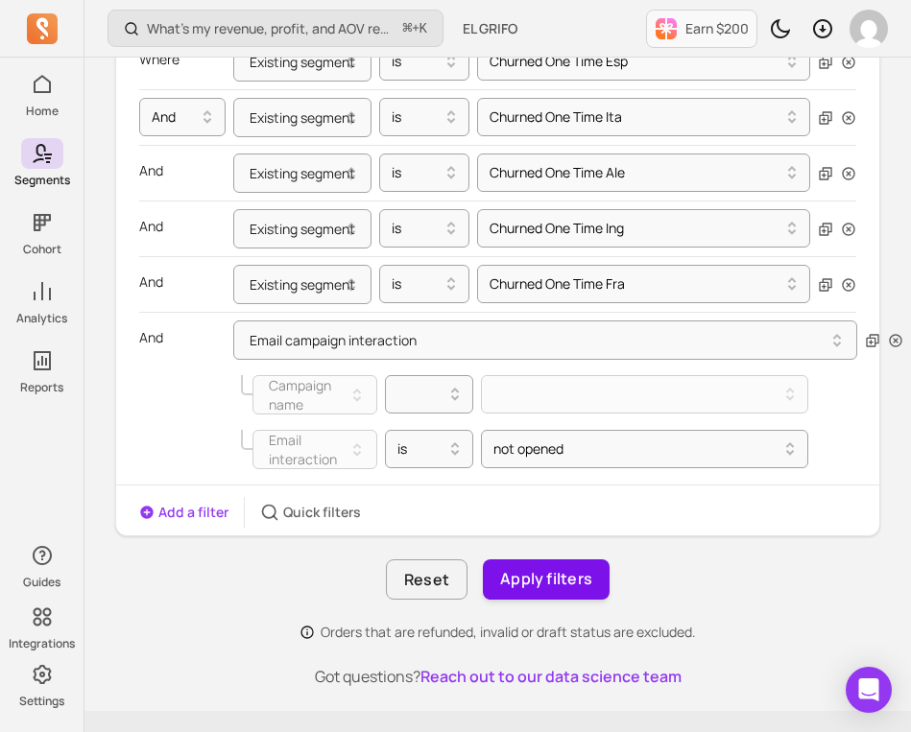
scroll to position [290, 0]
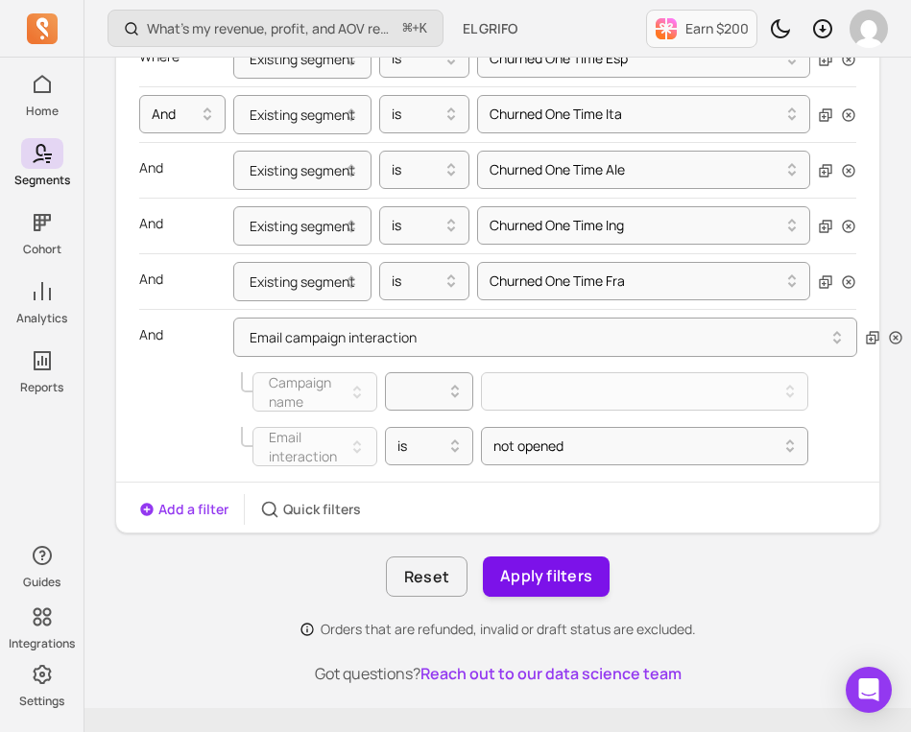
click at [557, 574] on button "Apply filters" at bounding box center [546, 577] width 127 height 40
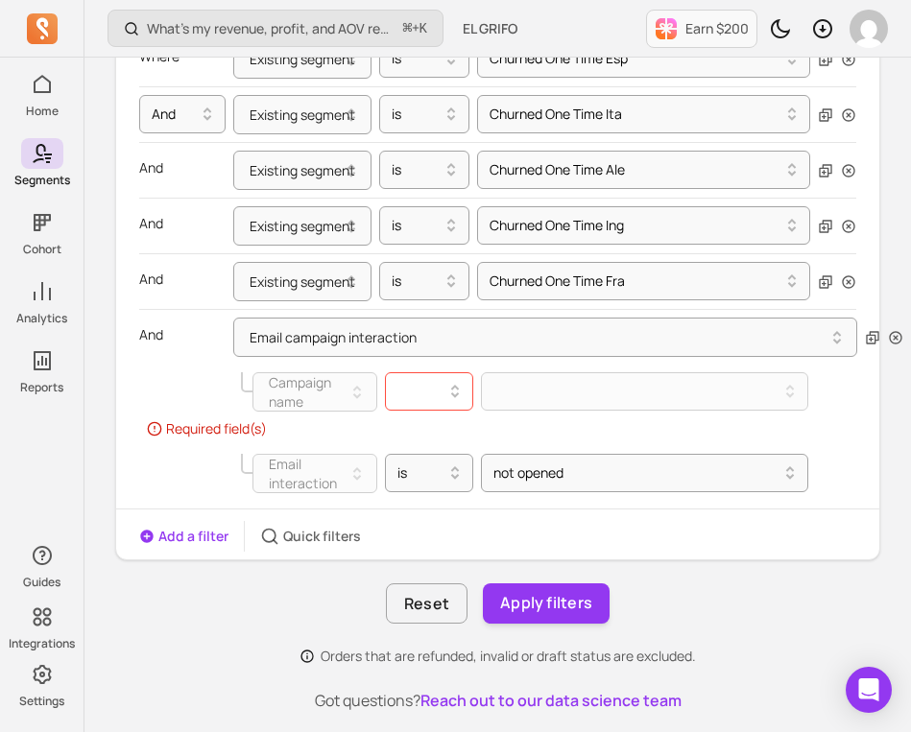
click at [455, 393] on icon at bounding box center [454, 391] width 23 height 23
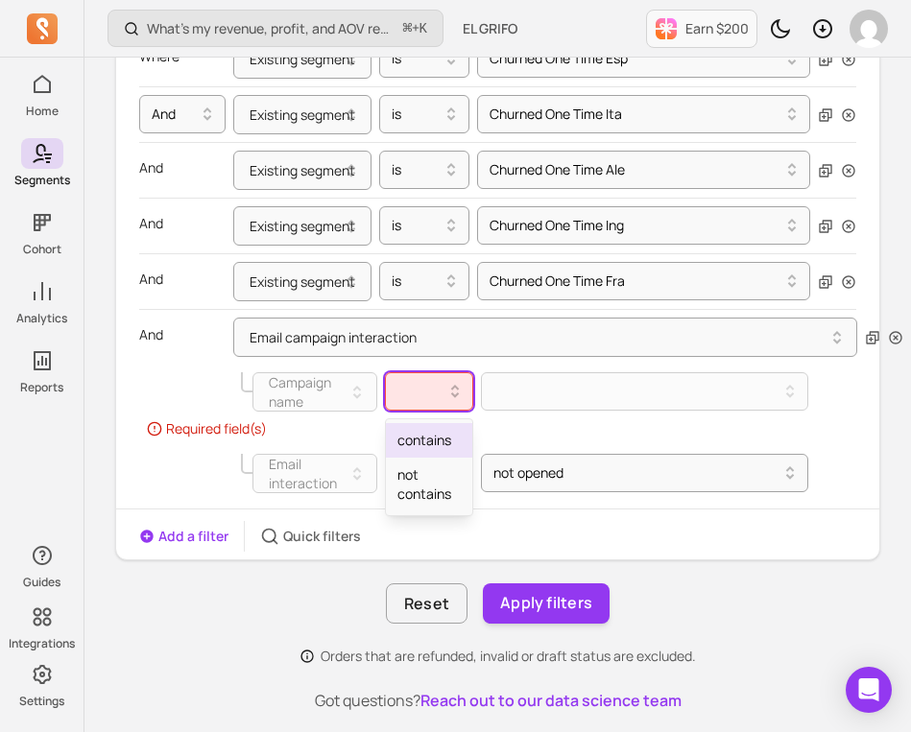
click at [432, 439] on div "contains" at bounding box center [429, 440] width 86 height 35
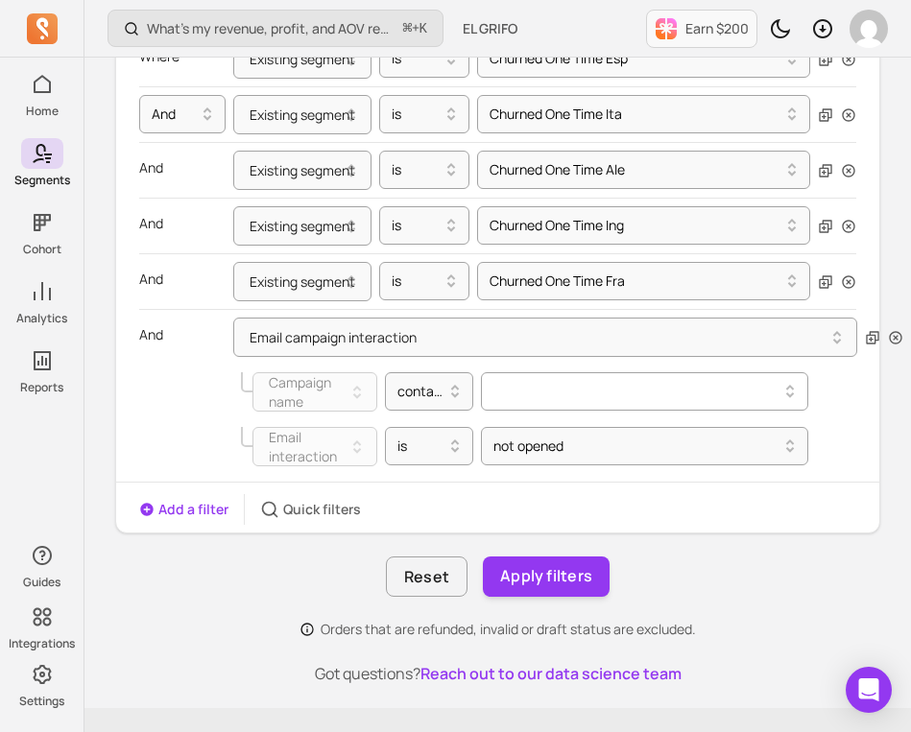
click at [588, 395] on div at bounding box center [637, 392] width 281 height 8
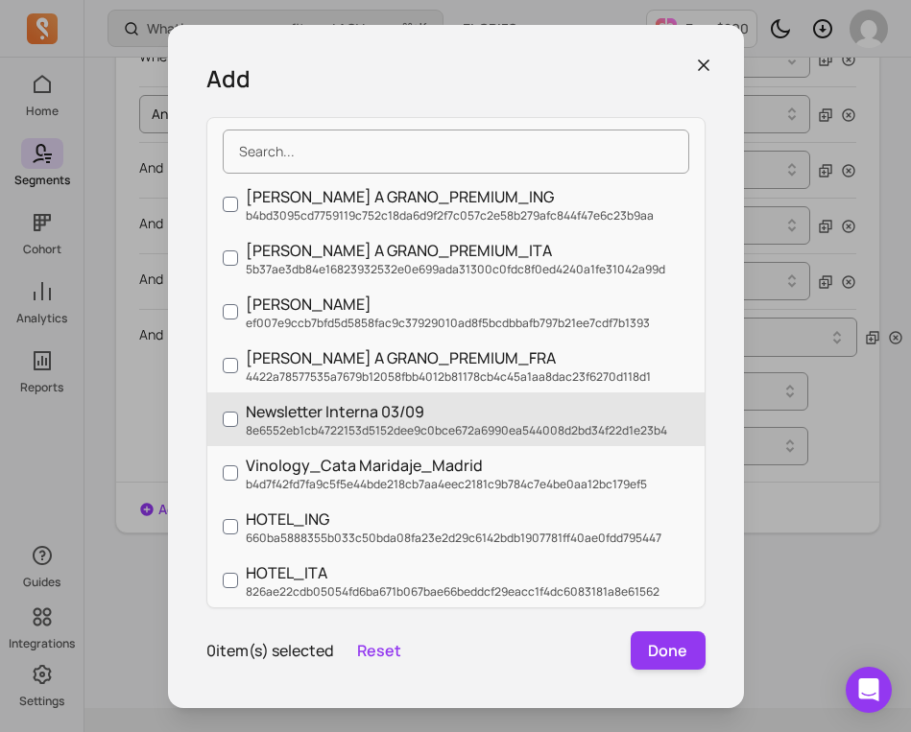
scroll to position [0, 0]
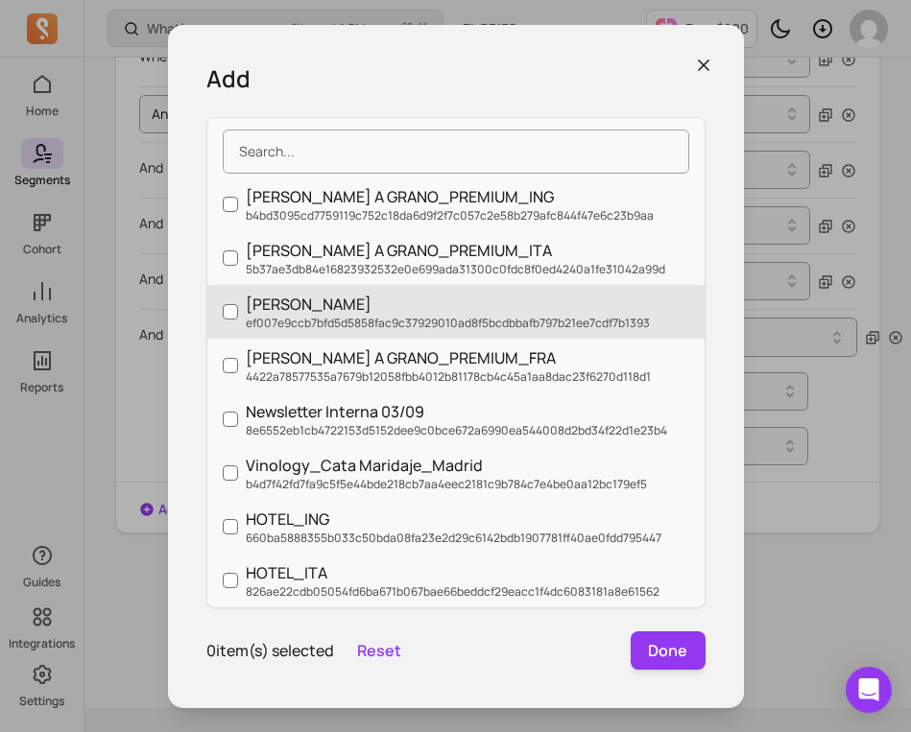
click at [369, 301] on p "[PERSON_NAME]" at bounding box center [448, 304] width 404 height 23
click at [238, 304] on input "[PERSON_NAME] ef007e9ccb7bfd5d5858fac9c37929010ad8f5bcdbbafb797b21ee7cdf7b1393" at bounding box center [230, 311] width 15 height 15
checkbox input "true"
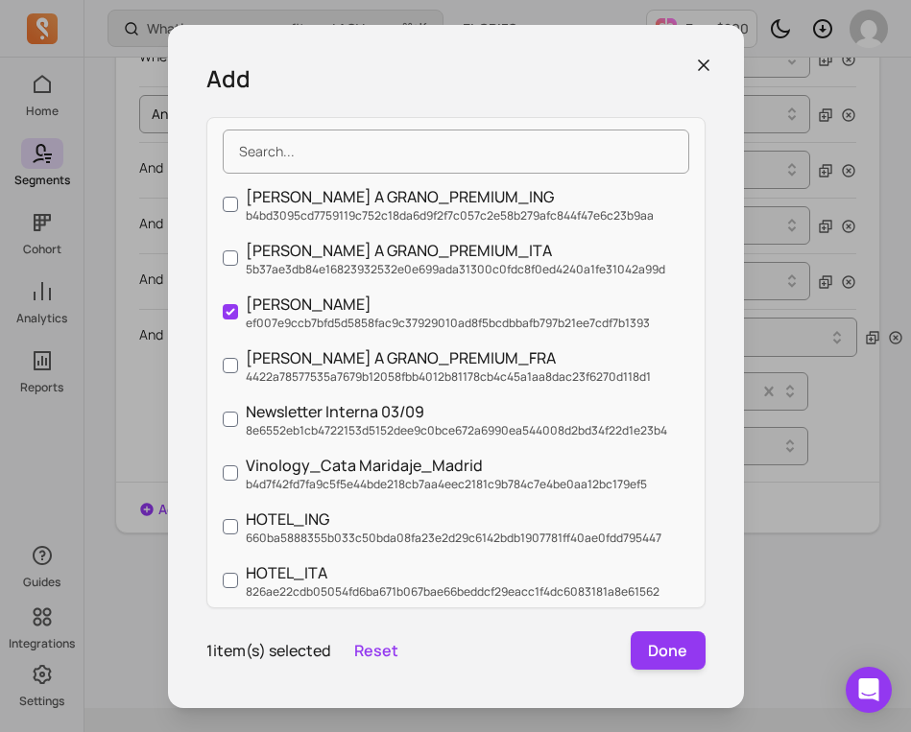
click at [706, 66] on icon "button" at bounding box center [704, 65] width 10 height 10
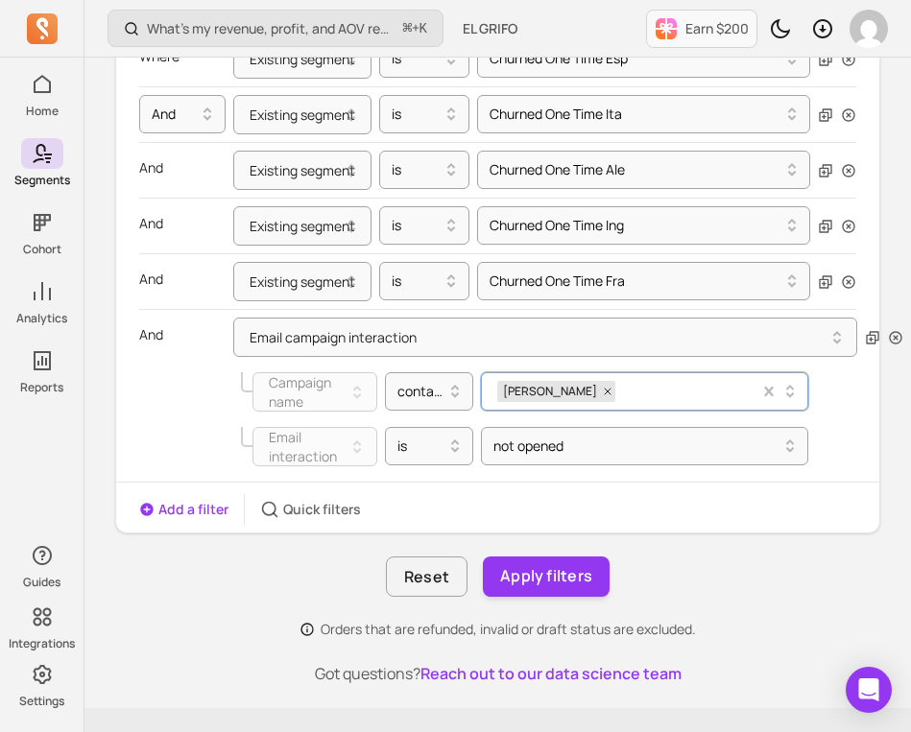
scroll to position [290, 0]
click at [793, 392] on icon at bounding box center [789, 391] width 23 height 23
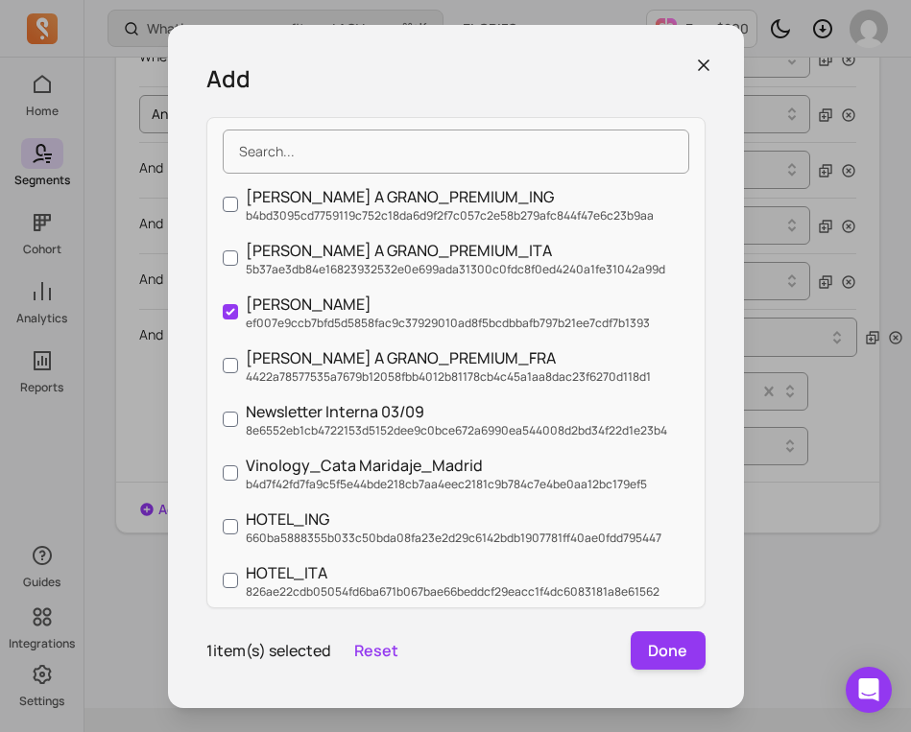
scroll to position [0, 0]
click at [706, 65] on icon "button" at bounding box center [703, 65] width 19 height 19
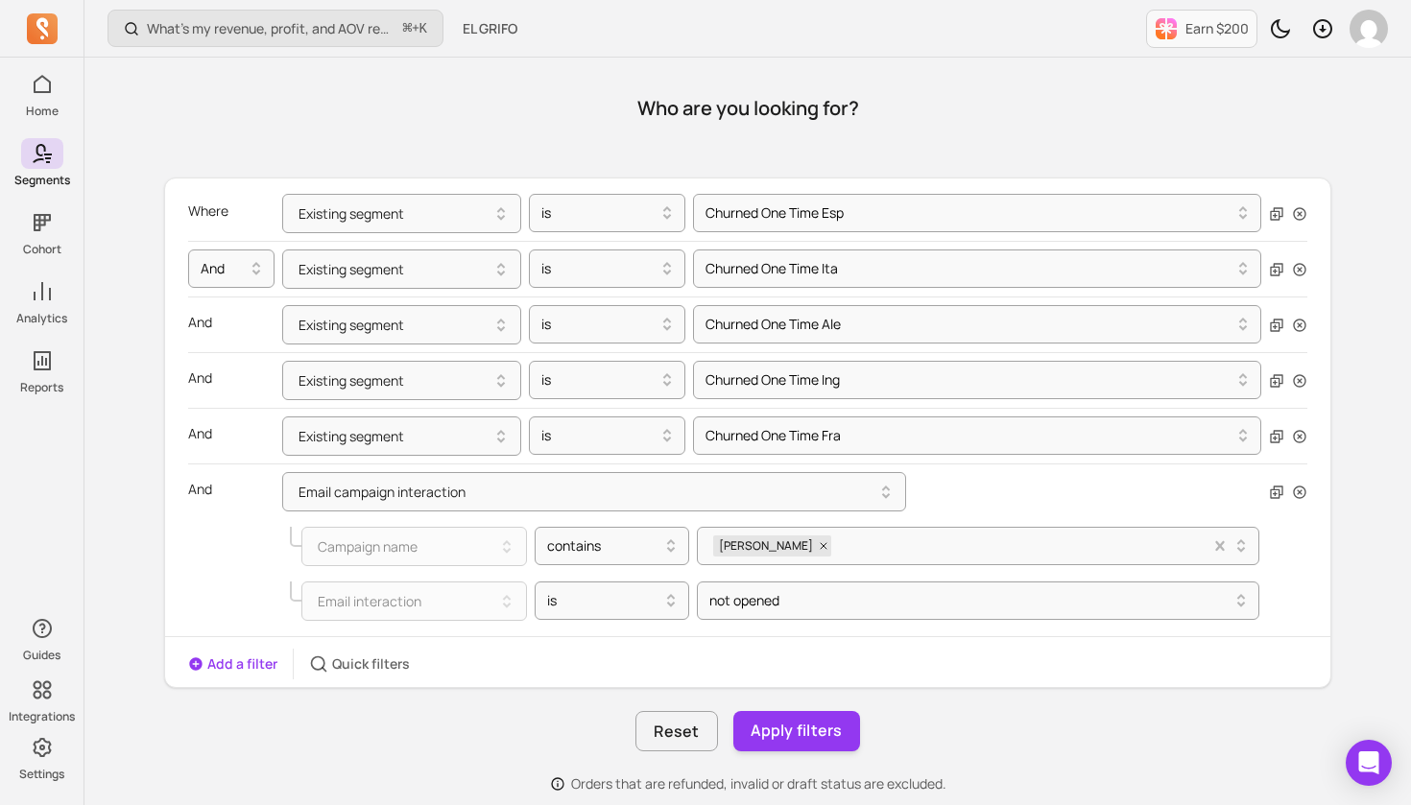
scroll to position [135, 0]
click at [858, 492] on button "Email campaign interaction" at bounding box center [594, 491] width 624 height 39
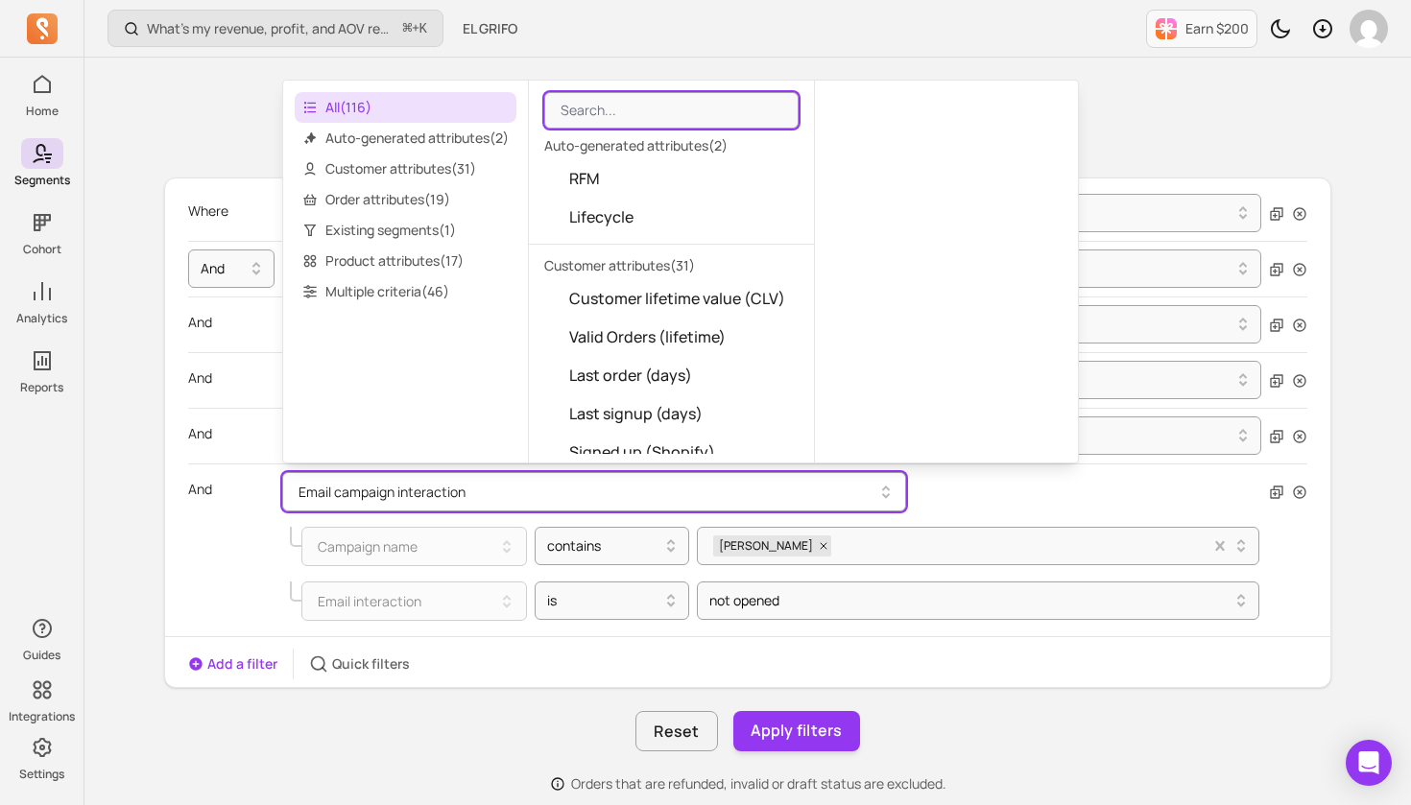
click at [858, 492] on button "Email campaign interaction" at bounding box center [594, 491] width 624 height 39
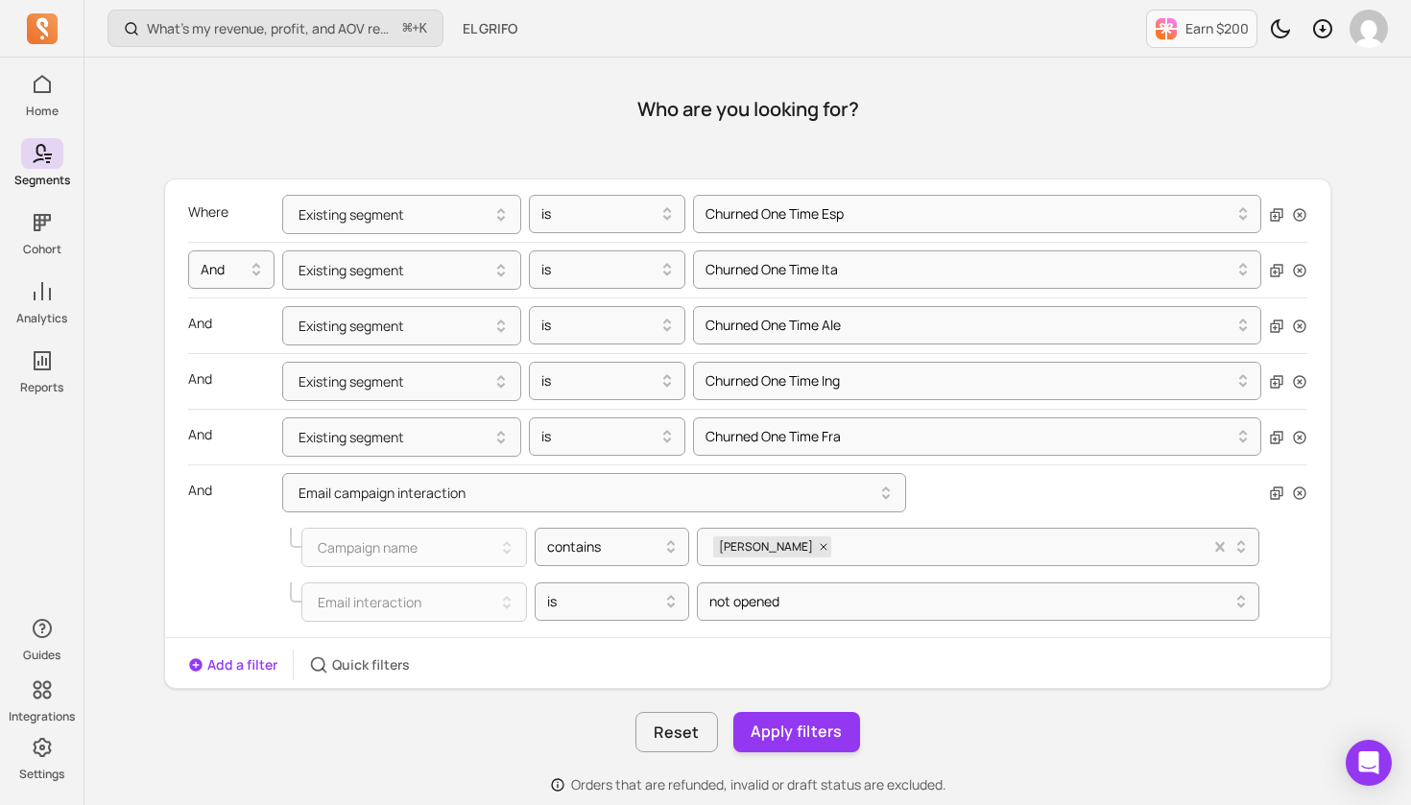
scroll to position [140, 0]
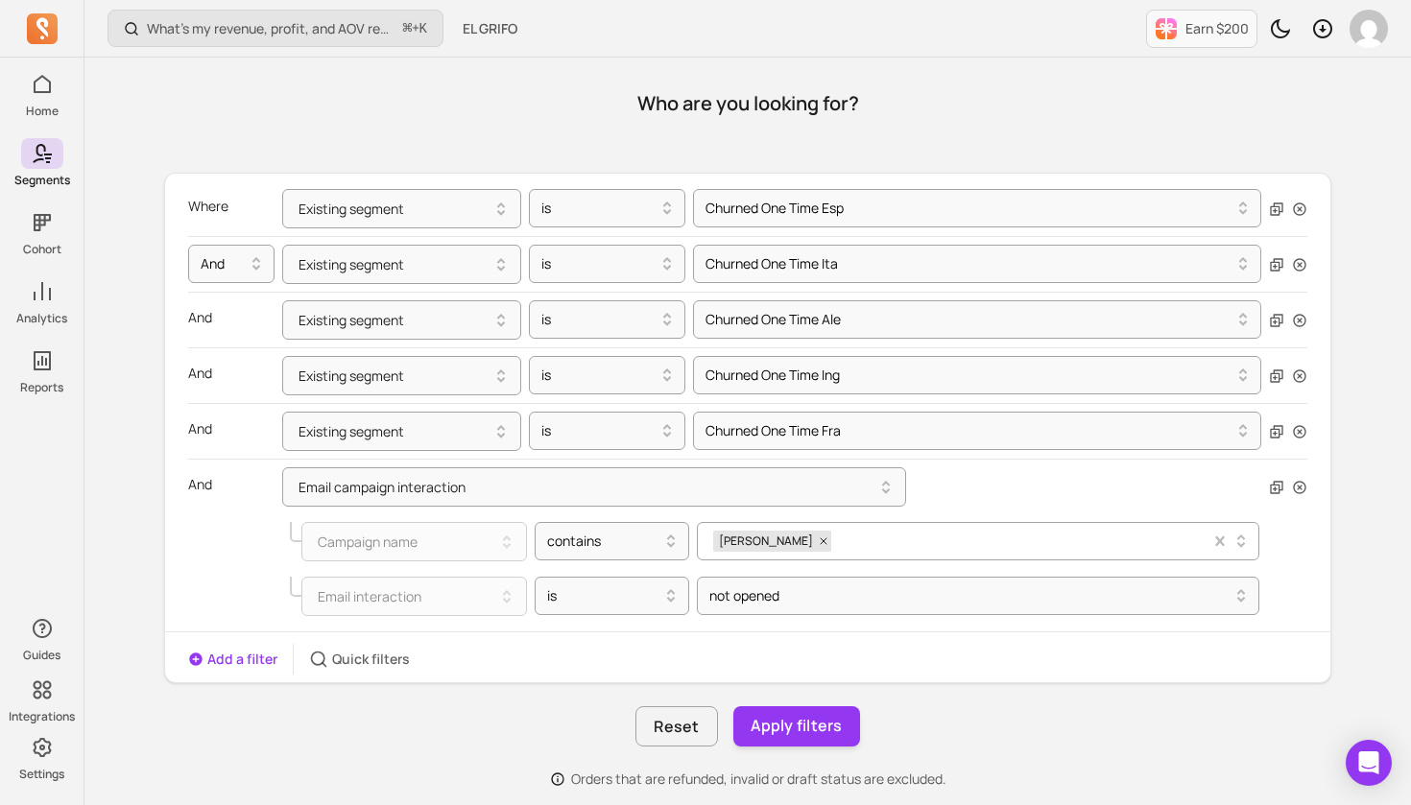
click at [914, 541] on div "[PERSON_NAME]" at bounding box center [961, 541] width 497 height 29
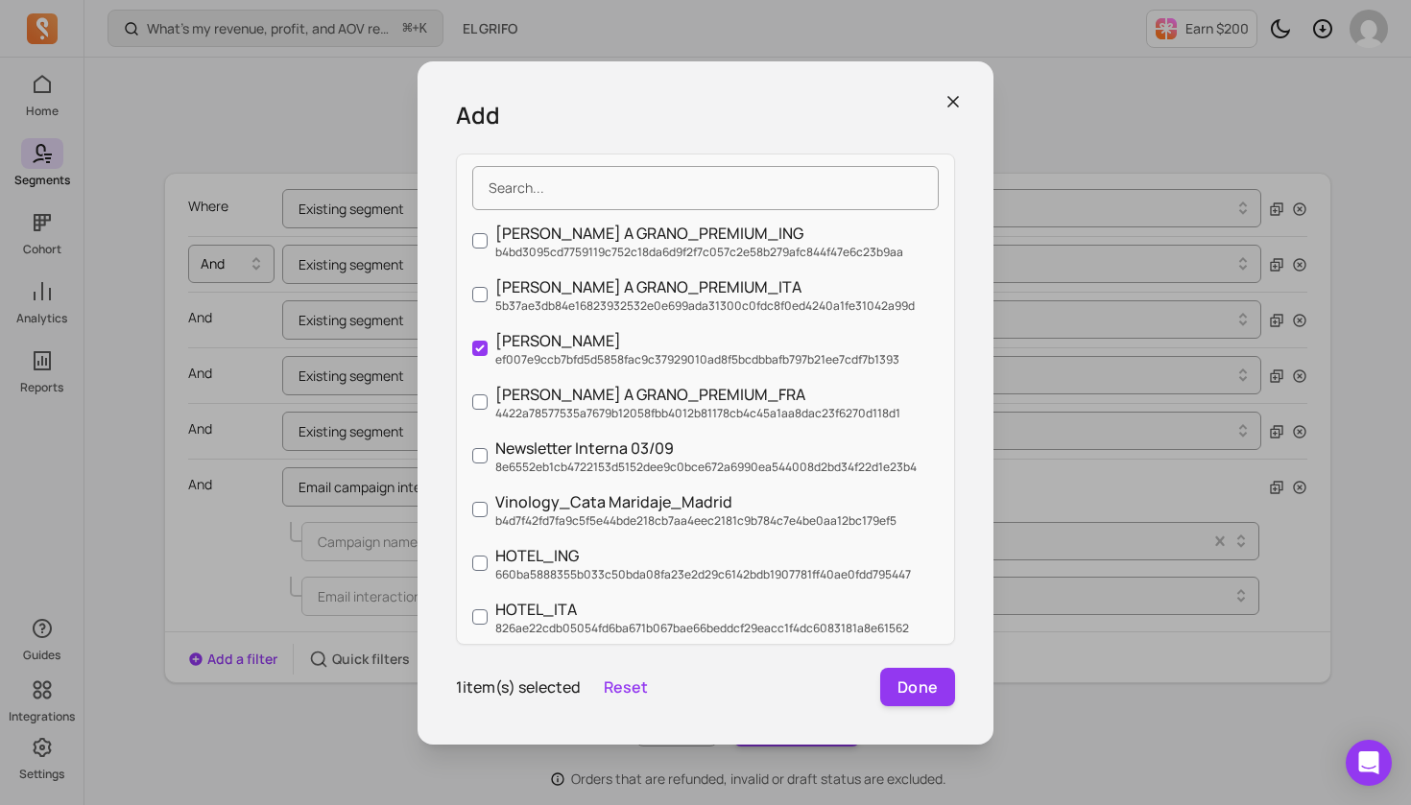
scroll to position [0, 0]
click at [951, 100] on icon "button" at bounding box center [953, 101] width 19 height 19
